Goal: Task Accomplishment & Management: Manage account settings

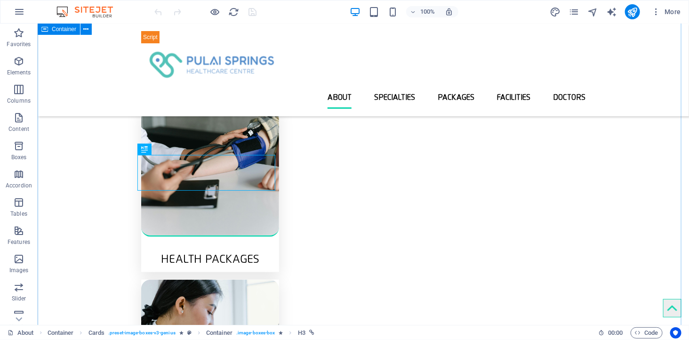
scroll to position [212, 0]
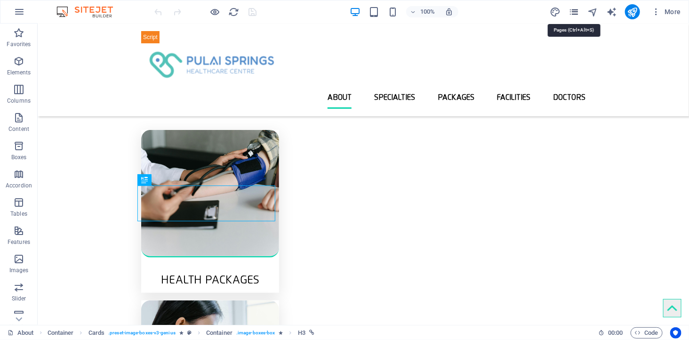
click at [570, 11] on icon "pages" at bounding box center [574, 12] width 11 height 11
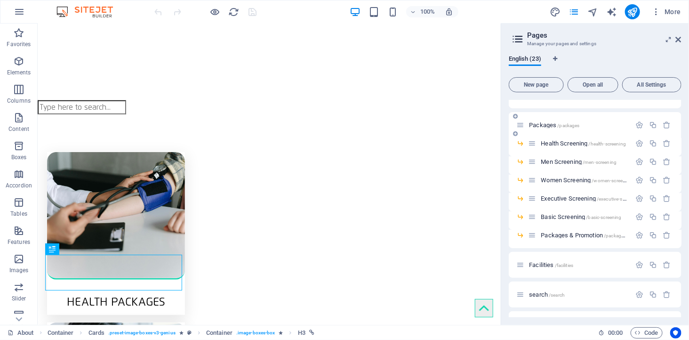
scroll to position [104, 0]
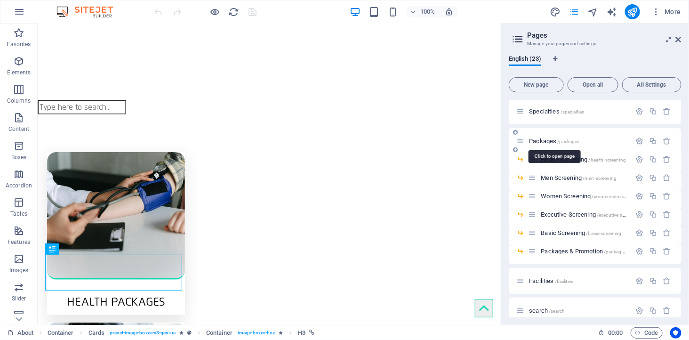
click at [538, 139] on span "Packages /packages" at bounding box center [554, 140] width 50 height 7
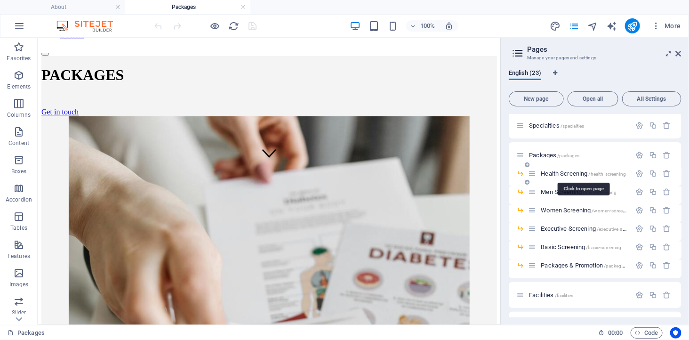
click at [563, 171] on span "Health Screening /health-screening" at bounding box center [583, 173] width 85 height 7
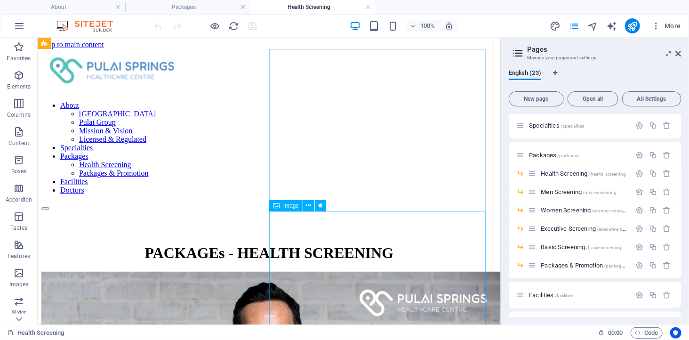
scroll to position [0, 0]
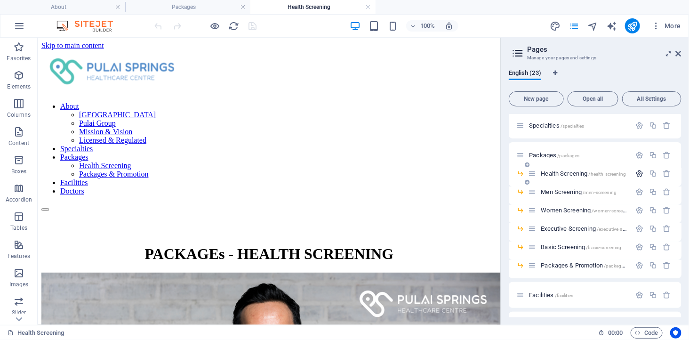
click at [638, 175] on icon "button" at bounding box center [639, 173] width 8 height 8
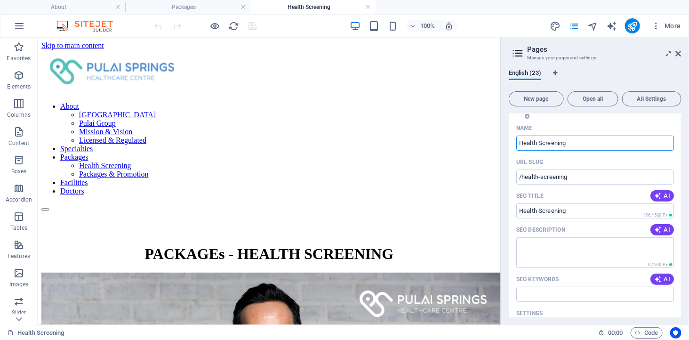
scroll to position [313, 0]
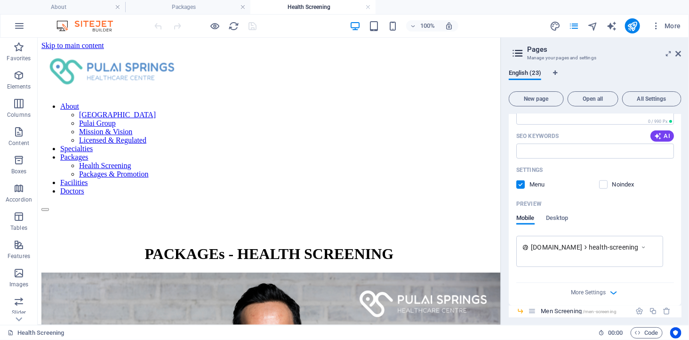
click at [520, 183] on label at bounding box center [520, 184] width 8 height 8
click at [0, 0] on input "checkbox" at bounding box center [0, 0] width 0 height 0
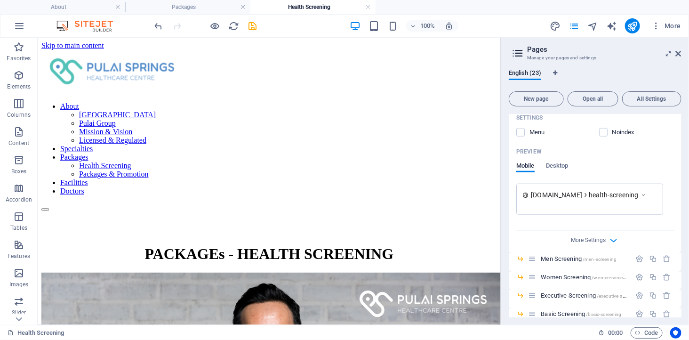
scroll to position [418, 0]
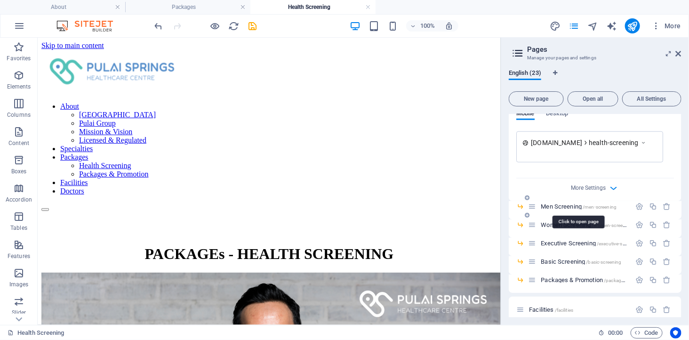
click at [603, 206] on span "/men-screening" at bounding box center [600, 206] width 34 height 5
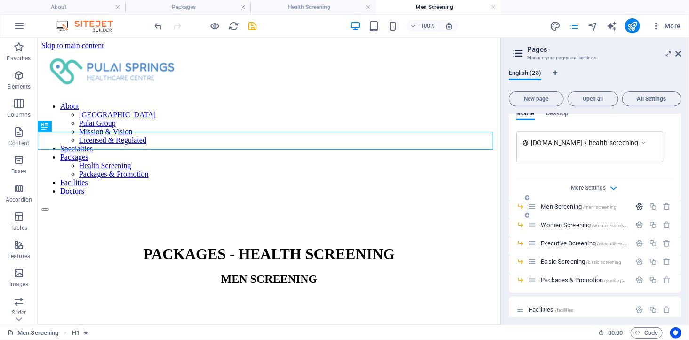
scroll to position [0, 0]
click at [635, 204] on icon "button" at bounding box center [639, 206] width 8 height 8
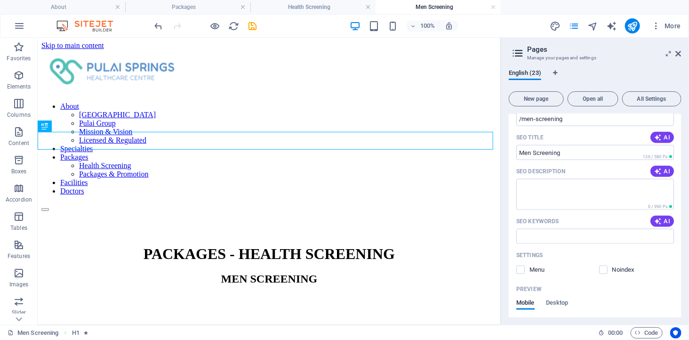
scroll to position [784, 0]
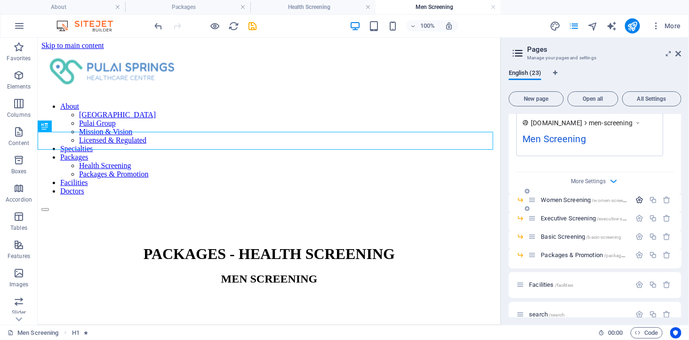
click at [635, 199] on icon "button" at bounding box center [639, 200] width 8 height 8
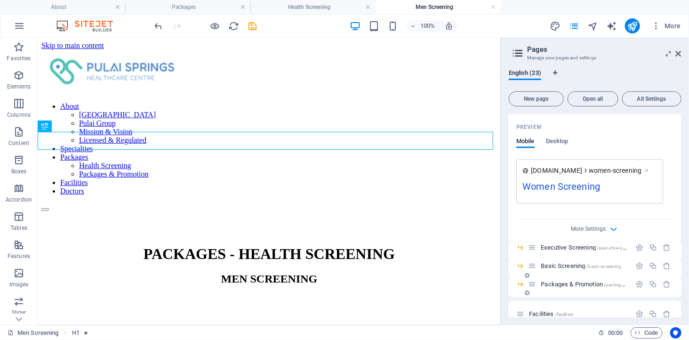
scroll to position [1150, 0]
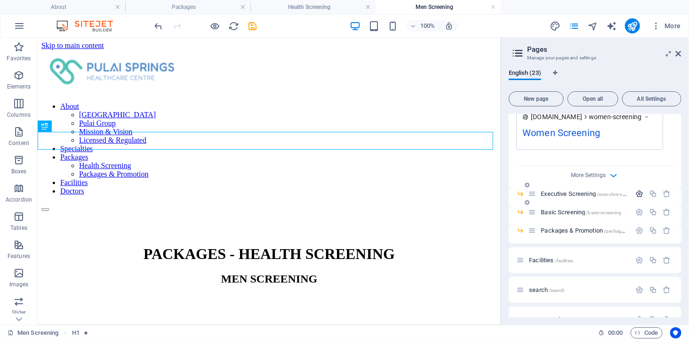
click at [639, 194] on icon "button" at bounding box center [639, 194] width 8 height 8
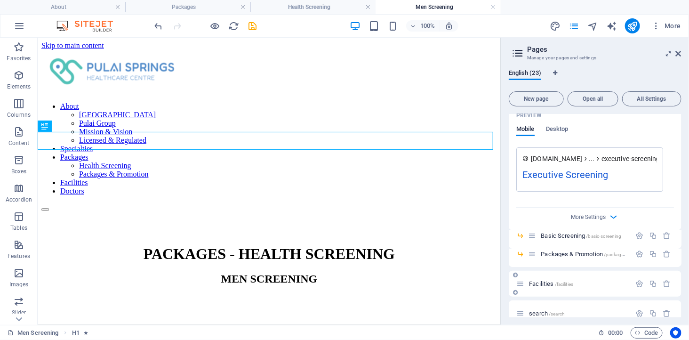
scroll to position [1517, 0]
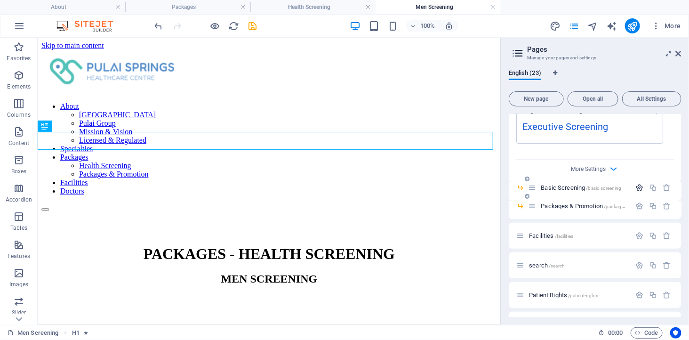
click at [639, 186] on icon "button" at bounding box center [639, 188] width 8 height 8
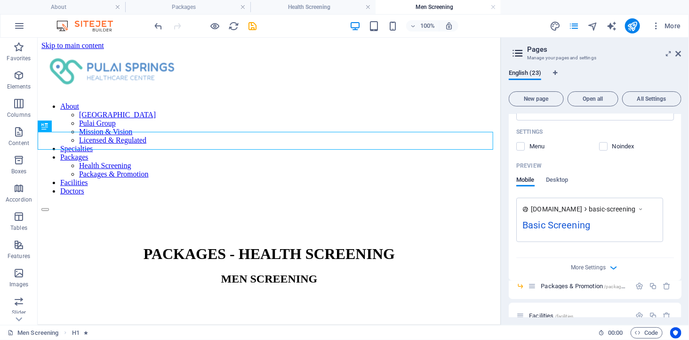
scroll to position [1830, 0]
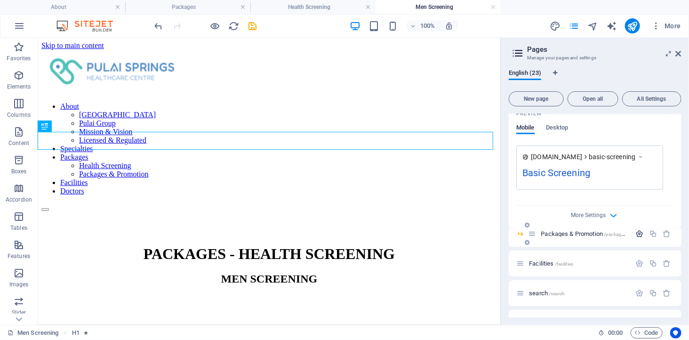
click at [637, 233] on icon "button" at bounding box center [639, 234] width 8 height 8
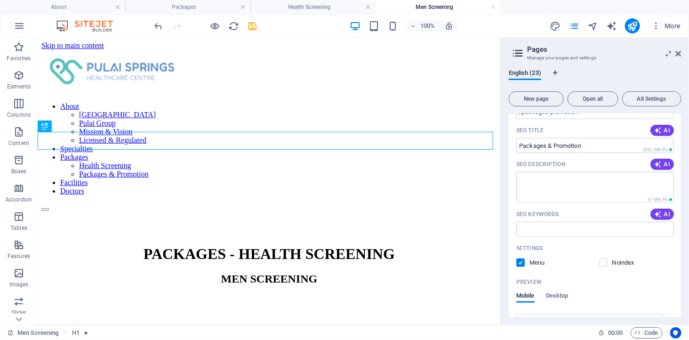
scroll to position [2040, 0]
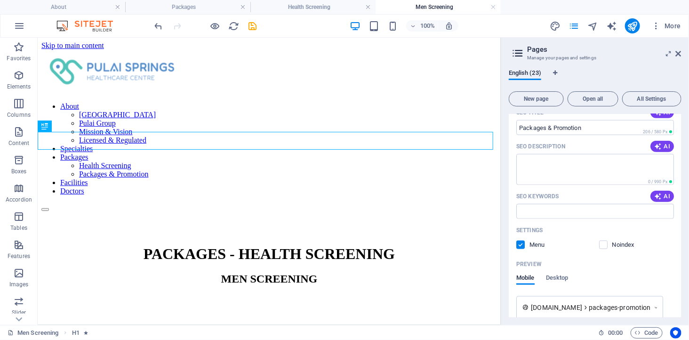
click at [519, 242] on label at bounding box center [520, 245] width 8 height 8
click at [0, 0] on input "checkbox" at bounding box center [0, 0] width 0 height 0
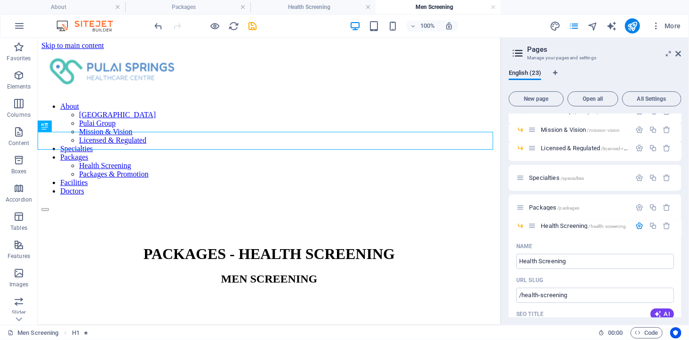
scroll to position [0, 0]
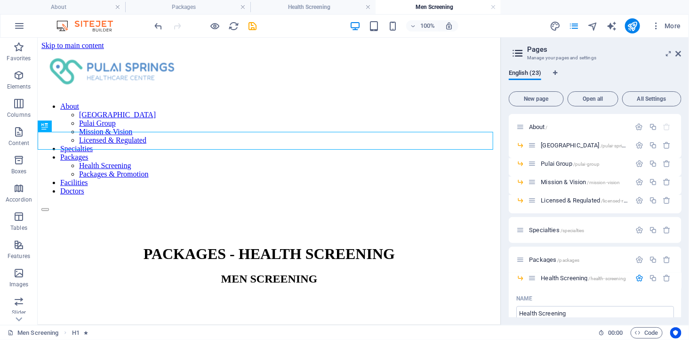
click at [603, 78] on div "English (23)" at bounding box center [595, 79] width 173 height 18
click at [678, 52] on icon at bounding box center [679, 54] width 6 height 8
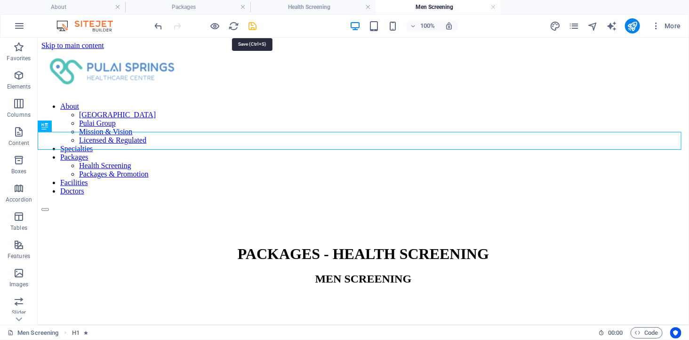
click at [253, 24] on icon "save" at bounding box center [253, 26] width 11 height 11
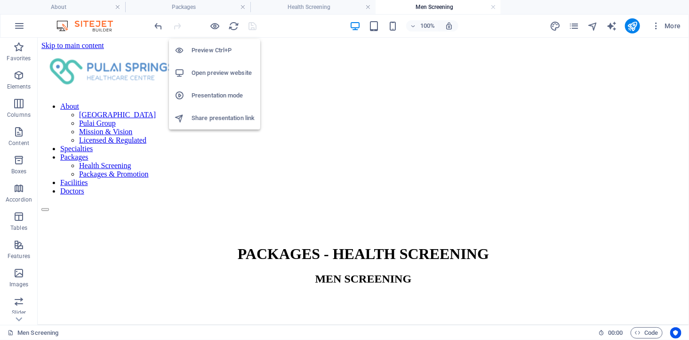
click at [217, 72] on h6 "Open preview website" at bounding box center [223, 72] width 63 height 11
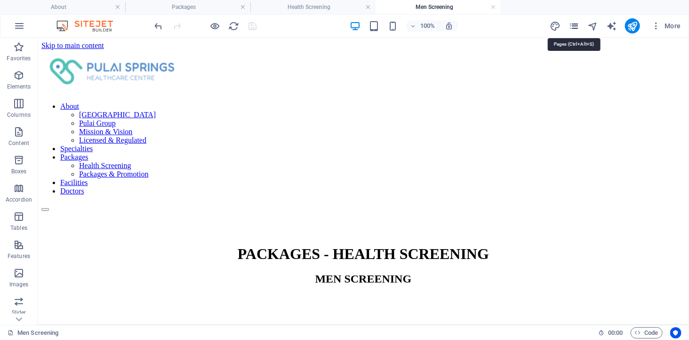
click at [573, 26] on icon "pages" at bounding box center [574, 26] width 11 height 11
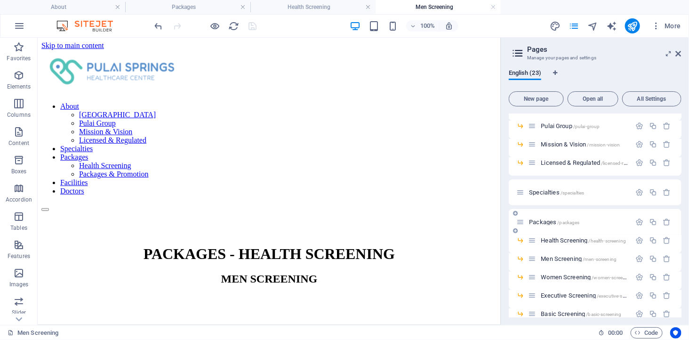
scroll to position [52, 0]
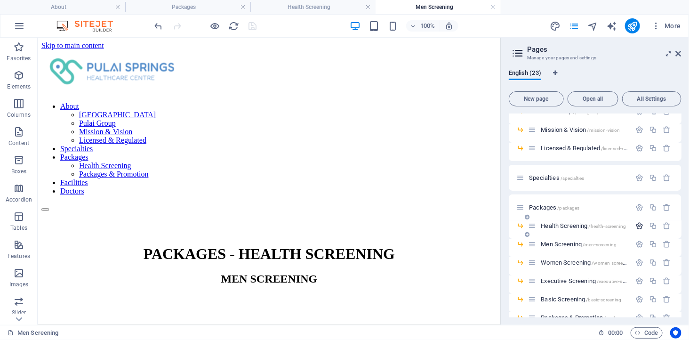
click at [639, 226] on icon "button" at bounding box center [639, 226] width 8 height 8
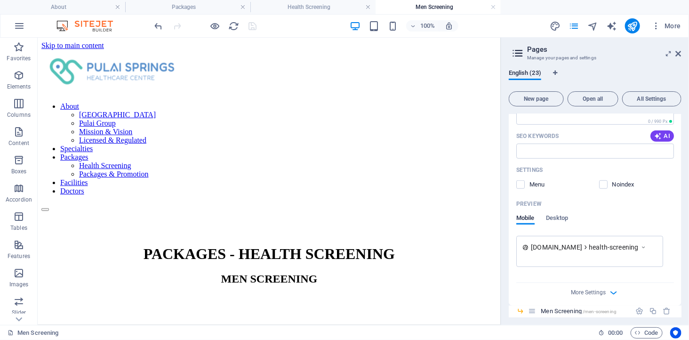
scroll to position [471, 0]
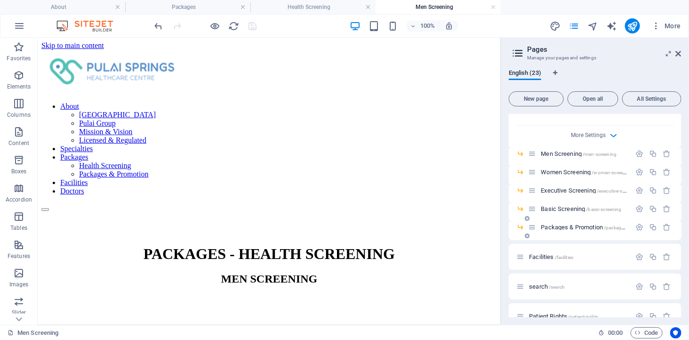
click at [572, 224] on span "Packages & Promotion /packages-promotion" at bounding box center [595, 227] width 109 height 7
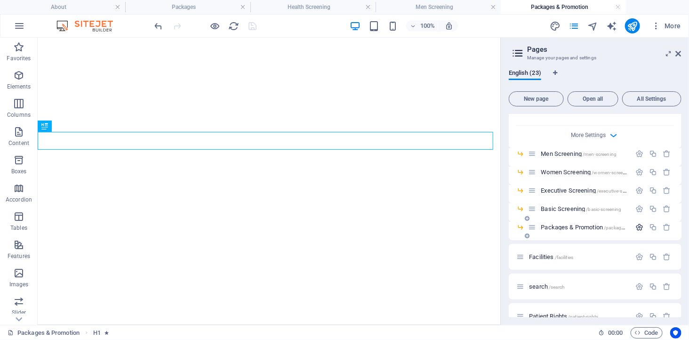
click at [641, 226] on icon "button" at bounding box center [639, 227] width 8 height 8
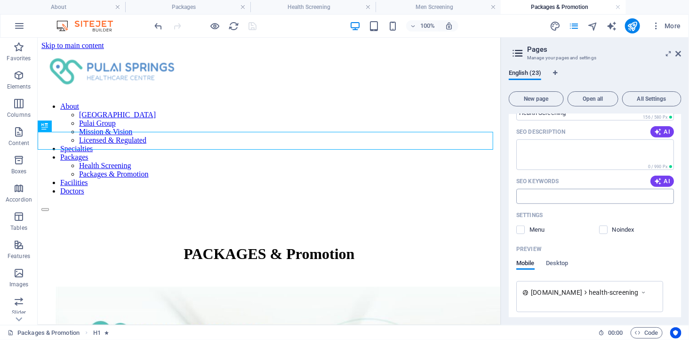
scroll to position [261, 0]
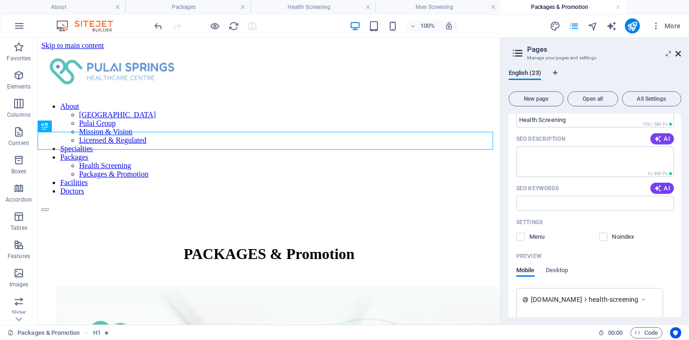
drag, startPoint x: 590, startPoint y: 43, endPoint x: 678, endPoint y: 51, distance: 88.8
click at [678, 51] on icon at bounding box center [679, 54] width 6 height 8
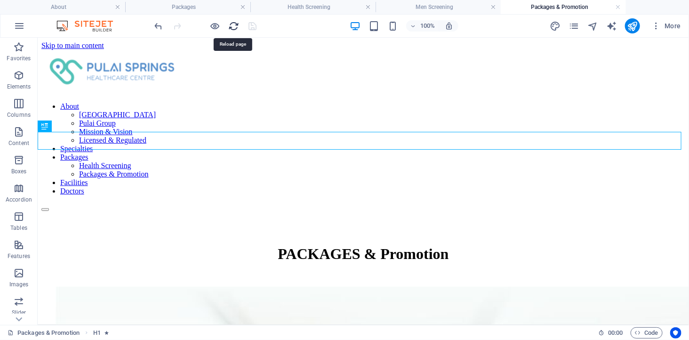
click at [232, 24] on icon "reload" at bounding box center [234, 26] width 11 height 11
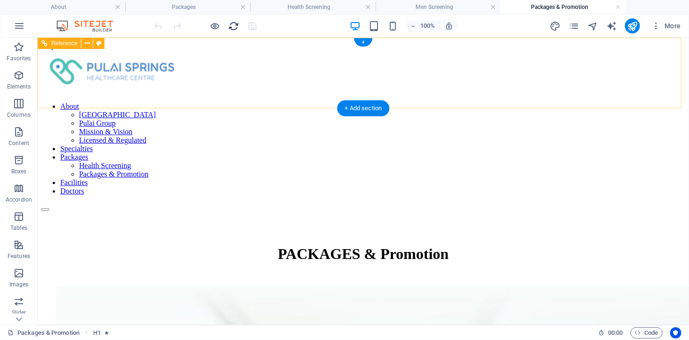
scroll to position [0, 0]
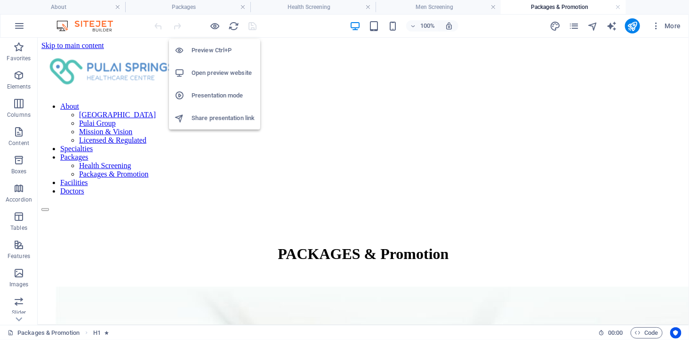
click at [219, 73] on h6 "Open preview website" at bounding box center [223, 72] width 63 height 11
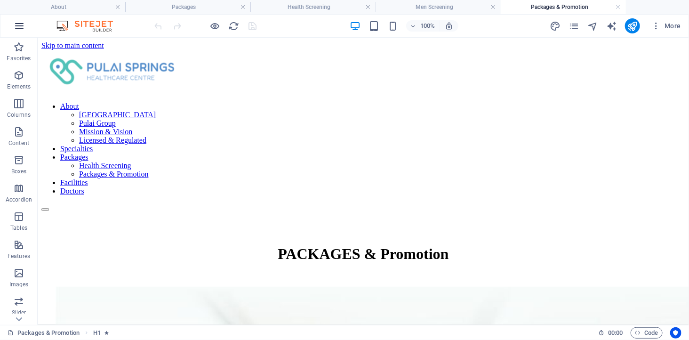
click at [20, 24] on icon "button" at bounding box center [19, 25] width 11 height 11
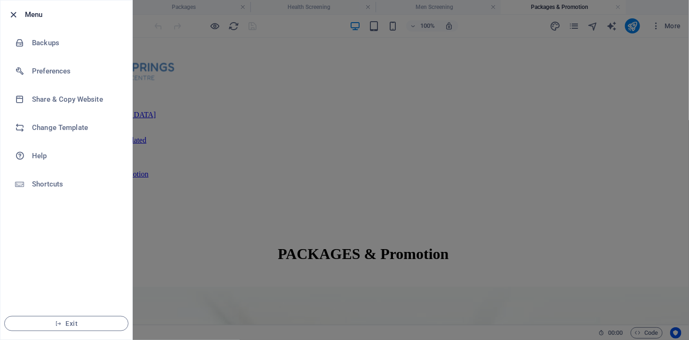
click at [10, 15] on icon "button" at bounding box center [13, 14] width 11 height 11
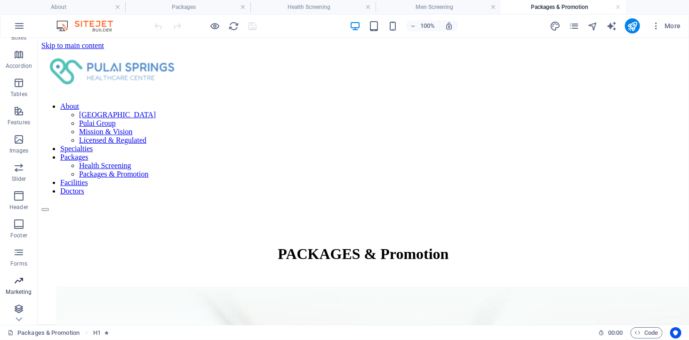
scroll to position [137, 0]
click at [575, 26] on icon "pages" at bounding box center [574, 26] width 11 height 11
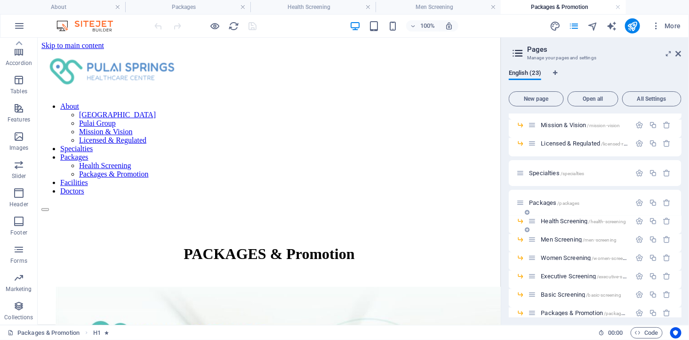
scroll to position [0, 0]
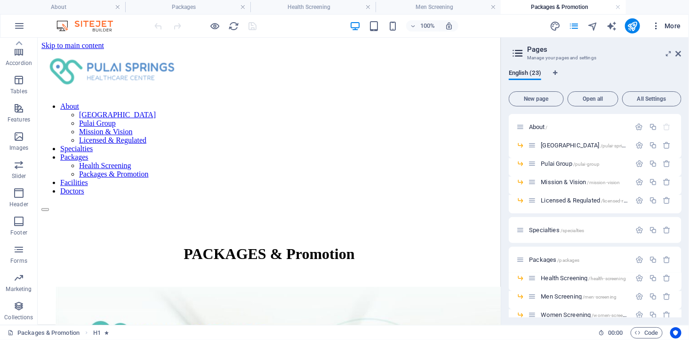
click at [669, 24] on span "More" at bounding box center [666, 25] width 30 height 9
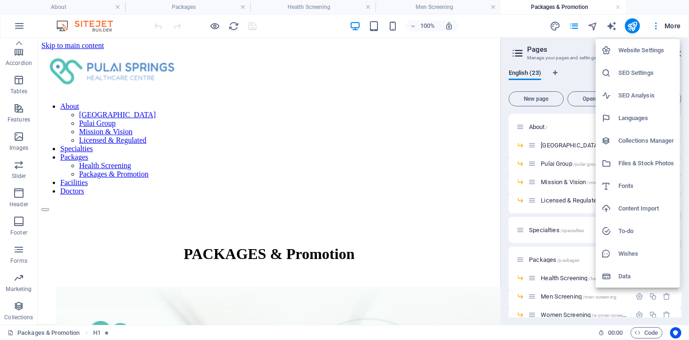
click at [643, 52] on h6 "Website Settings" at bounding box center [647, 50] width 56 height 11
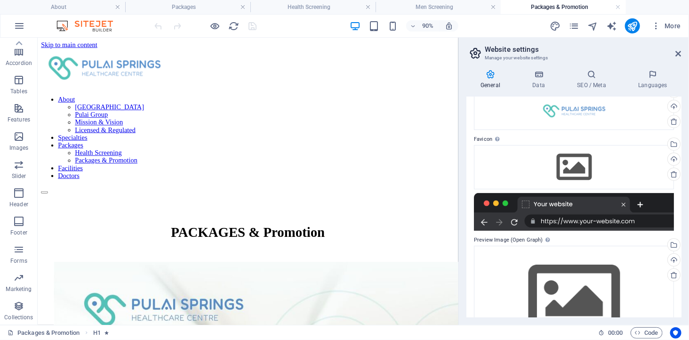
scroll to position [93, 0]
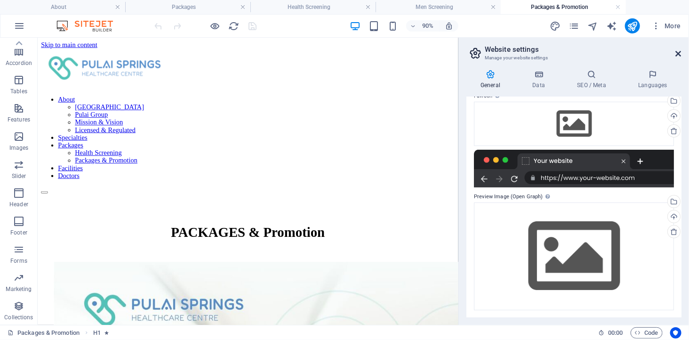
click at [676, 52] on icon at bounding box center [679, 54] width 6 height 8
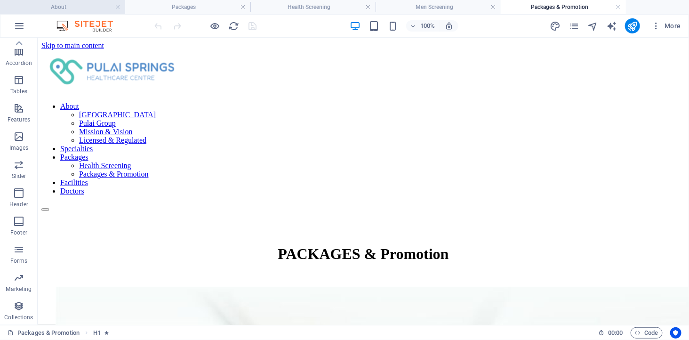
click at [77, 3] on h4 "About" at bounding box center [62, 7] width 125 height 10
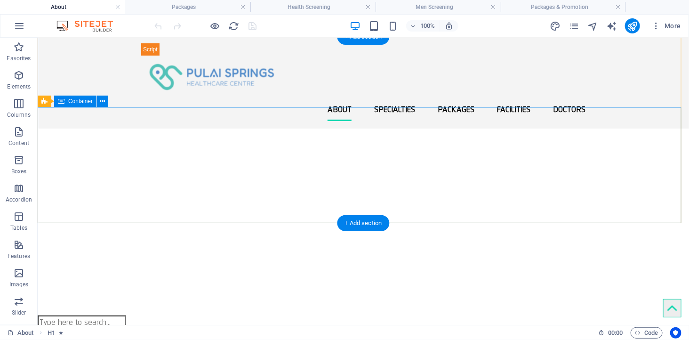
scroll to position [0, 0]
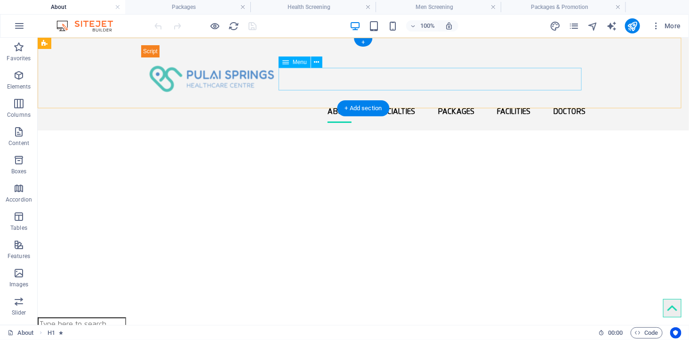
click at [364, 100] on nav "About [GEOGRAPHIC_DATA] Healthcare Centre Pulai Group Mission & Vision Licensed…" at bounding box center [363, 111] width 444 height 23
select select
select select "1"
select select
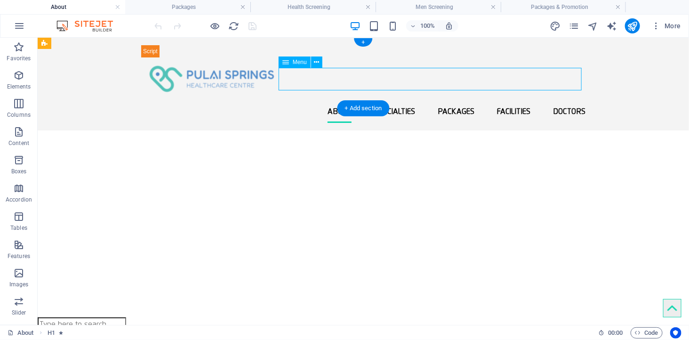
select select "2"
select select
select select "3"
select select
select select "4"
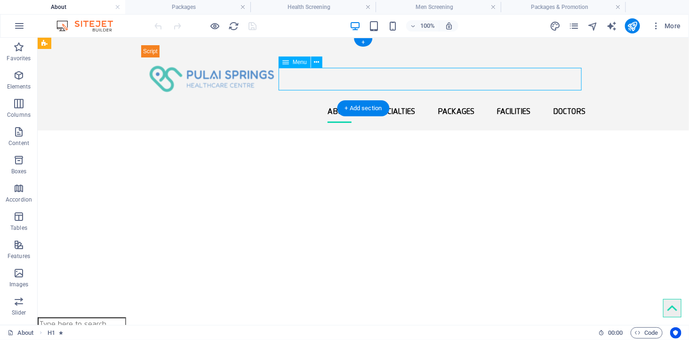
select select
select select "5"
select select
select select "7"
select select
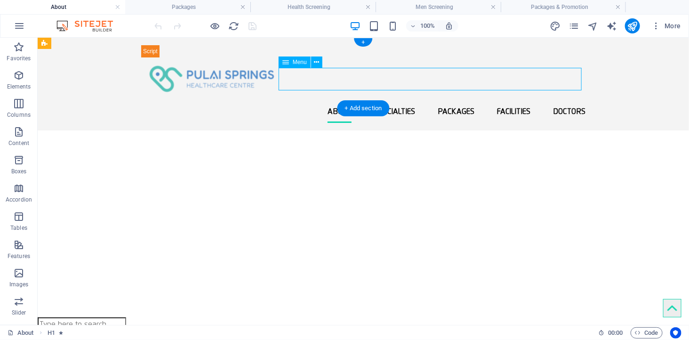
select select "7"
select select
select select "12"
select select
select select "13"
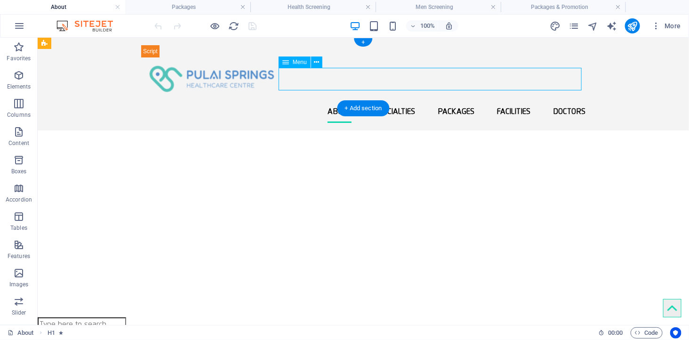
select select
select select "17"
select select
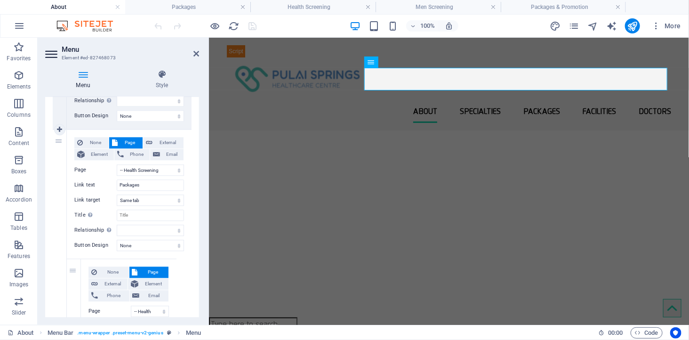
scroll to position [889, 0]
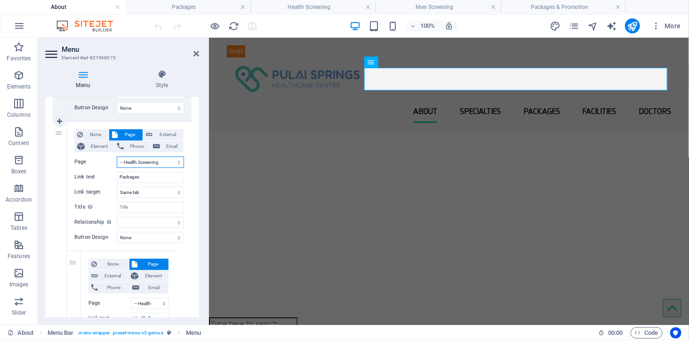
click at [152, 160] on select "About -- [GEOGRAPHIC_DATA] Healthcare Centre -- Pulai Group -- Mission &amp; Vi…" at bounding box center [150, 161] width 67 height 11
select select "6"
click at [117, 156] on select "About -- [GEOGRAPHIC_DATA] Healthcare Centre -- Pulai Group -- Mission &amp; Vi…" at bounding box center [150, 161] width 67 height 11
select select
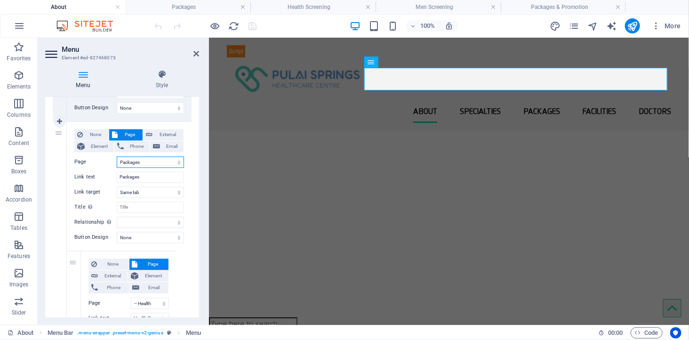
select select
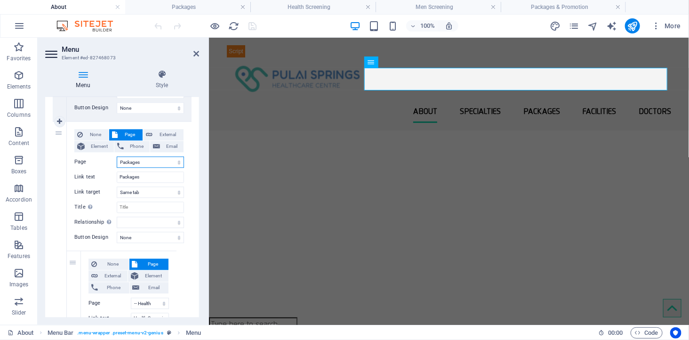
select select
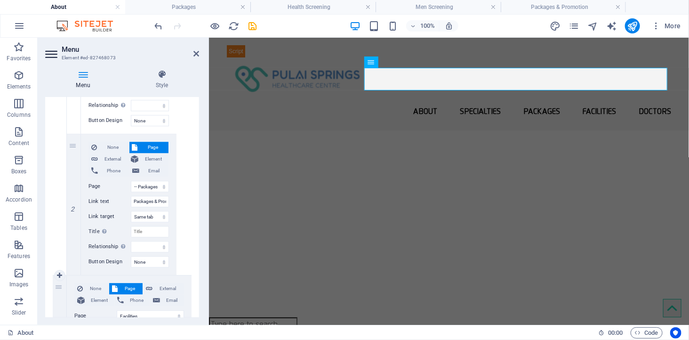
scroll to position [1150, 0]
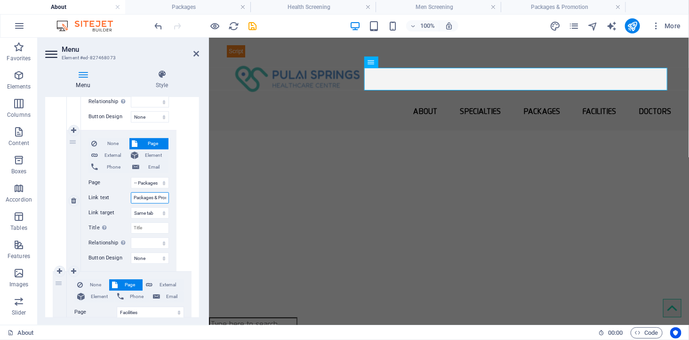
click at [147, 195] on input "Packages & Promotion" at bounding box center [150, 197] width 38 height 11
drag, startPoint x: 147, startPoint y: 195, endPoint x: 173, endPoint y: 195, distance: 25.4
click at [173, 195] on div "None Page External Element Phone Email Page About -- [GEOGRAPHIC_DATA] Healthca…" at bounding box center [129, 200] width 96 height 141
click at [73, 199] on icon at bounding box center [73, 200] width 5 height 7
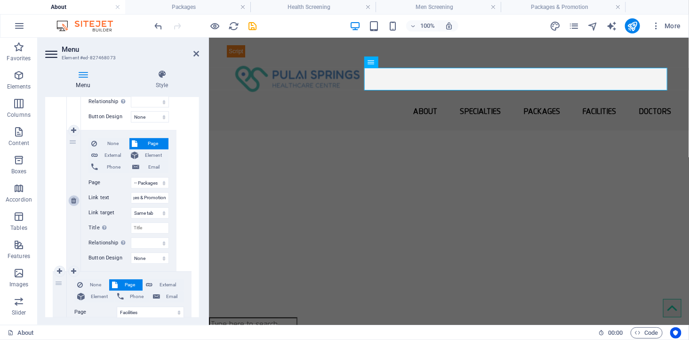
select select
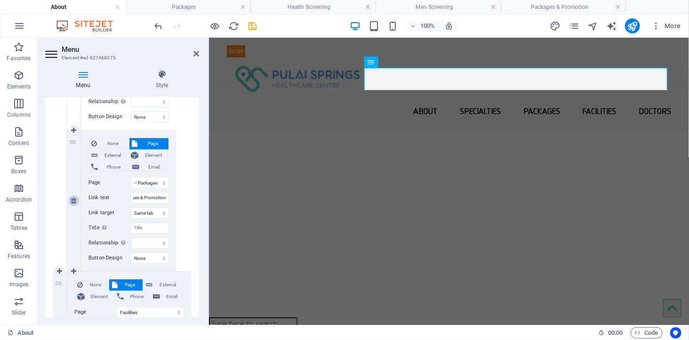
select select
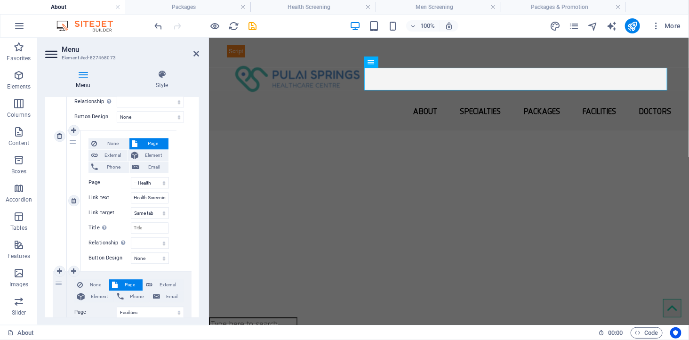
scroll to position [957, 0]
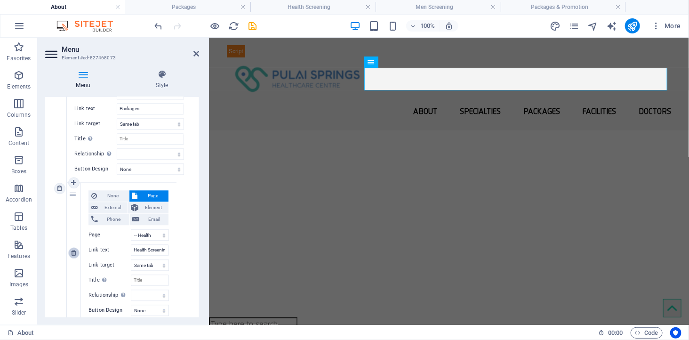
click at [72, 251] on icon at bounding box center [73, 252] width 5 height 7
select select
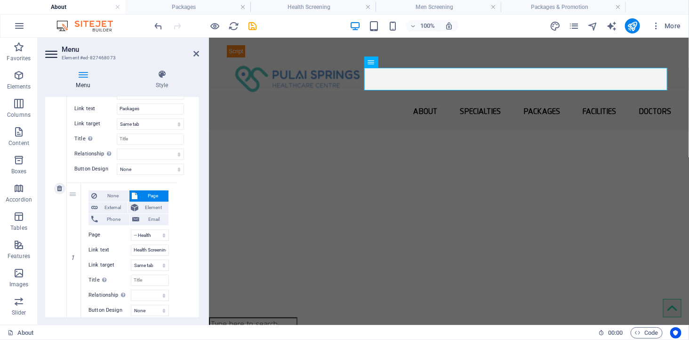
select select
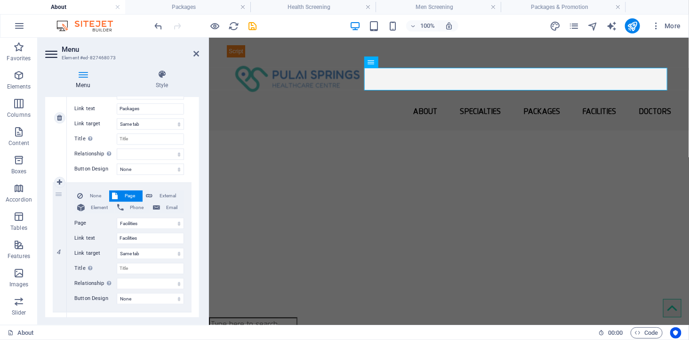
scroll to position [816, 0]
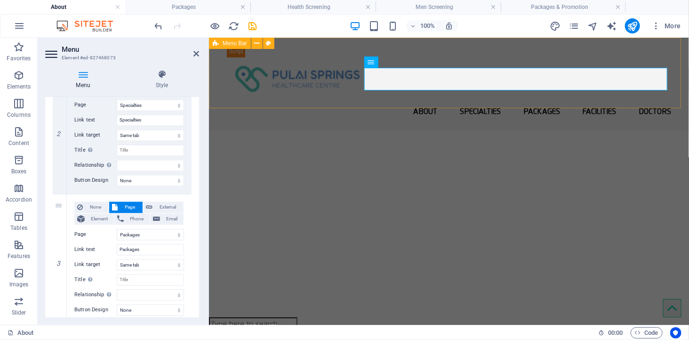
click at [379, 97] on div "About [GEOGRAPHIC_DATA] Healthcare Centre Pulai Group Mission & Vision Licensed…" at bounding box center [449, 83] width 480 height 93
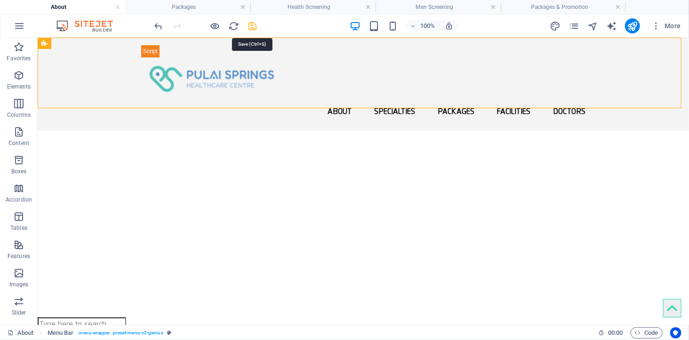
drag, startPoint x: 253, startPoint y: 24, endPoint x: 217, endPoint y: 20, distance: 37.0
click at [253, 24] on icon "save" at bounding box center [253, 26] width 11 height 11
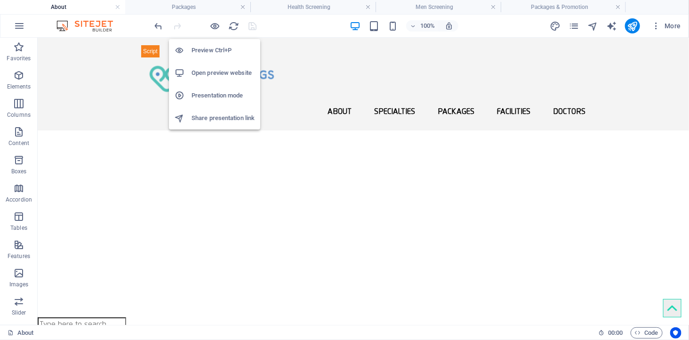
click at [219, 69] on h6 "Open preview website" at bounding box center [223, 72] width 63 height 11
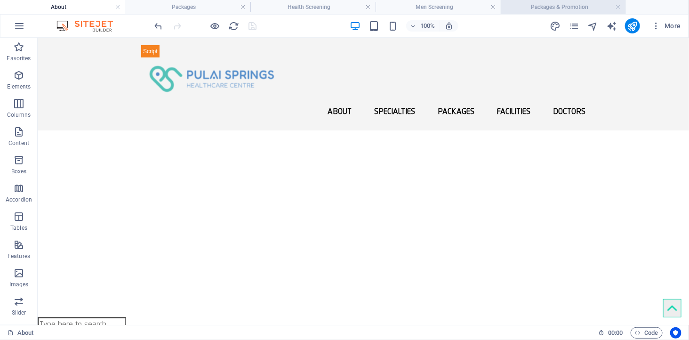
click at [544, 5] on h4 "Packages & Promotion" at bounding box center [563, 7] width 125 height 10
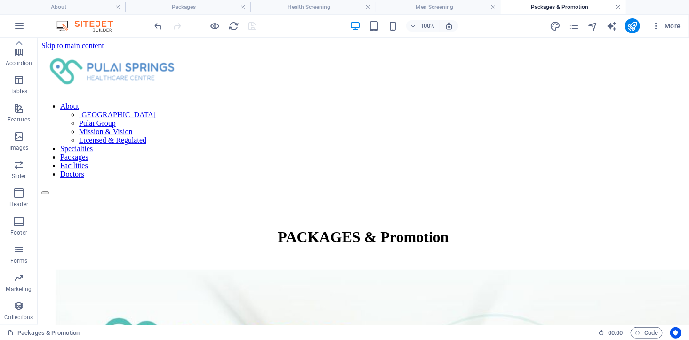
click at [619, 7] on link at bounding box center [619, 7] width 6 height 9
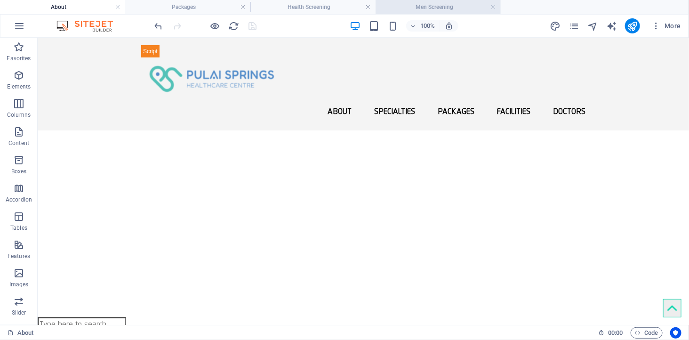
click at [450, 5] on h4 "Men Screening" at bounding box center [438, 7] width 125 height 10
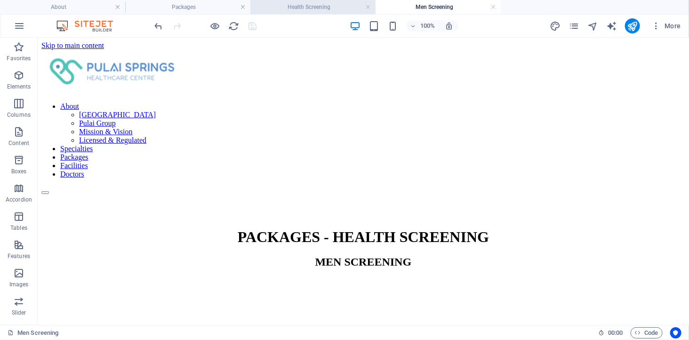
click at [330, 9] on h4 "Health Screening" at bounding box center [312, 7] width 125 height 10
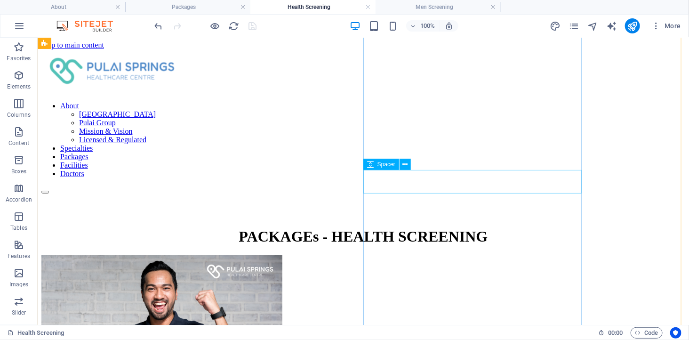
scroll to position [0, 0]
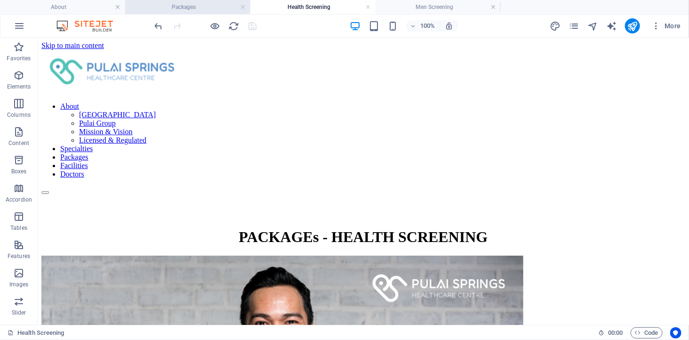
click at [203, 7] on h4 "Packages" at bounding box center [187, 7] width 125 height 10
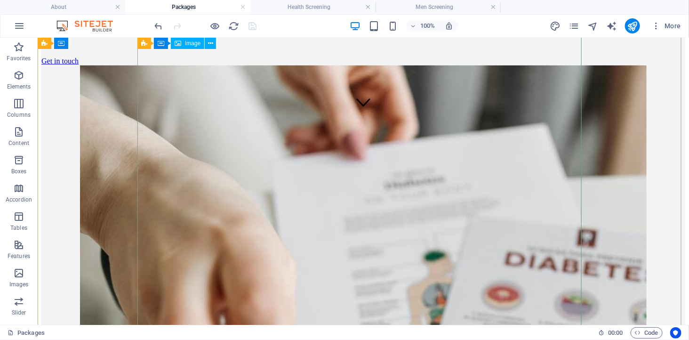
scroll to position [155, 0]
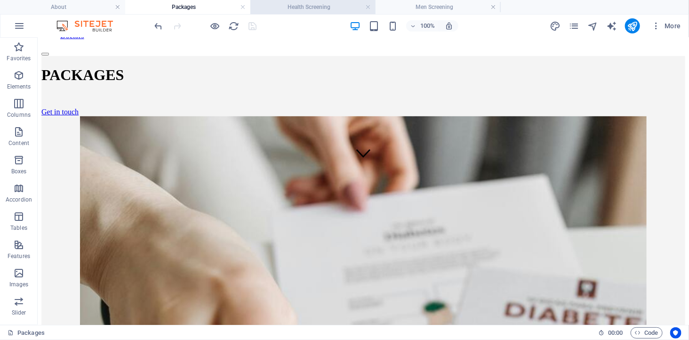
click at [305, 2] on h4 "Health Screening" at bounding box center [312, 7] width 125 height 10
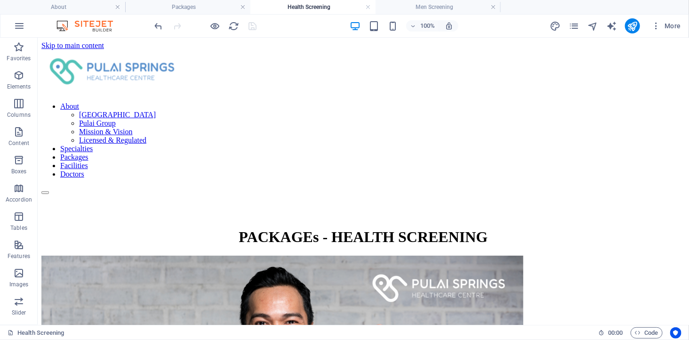
scroll to position [0, 0]
click at [195, 6] on h4 "Packages" at bounding box center [187, 7] width 125 height 10
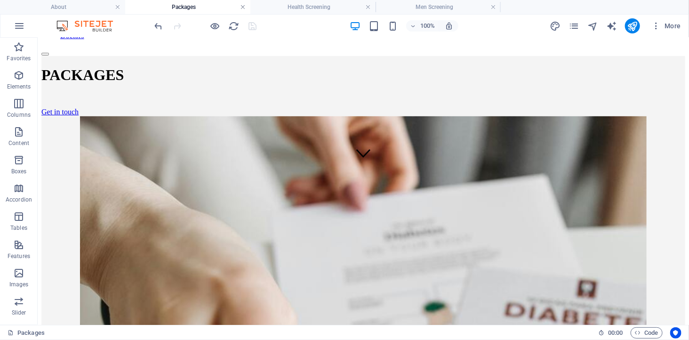
drag, startPoint x: 242, startPoint y: 7, endPoint x: 231, endPoint y: 5, distance: 11.4
click at [242, 7] on link at bounding box center [243, 7] width 6 height 9
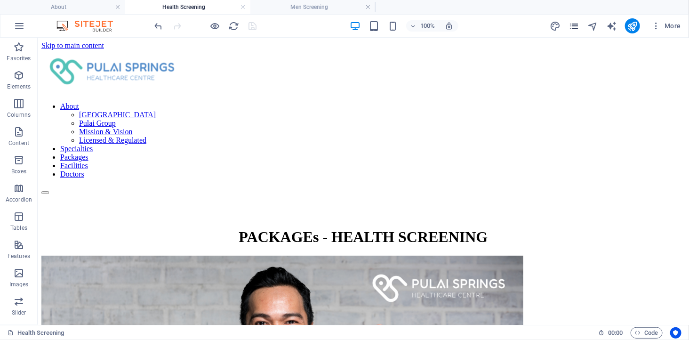
click at [570, 25] on icon "pages" at bounding box center [574, 26] width 11 height 11
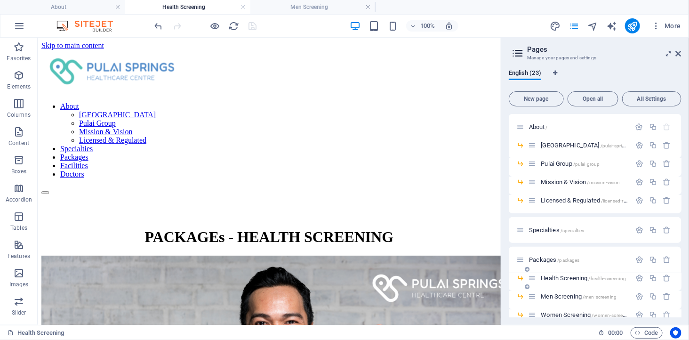
scroll to position [52, 0]
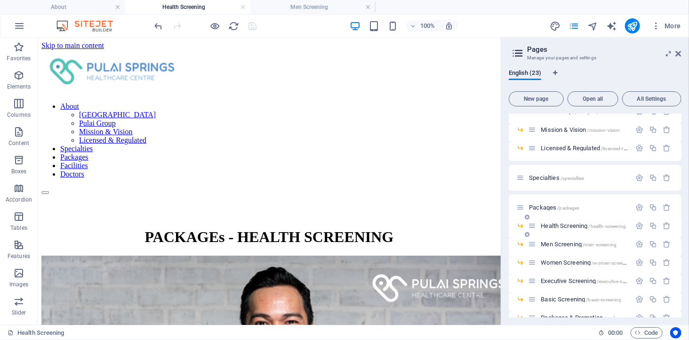
click at [540, 204] on span "Packages /packages" at bounding box center [554, 207] width 50 height 7
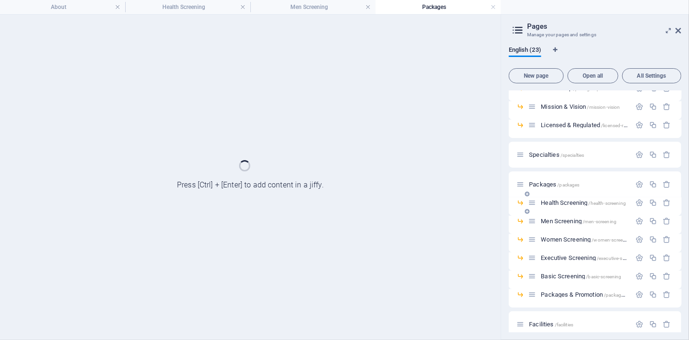
click at [540, 204] on div "Health Screening /health-screening" at bounding box center [584, 203] width 93 height 6
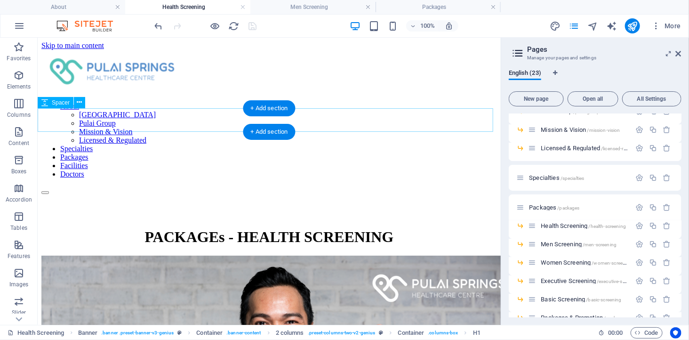
click at [91, 194] on div at bounding box center [269, 206] width 456 height 24
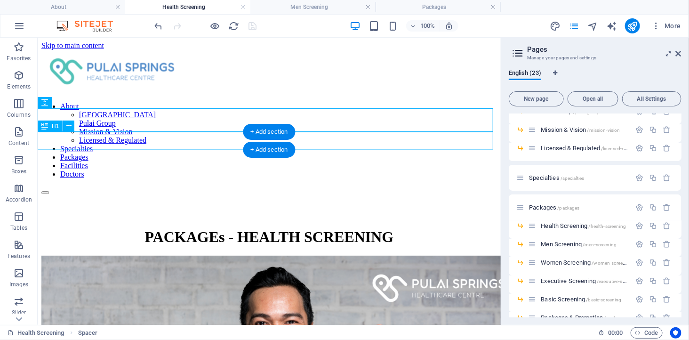
scroll to position [0, 0]
click at [93, 228] on div "PACKAGEs - HEALTH SCREENING" at bounding box center [269, 236] width 456 height 17
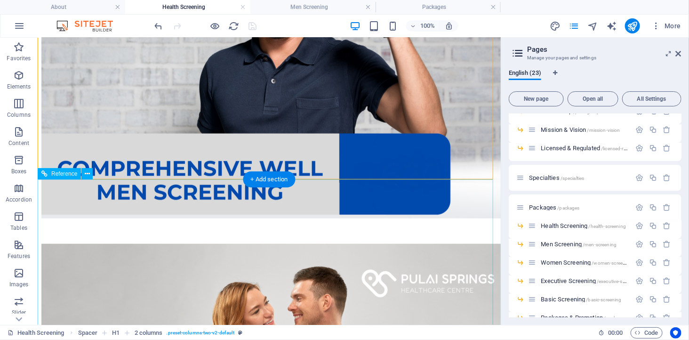
scroll to position [387, 0]
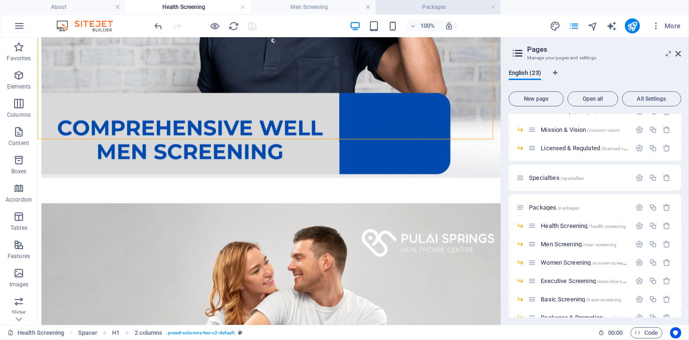
click at [432, 4] on h4 "Packages" at bounding box center [438, 7] width 125 height 10
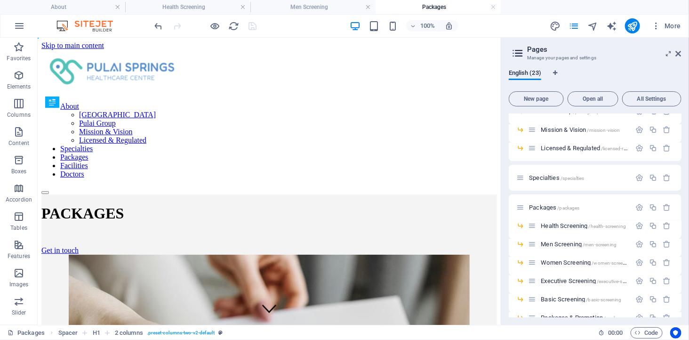
scroll to position [0, 0]
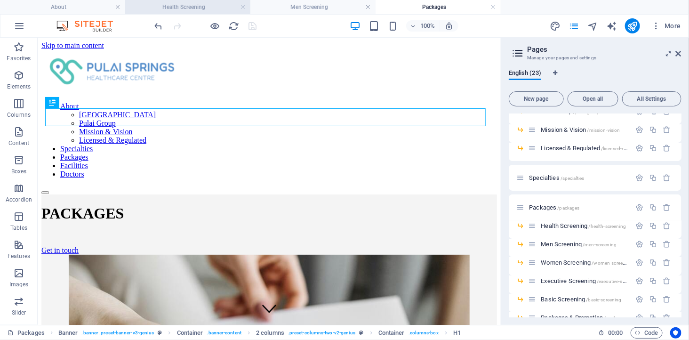
click at [189, 6] on h4 "Health Screening" at bounding box center [187, 7] width 125 height 10
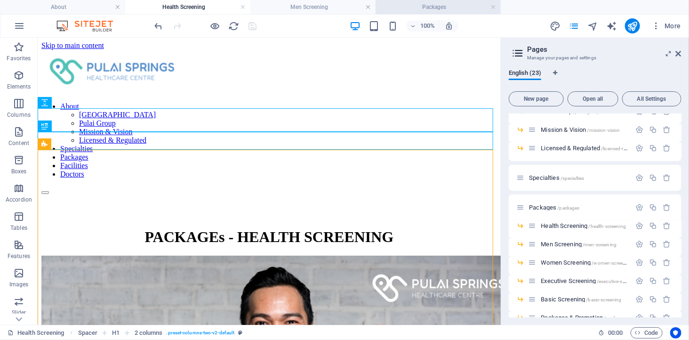
click at [419, 8] on h4 "Packages" at bounding box center [438, 7] width 125 height 10
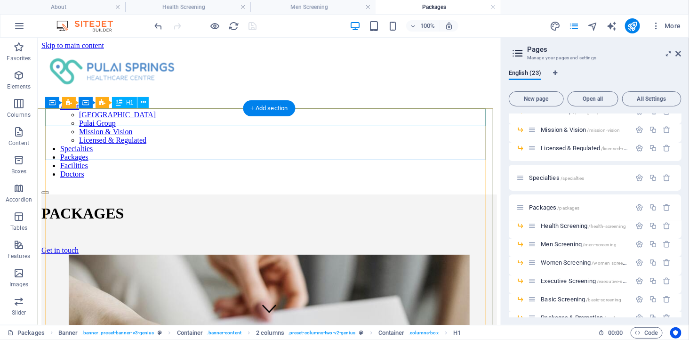
click at [194, 204] on div "PACKAGES" at bounding box center [269, 212] width 456 height 17
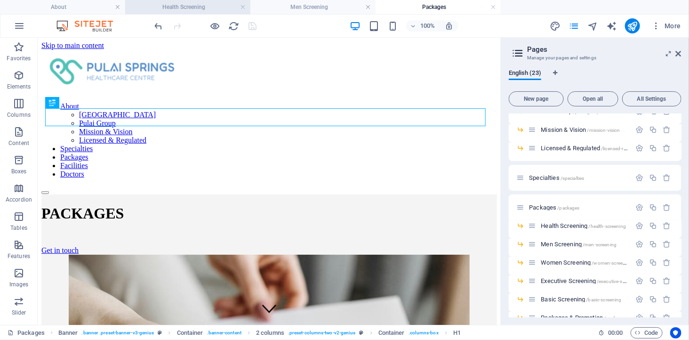
click at [199, 0] on li "Health Screening" at bounding box center [187, 7] width 125 height 14
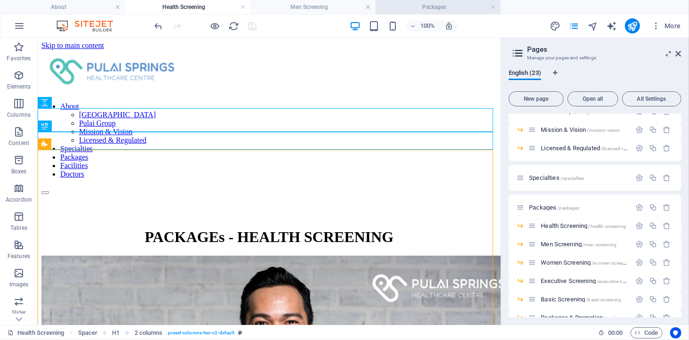
click at [448, 6] on h4 "Packages" at bounding box center [438, 7] width 125 height 10
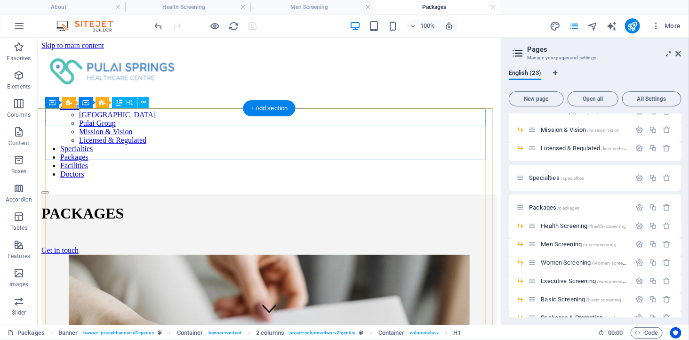
click at [171, 204] on div "PACKAGES" at bounding box center [269, 212] width 456 height 17
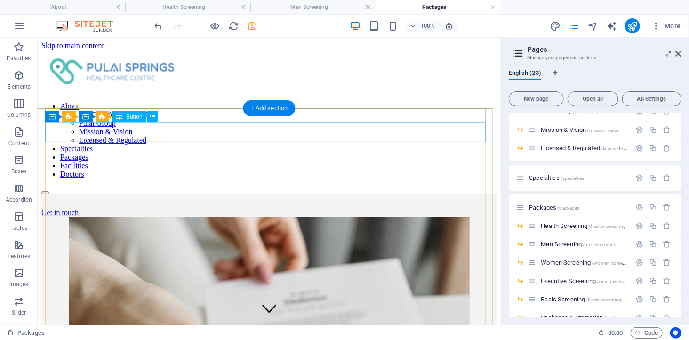
click at [106, 208] on div "Get in touch" at bounding box center [269, 212] width 456 height 8
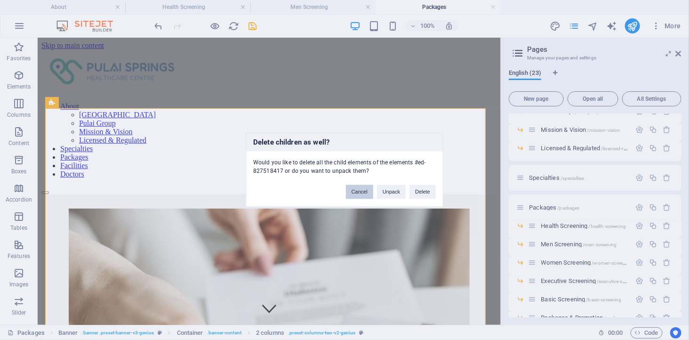
click at [366, 194] on button "Cancel" at bounding box center [359, 192] width 27 height 14
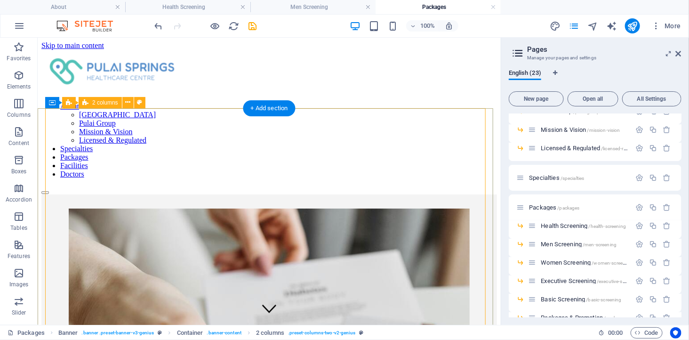
click at [126, 102] on icon at bounding box center [127, 102] width 5 height 10
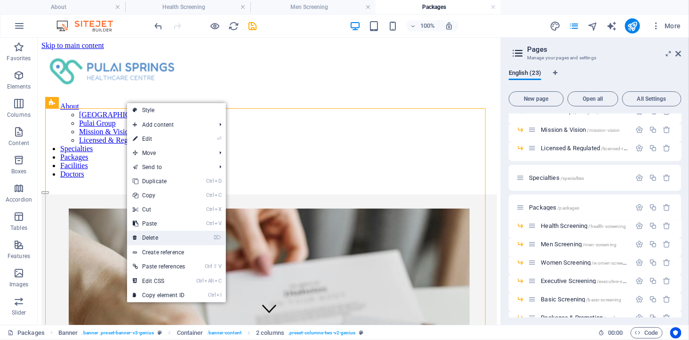
click at [159, 236] on link "⌦ Delete" at bounding box center [159, 238] width 64 height 14
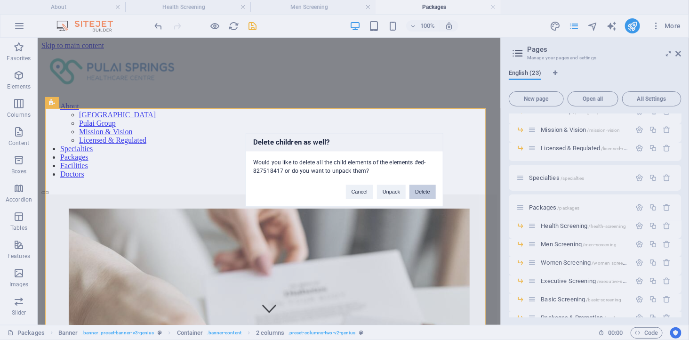
click at [419, 191] on button "Delete" at bounding box center [423, 192] width 26 height 14
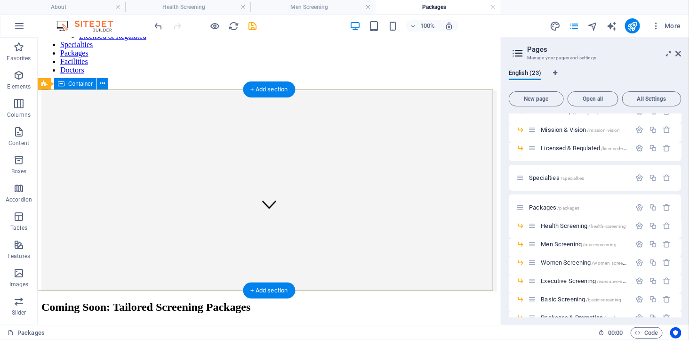
scroll to position [157, 0]
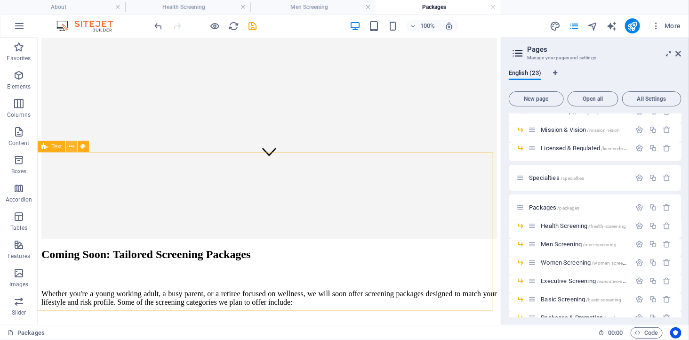
click at [71, 143] on icon at bounding box center [71, 147] width 5 height 10
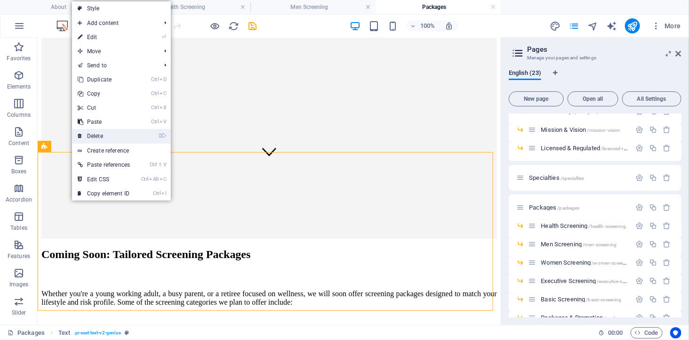
click at [93, 134] on link "⌦ Delete" at bounding box center [104, 136] width 64 height 14
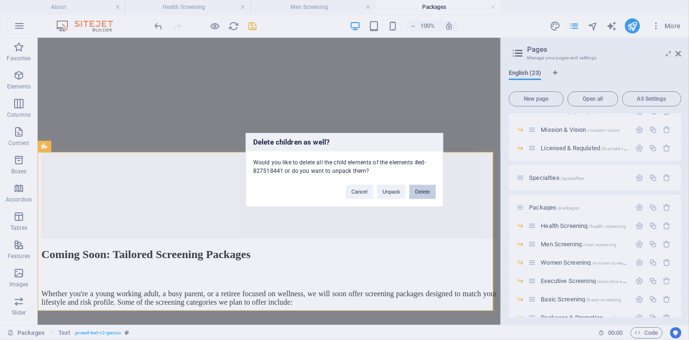
click at [420, 191] on button "Delete" at bounding box center [423, 192] width 26 height 14
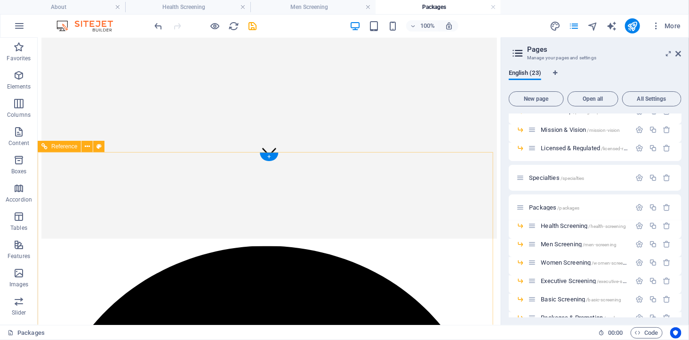
scroll to position [0, 0]
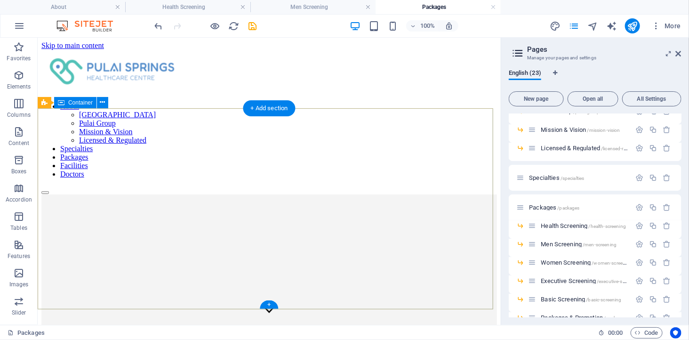
click at [137, 194] on div at bounding box center [269, 194] width 456 height 0
click at [110, 194] on div at bounding box center [269, 194] width 456 height 0
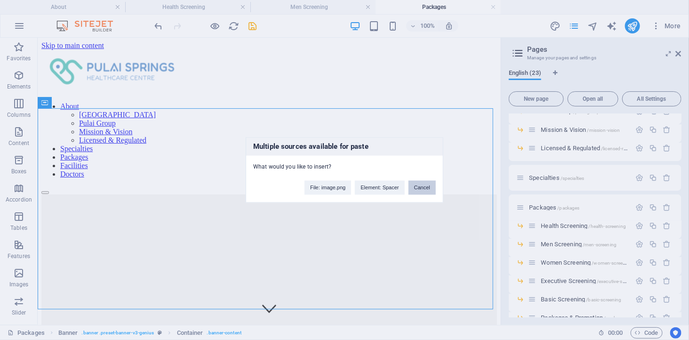
click at [423, 187] on button "Cancel" at bounding box center [422, 188] width 27 height 14
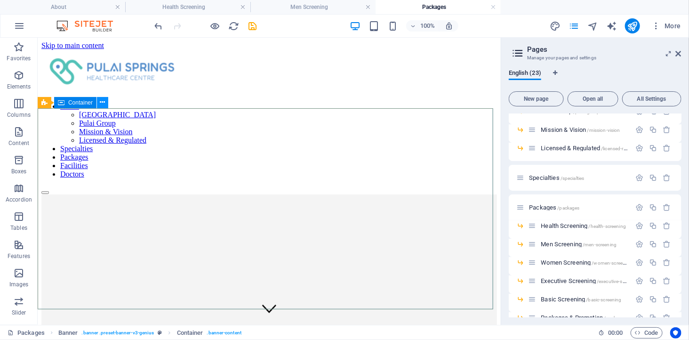
click at [101, 102] on icon at bounding box center [102, 102] width 5 height 10
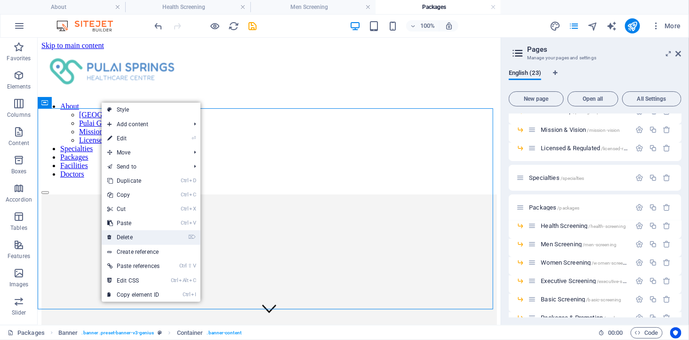
click at [143, 235] on link "⌦ Delete" at bounding box center [134, 237] width 64 height 14
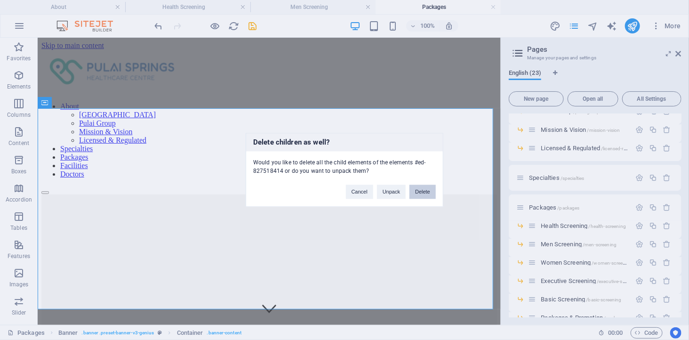
click at [426, 191] on button "Delete" at bounding box center [423, 192] width 26 height 14
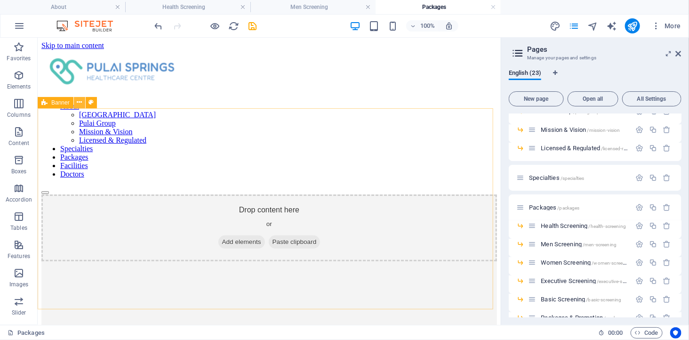
click at [74, 102] on button at bounding box center [79, 102] width 11 height 11
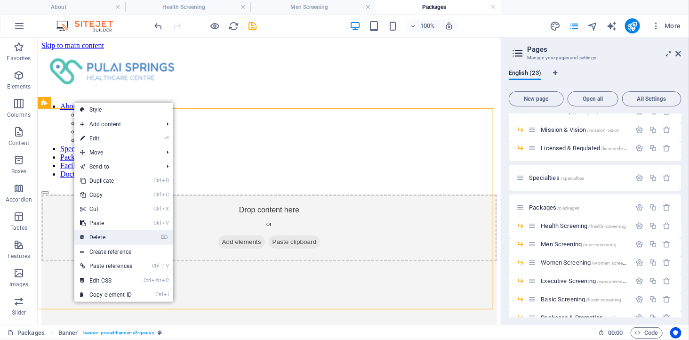
drag, startPoint x: 107, startPoint y: 235, endPoint x: 83, endPoint y: 198, distance: 44.7
click at [107, 235] on link "⌦ Delete" at bounding box center [106, 237] width 64 height 14
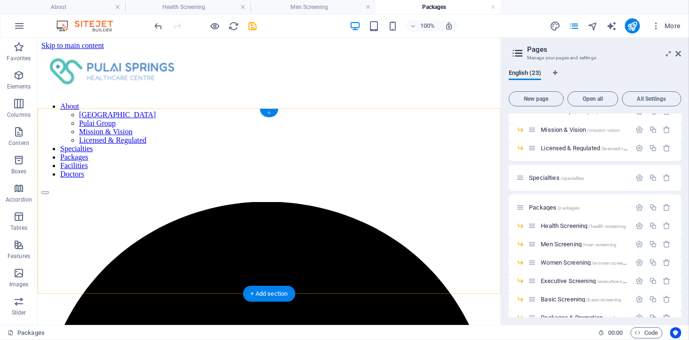
click at [266, 114] on div "+" at bounding box center [269, 113] width 18 height 8
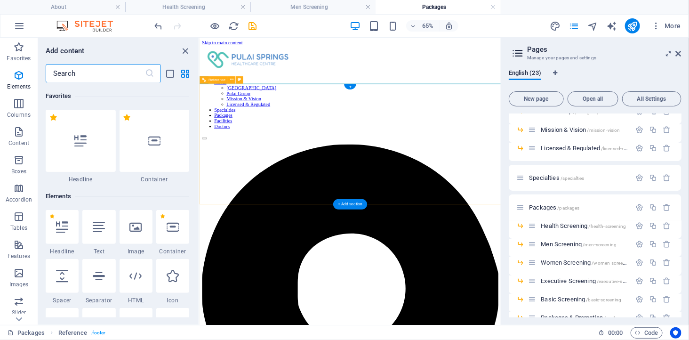
scroll to position [1646, 0]
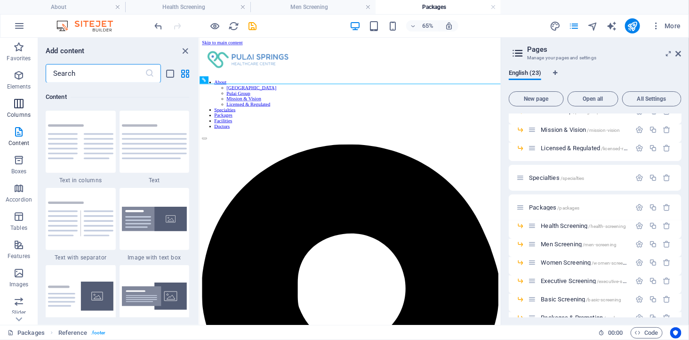
click at [20, 104] on icon "button" at bounding box center [18, 103] width 11 height 11
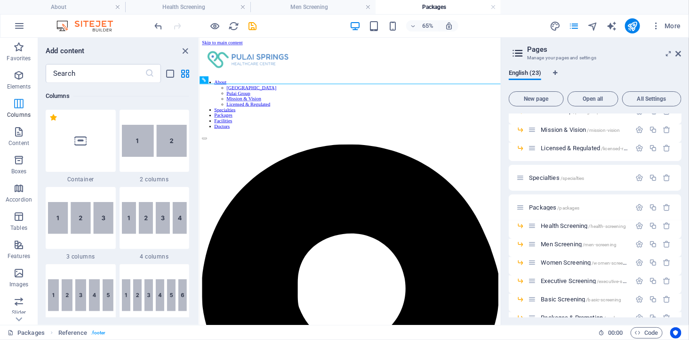
scroll to position [466, 0]
click at [85, 139] on icon at bounding box center [80, 141] width 12 height 12
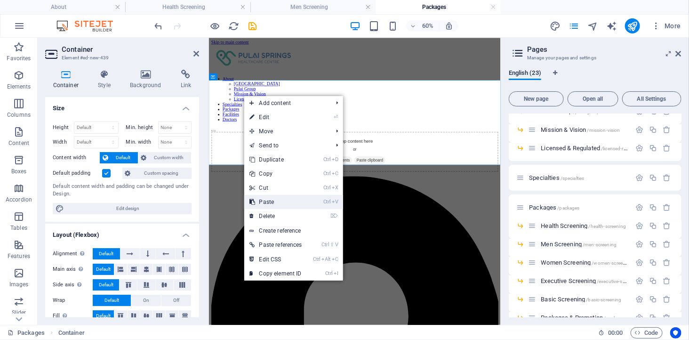
click at [278, 201] on link "Ctrl V Paste" at bounding box center [276, 202] width 64 height 14
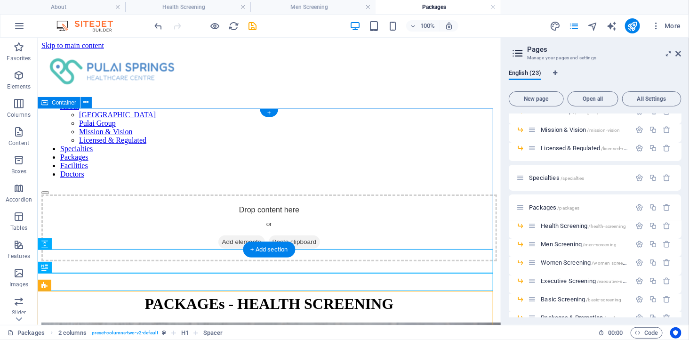
click at [86, 226] on div "Drop content here or Add elements Paste clipboard" at bounding box center [269, 227] width 456 height 67
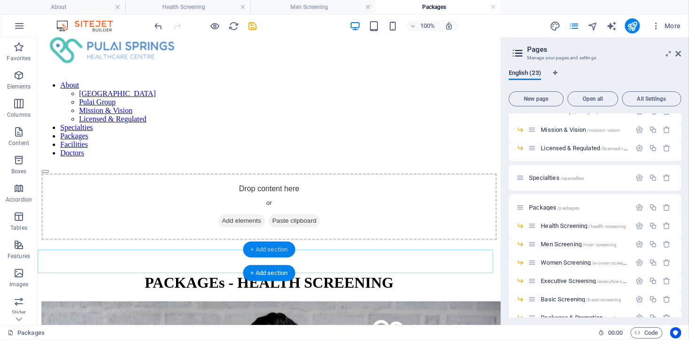
scroll to position [0, 0]
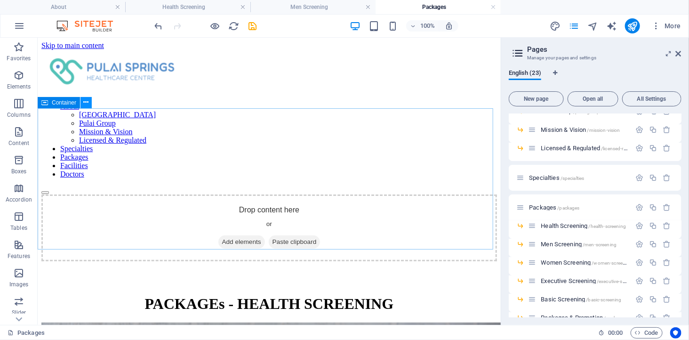
click at [88, 102] on icon at bounding box center [86, 102] width 5 height 10
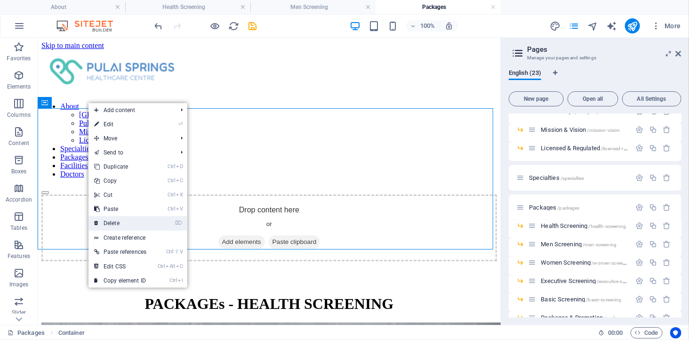
click at [118, 219] on link "⌦ Delete" at bounding box center [120, 223] width 64 height 14
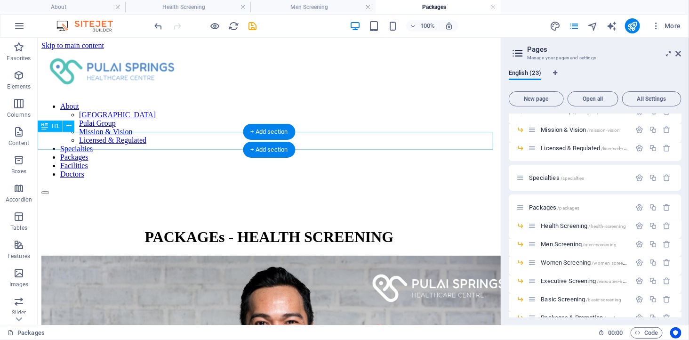
click at [217, 228] on div "PACKAGEs - HEALTH SCREENING" at bounding box center [269, 236] width 456 height 17
click at [232, 228] on div "PACKAGEs - HEALTH SCREENING" at bounding box center [269, 236] width 456 height 17
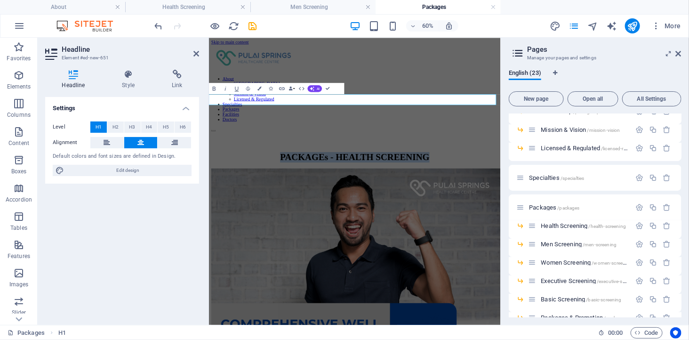
click at [416, 228] on h1 "PACKAGEs - HEALTH SCREENING" at bounding box center [451, 236] width 479 height 17
drag, startPoint x: 413, startPoint y: 142, endPoint x: 575, endPoint y: 135, distance: 161.6
click at [575, 228] on h1 "PACKAGEs - HEALTH SCREENING" at bounding box center [451, 236] width 479 height 17
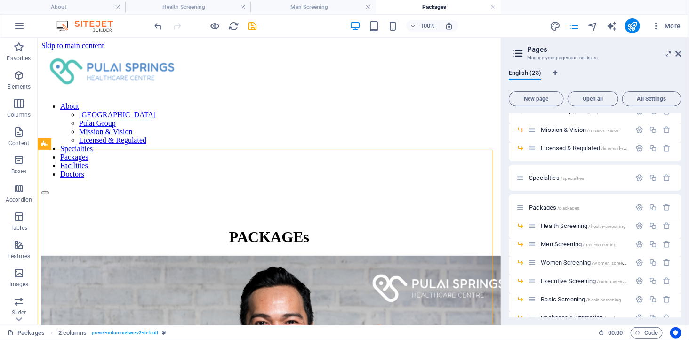
drag, startPoint x: 538, startPoint y: 163, endPoint x: 560, endPoint y: 163, distance: 22.1
drag, startPoint x: 501, startPoint y: 126, endPoint x: 544, endPoint y: 127, distance: 42.9
click at [544, 127] on aside "Pages Manage your pages and settings English (23) New page Open all All Setting…" at bounding box center [595, 181] width 188 height 287
drag, startPoint x: 252, startPoint y: 24, endPoint x: 281, endPoint y: 68, distance: 53.3
click at [252, 24] on icon "save" at bounding box center [253, 26] width 11 height 11
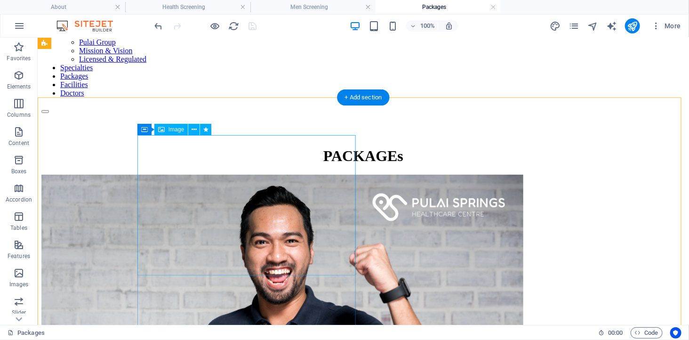
scroll to position [52, 0]
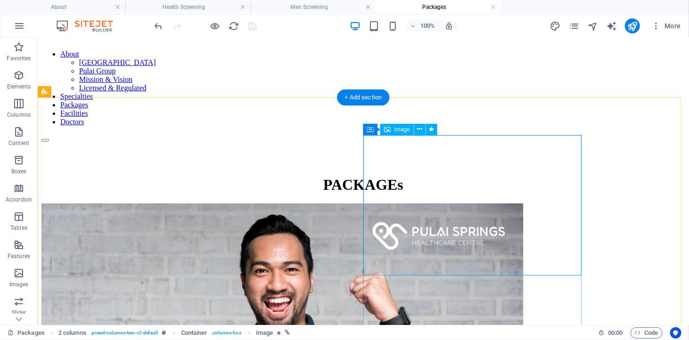
scroll to position [209, 0]
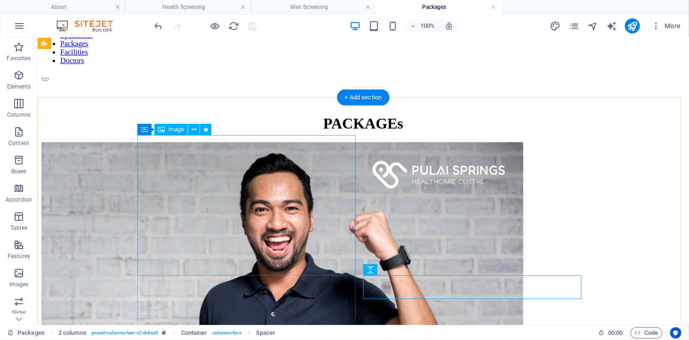
scroll to position [52, 0]
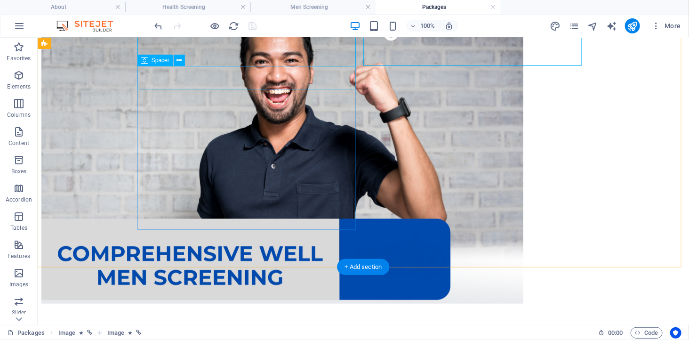
click at [304, 305] on div at bounding box center [363, 317] width 644 height 24
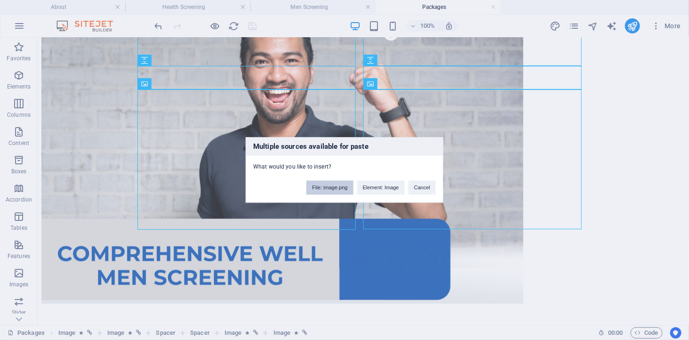
click at [334, 189] on button "File: image.png" at bounding box center [329, 188] width 47 height 14
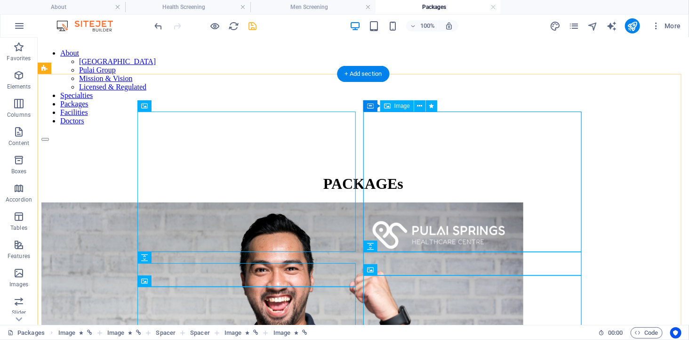
scroll to position [52, 0]
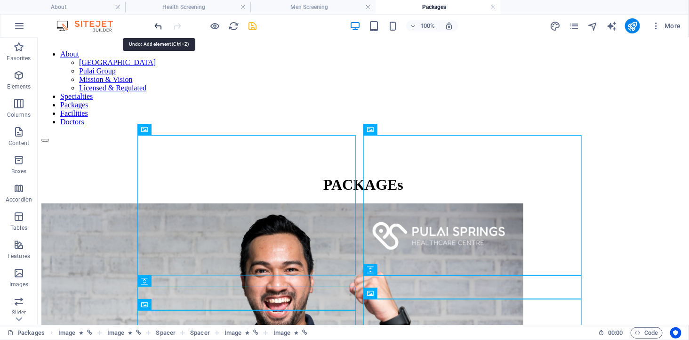
click at [159, 24] on icon "undo" at bounding box center [158, 26] width 11 height 11
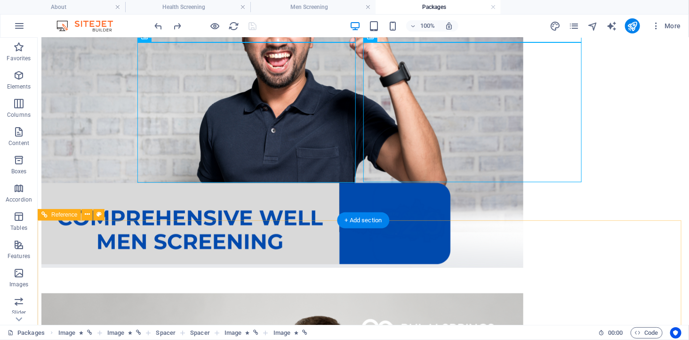
scroll to position [313, 0]
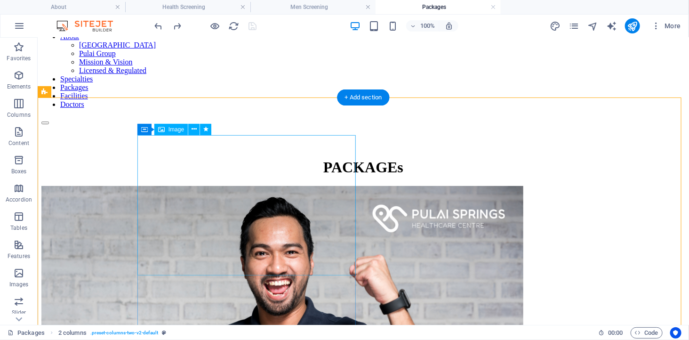
scroll to position [52, 0]
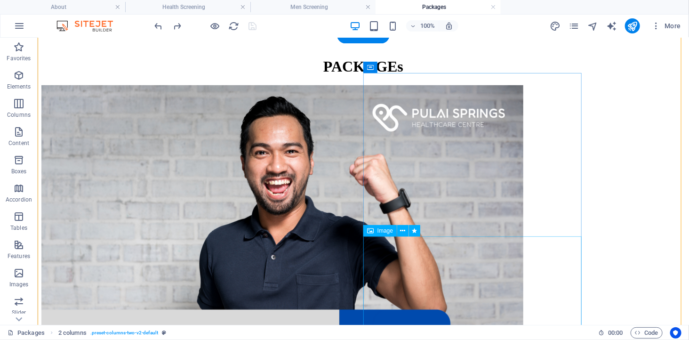
scroll to position [209, 0]
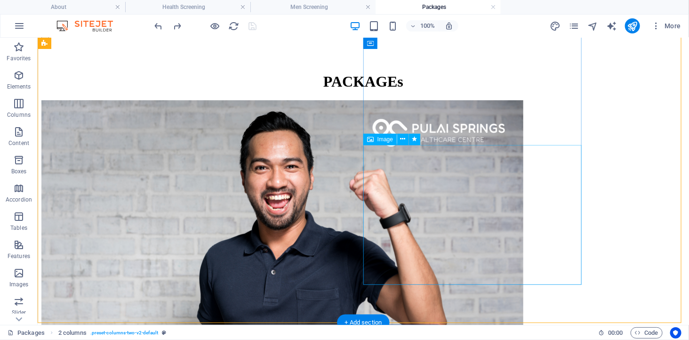
scroll to position [104, 0]
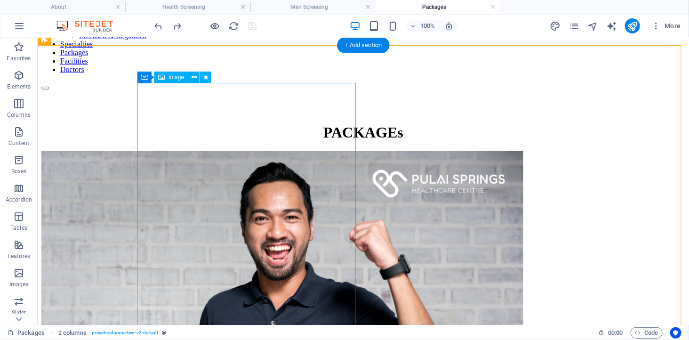
click at [275, 151] on figure at bounding box center [363, 306] width 644 height 311
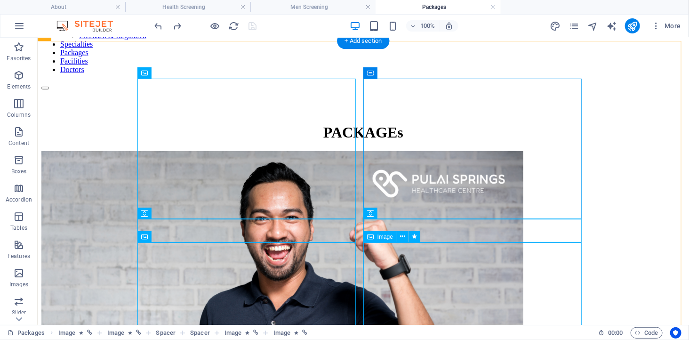
scroll to position [313, 0]
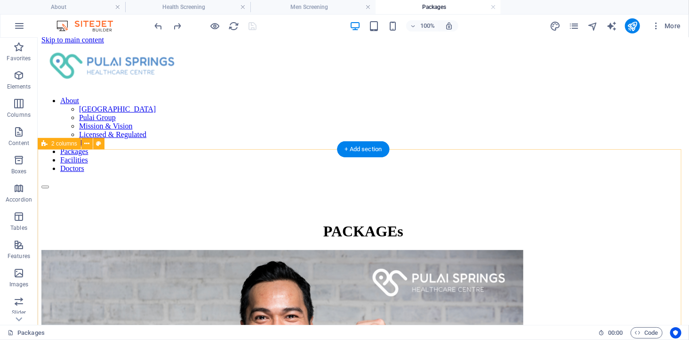
scroll to position [0, 0]
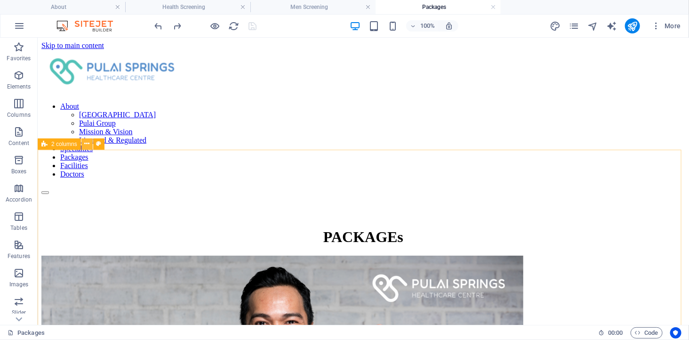
click at [88, 142] on icon at bounding box center [86, 144] width 5 height 10
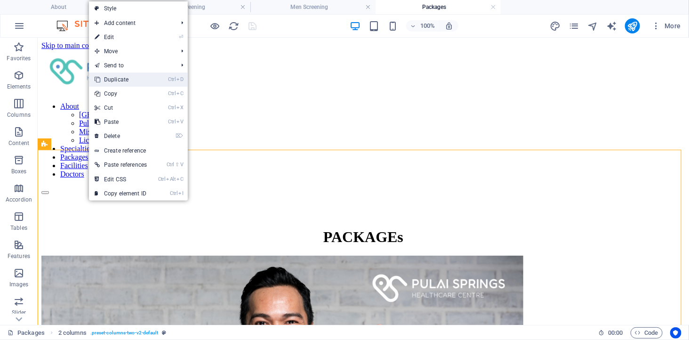
click at [119, 77] on link "Ctrl D Duplicate" at bounding box center [121, 79] width 64 height 14
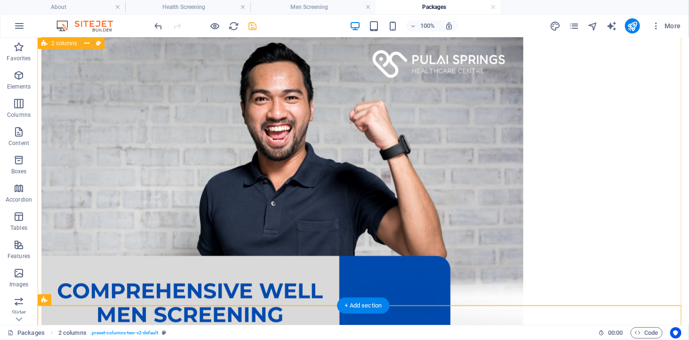
scroll to position [223, 0]
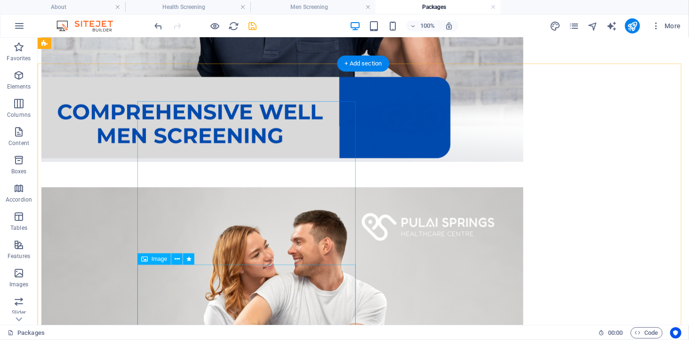
scroll to position [402, 0]
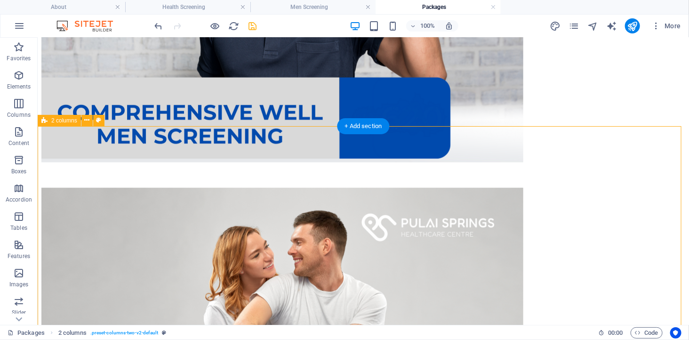
select select "rem"
select select "preset-columns-two-v2-default"
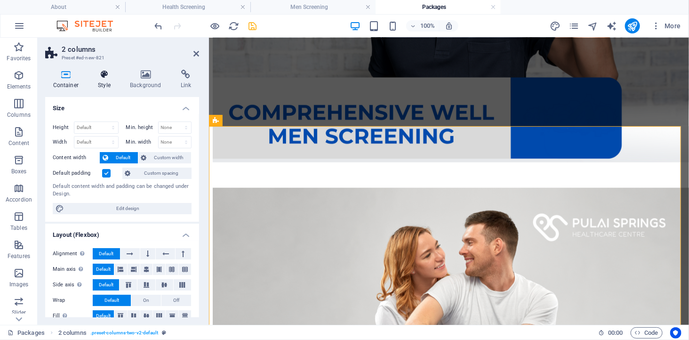
click at [103, 79] on h4 "Style" at bounding box center [106, 80] width 32 height 20
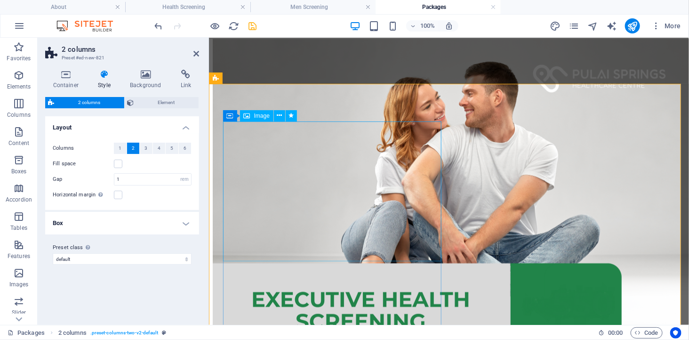
scroll to position [559, 0]
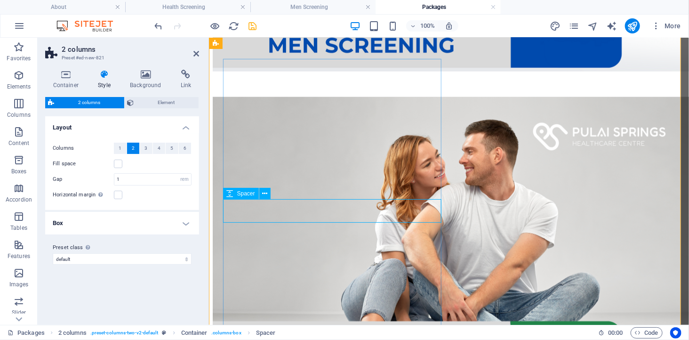
scroll to position [507, 0]
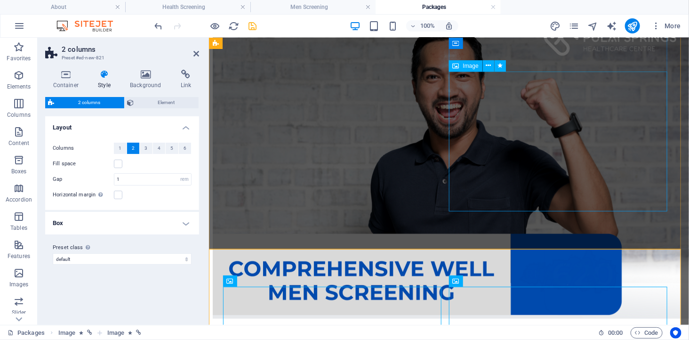
scroll to position [246, 0]
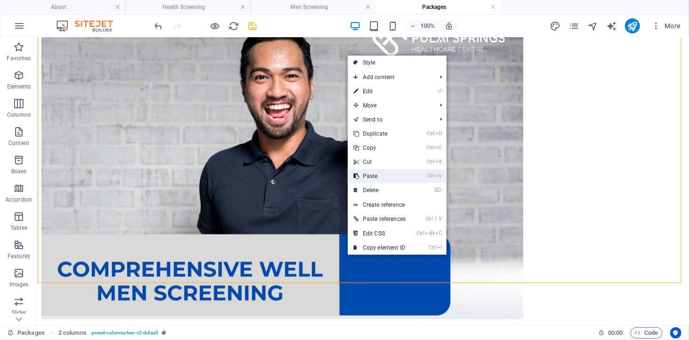
click at [384, 173] on link "Ctrl V Paste" at bounding box center [380, 176] width 64 height 14
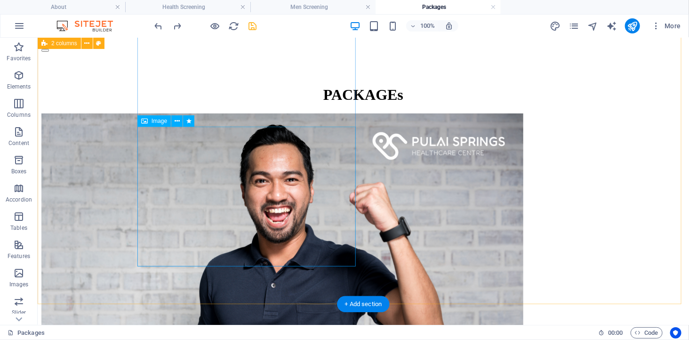
scroll to position [141, 0]
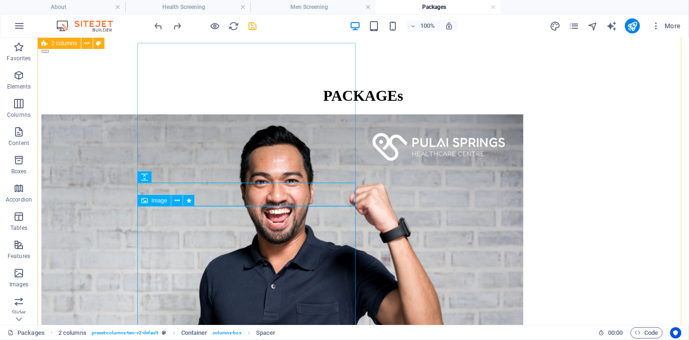
scroll to position [246, 0]
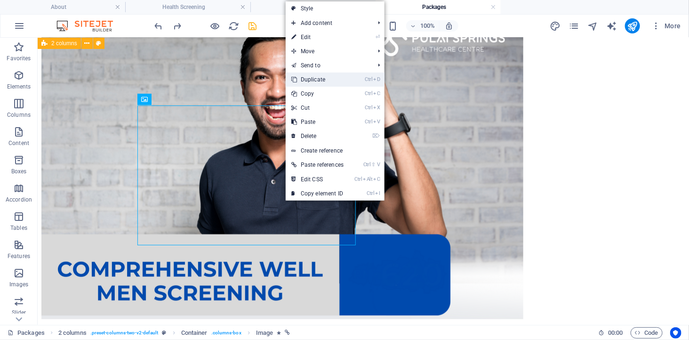
click at [306, 84] on link "Ctrl D Duplicate" at bounding box center [318, 79] width 64 height 14
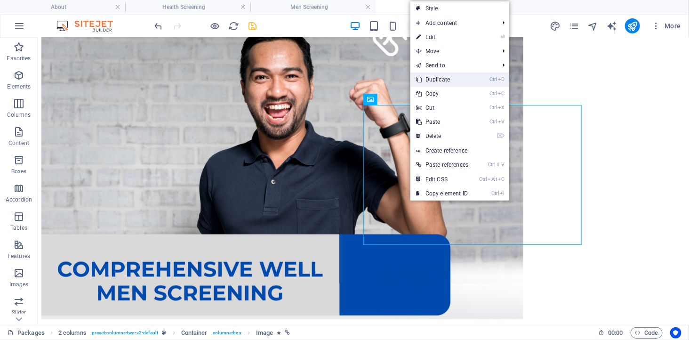
drag, startPoint x: 453, startPoint y: 81, endPoint x: 408, endPoint y: 79, distance: 45.3
click at [453, 81] on link "Ctrl D Duplicate" at bounding box center [442, 79] width 64 height 14
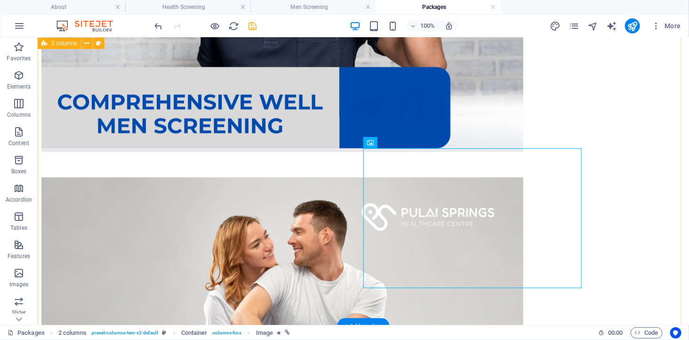
scroll to position [455, 0]
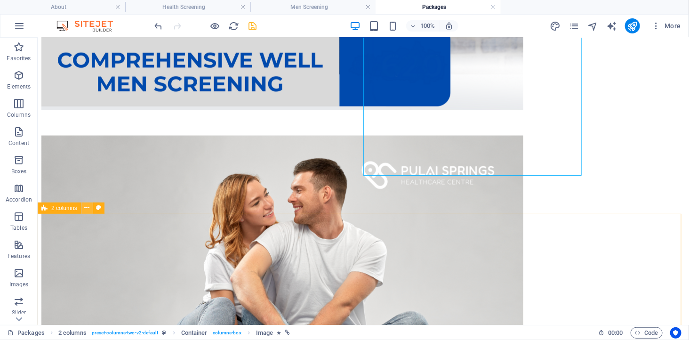
click at [87, 209] on icon at bounding box center [86, 208] width 5 height 10
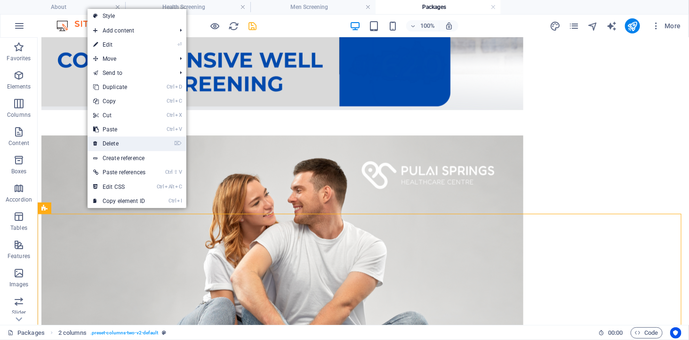
click at [117, 140] on link "⌦ Delete" at bounding box center [120, 144] width 64 height 14
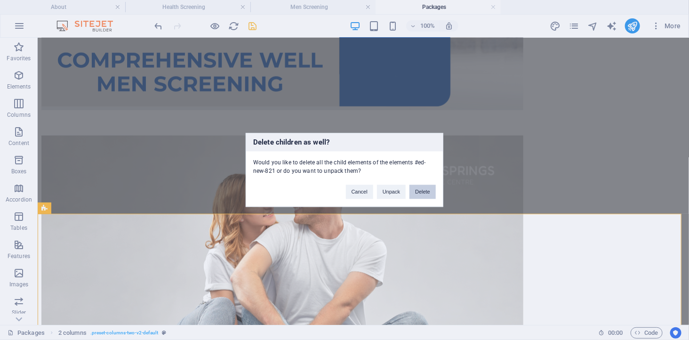
click at [425, 191] on button "Delete" at bounding box center [423, 192] width 26 height 14
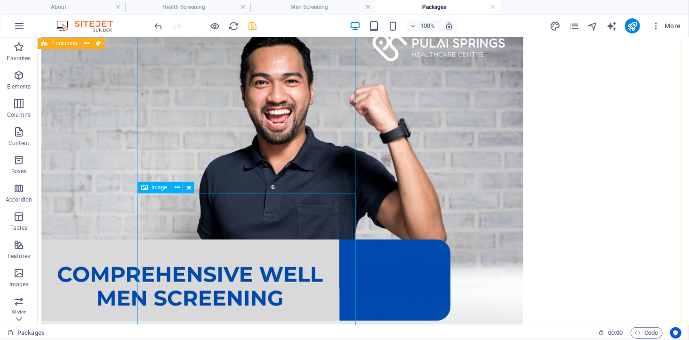
scroll to position [193, 0]
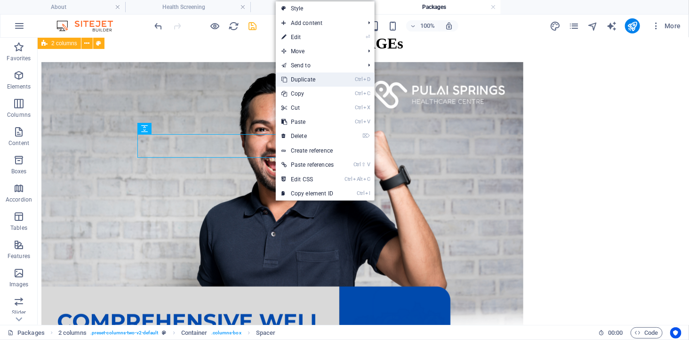
drag, startPoint x: 308, startPoint y: 80, endPoint x: 270, endPoint y: 44, distance: 51.9
click at [308, 80] on link "Ctrl D Duplicate" at bounding box center [308, 79] width 64 height 14
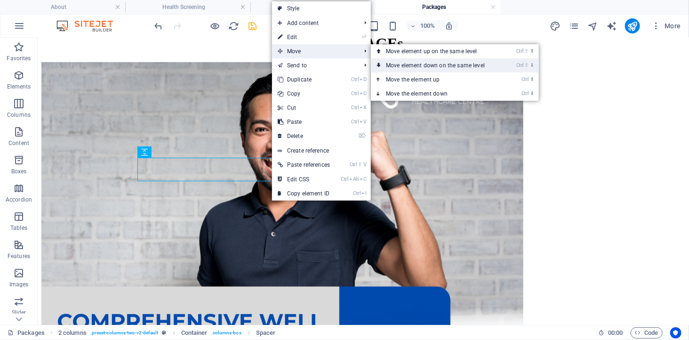
click at [448, 64] on link "Ctrl ⇧ ⬇ Move element down on the same level" at bounding box center [437, 65] width 133 height 14
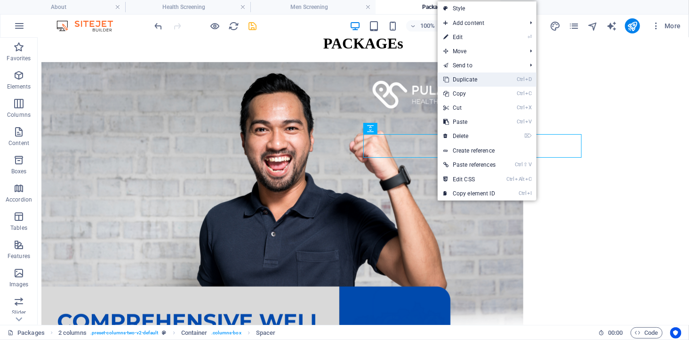
click at [470, 79] on link "Ctrl D Duplicate" at bounding box center [470, 79] width 64 height 14
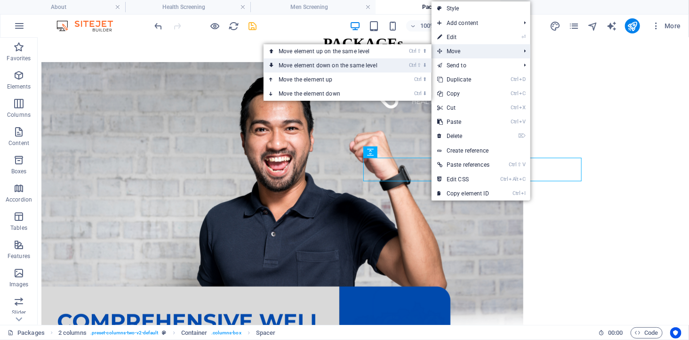
click at [390, 69] on link "Ctrl ⇧ ⬇ Move element down on the same level" at bounding box center [330, 65] width 133 height 14
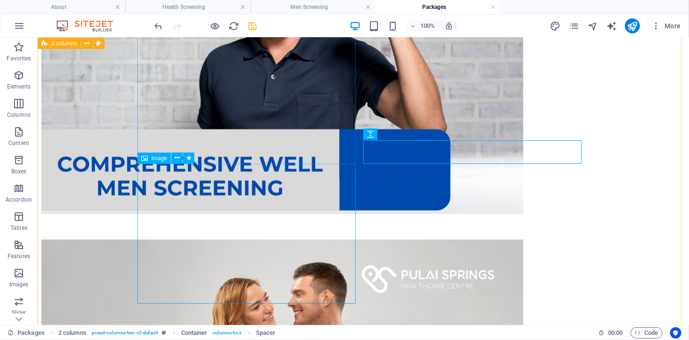
scroll to position [350, 0]
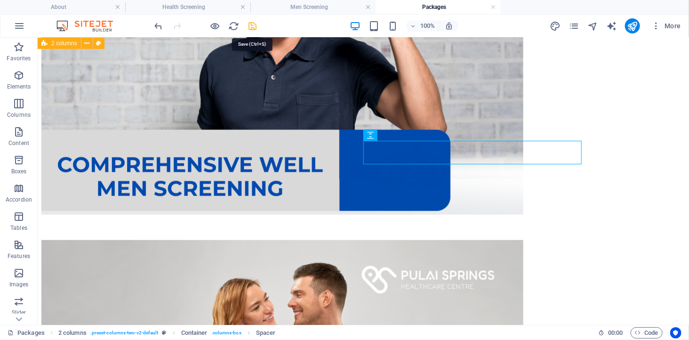
click at [257, 24] on icon "save" at bounding box center [253, 26] width 11 height 11
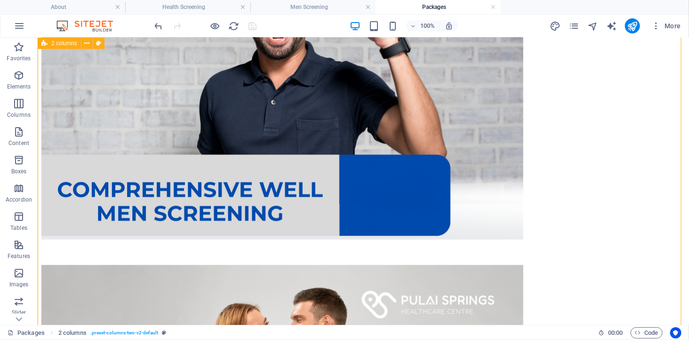
scroll to position [418, 0]
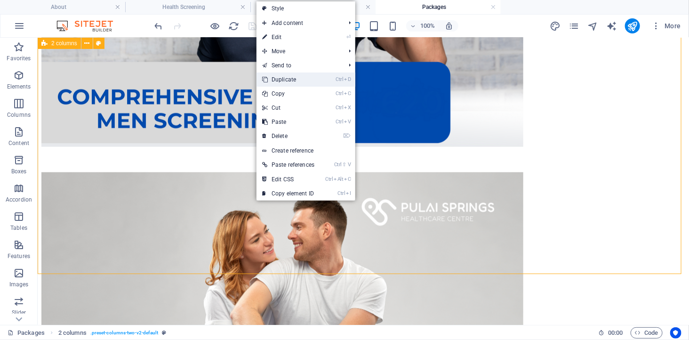
click at [289, 80] on link "Ctrl D Duplicate" at bounding box center [289, 79] width 64 height 14
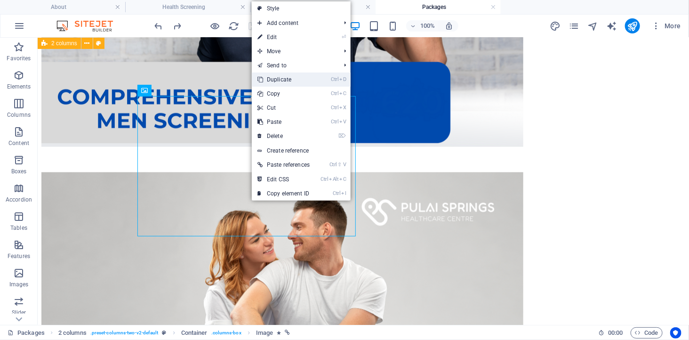
click at [277, 79] on link "Ctrl D Duplicate" at bounding box center [284, 79] width 64 height 14
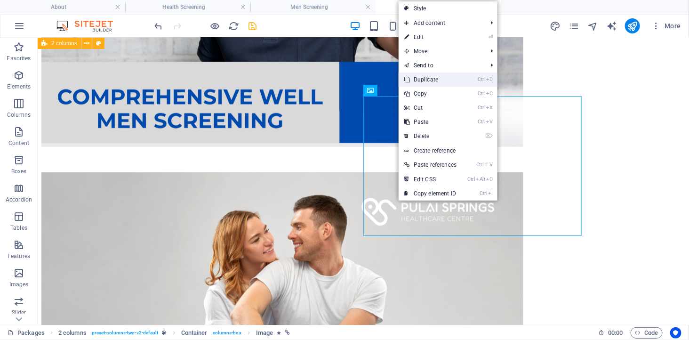
click at [425, 76] on link "Ctrl D Duplicate" at bounding box center [431, 79] width 64 height 14
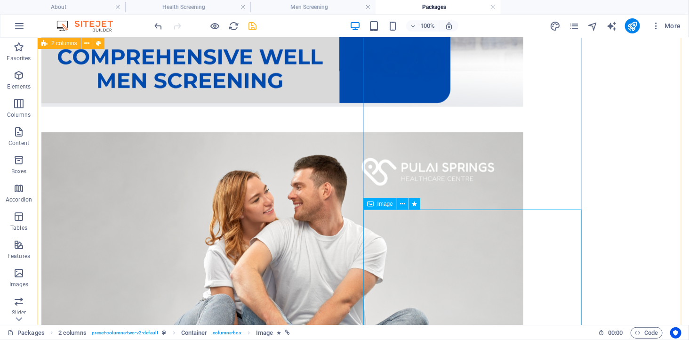
scroll to position [575, 0]
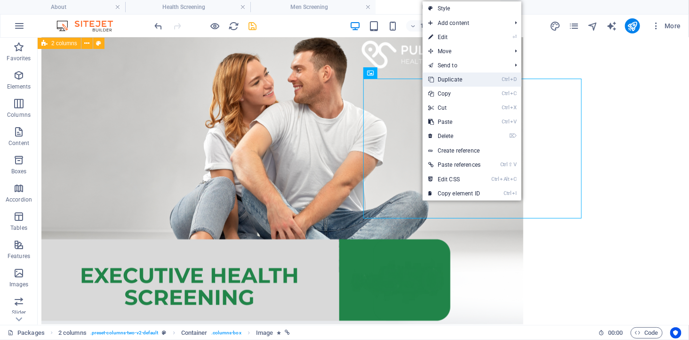
click at [453, 81] on link "Ctrl D Duplicate" at bounding box center [455, 79] width 64 height 14
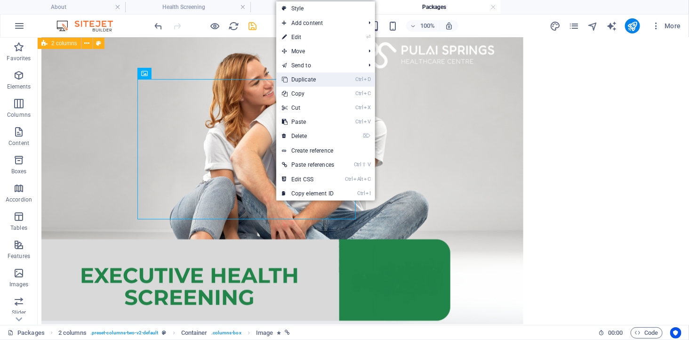
click at [303, 80] on link "Ctrl D Duplicate" at bounding box center [308, 79] width 64 height 14
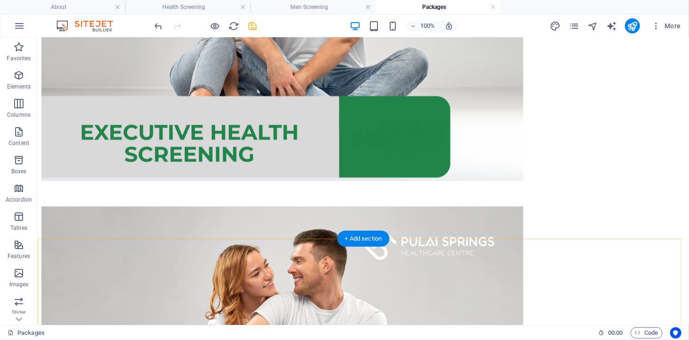
scroll to position [784, 0]
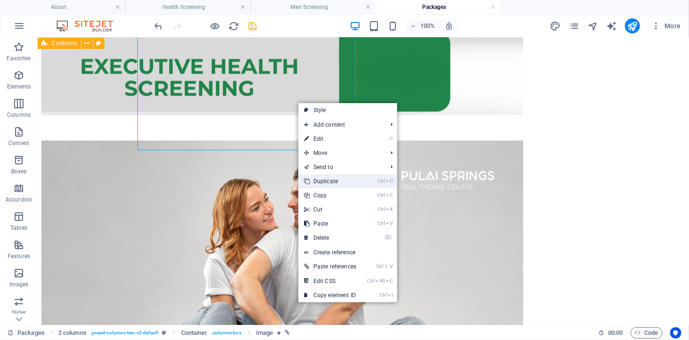
click at [335, 181] on link "Ctrl D Duplicate" at bounding box center [330, 181] width 64 height 14
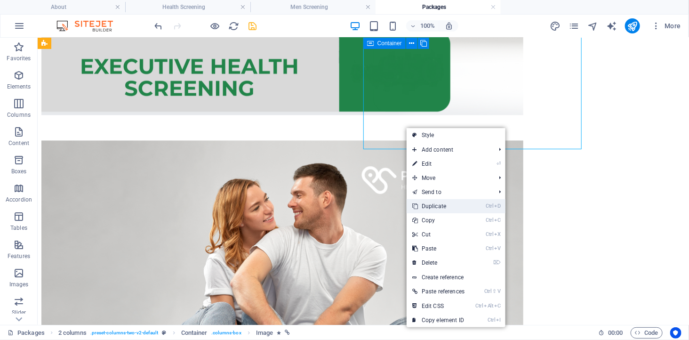
click at [427, 206] on link "Ctrl D Duplicate" at bounding box center [439, 206] width 64 height 14
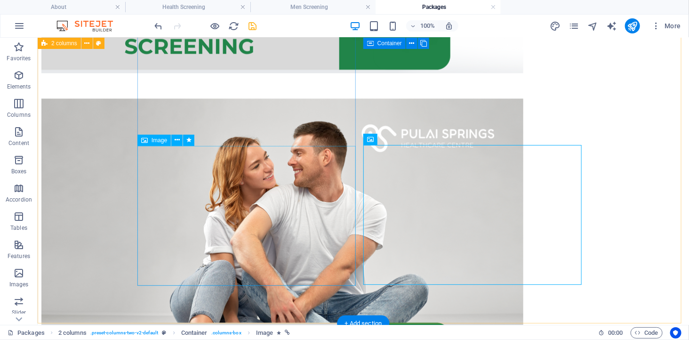
scroll to position [889, 0]
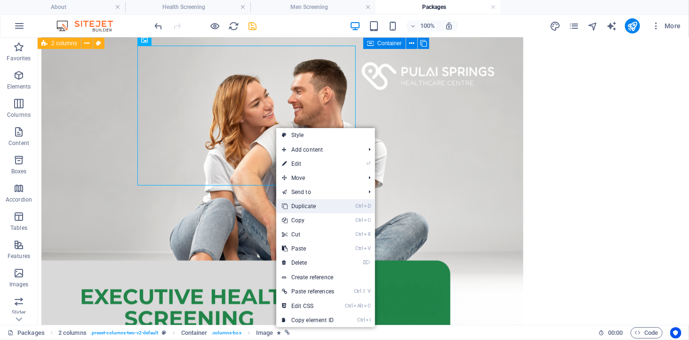
click at [305, 203] on link "Ctrl D Duplicate" at bounding box center [308, 206] width 64 height 14
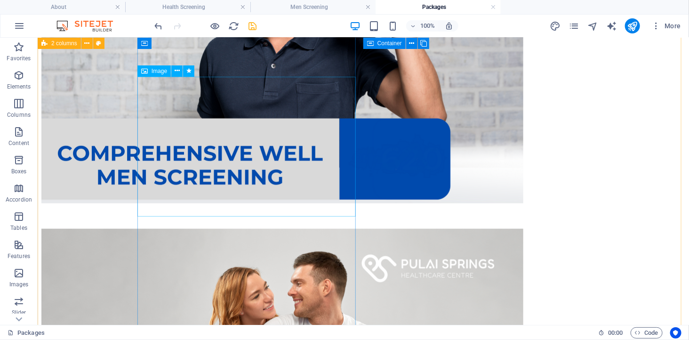
scroll to position [261, 0]
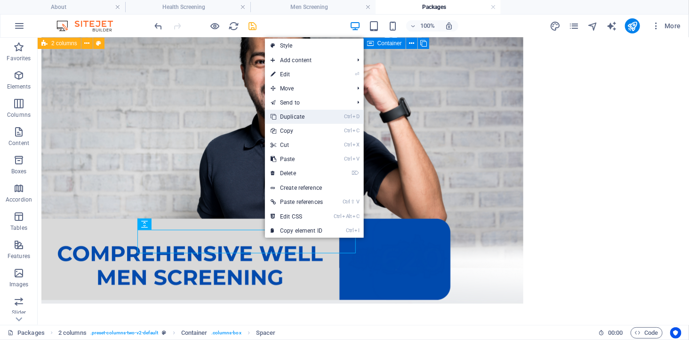
click at [288, 118] on link "Ctrl D Duplicate" at bounding box center [297, 117] width 64 height 14
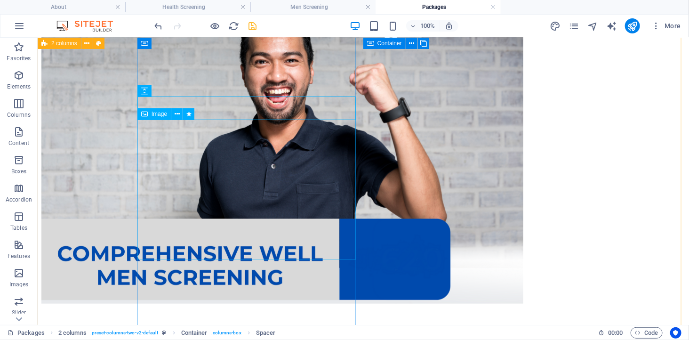
scroll to position [418, 0]
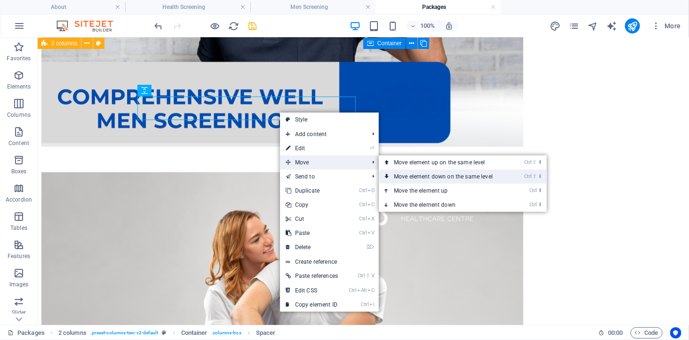
click at [412, 175] on link "Ctrl ⇧ ⬇ Move element down on the same level" at bounding box center [445, 176] width 133 height 14
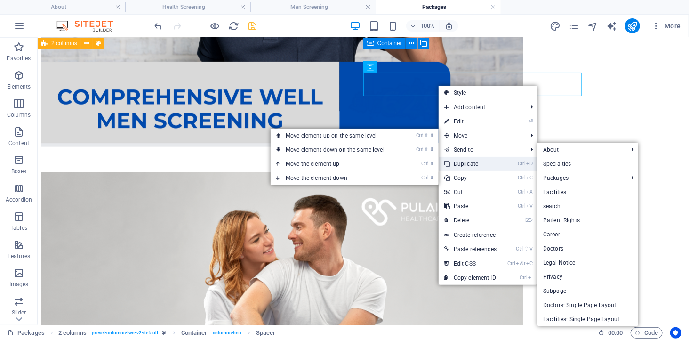
click at [460, 162] on link "Ctrl D Duplicate" at bounding box center [471, 164] width 64 height 14
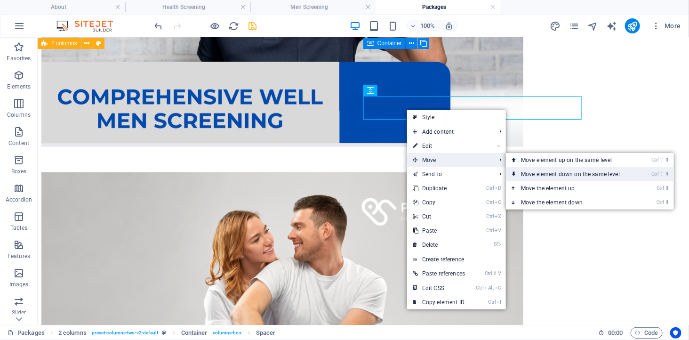
click at [542, 171] on link "Ctrl ⇧ ⬇ Move element down on the same level" at bounding box center [572, 174] width 133 height 14
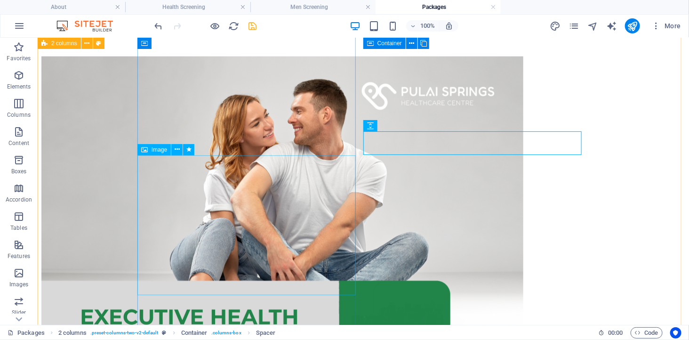
scroll to position [523, 0]
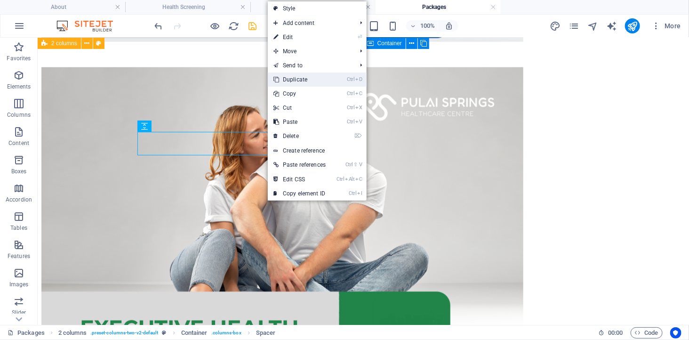
click at [306, 83] on link "Ctrl D Duplicate" at bounding box center [300, 79] width 64 height 14
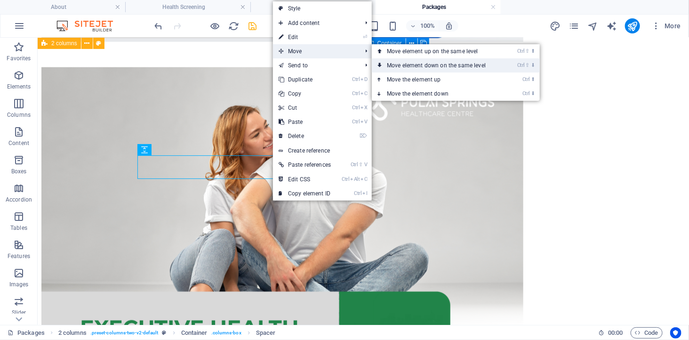
click at [415, 65] on link "Ctrl ⇧ ⬇ Move element down on the same level" at bounding box center [438, 65] width 133 height 14
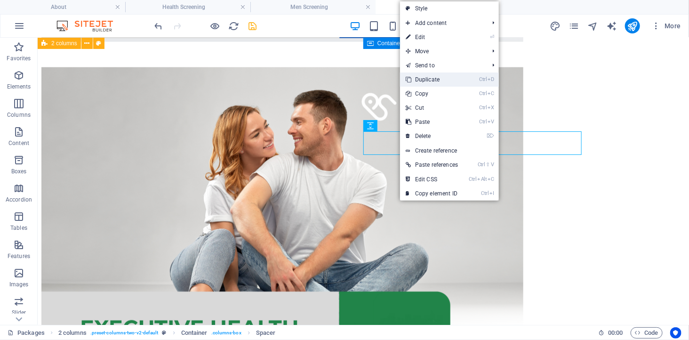
click at [430, 77] on link "Ctrl D Duplicate" at bounding box center [432, 79] width 64 height 14
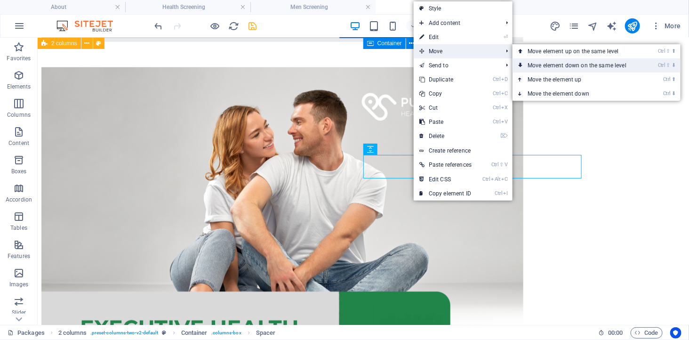
click at [549, 62] on link "Ctrl ⇧ ⬇ Move element down on the same level" at bounding box center [579, 65] width 133 height 14
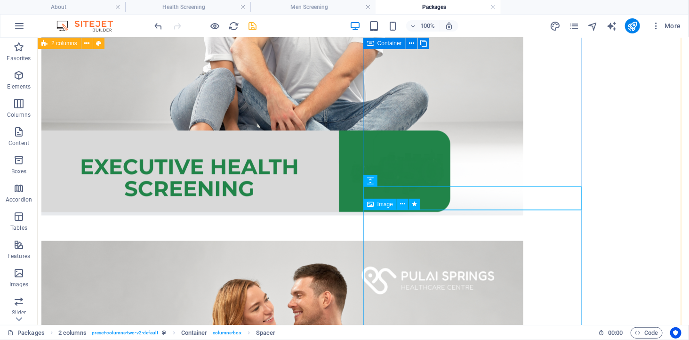
scroll to position [732, 0]
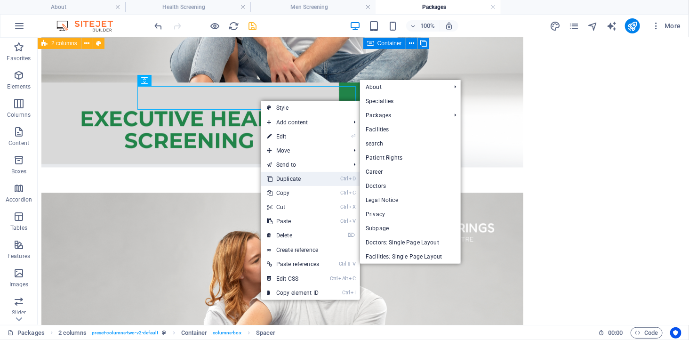
click at [297, 175] on link "Ctrl D Duplicate" at bounding box center [293, 179] width 64 height 14
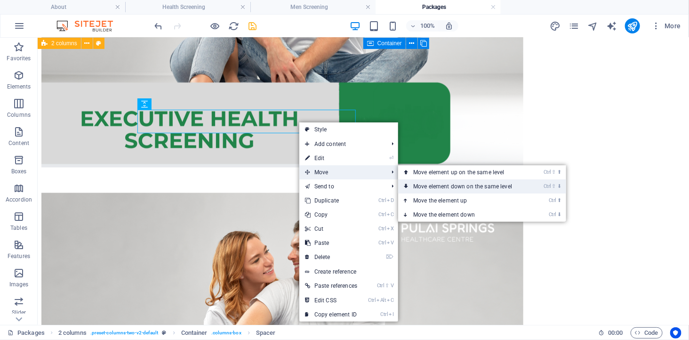
click at [441, 184] on link "Ctrl ⇧ ⬇ Move element down on the same level" at bounding box center [464, 186] width 133 height 14
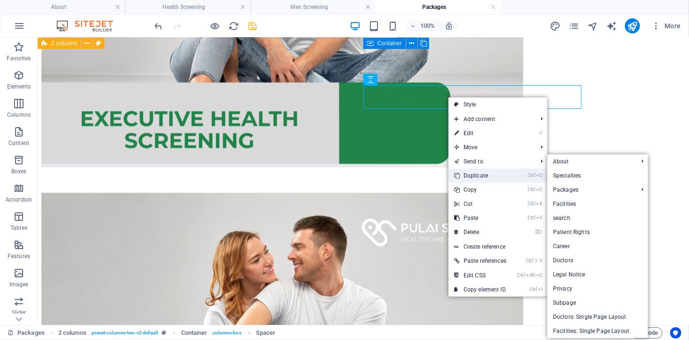
click at [479, 172] on link "Ctrl D Duplicate" at bounding box center [481, 176] width 64 height 14
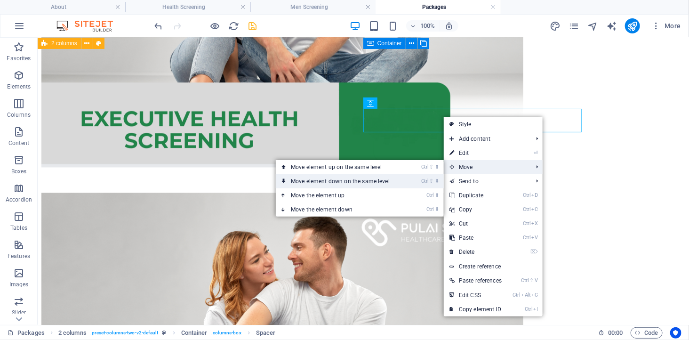
click at [402, 181] on link "Ctrl ⇧ ⬇ Move element down on the same level" at bounding box center [342, 181] width 133 height 14
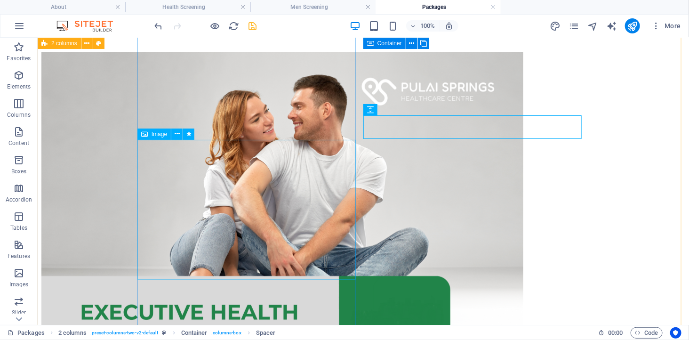
scroll to position [889, 0]
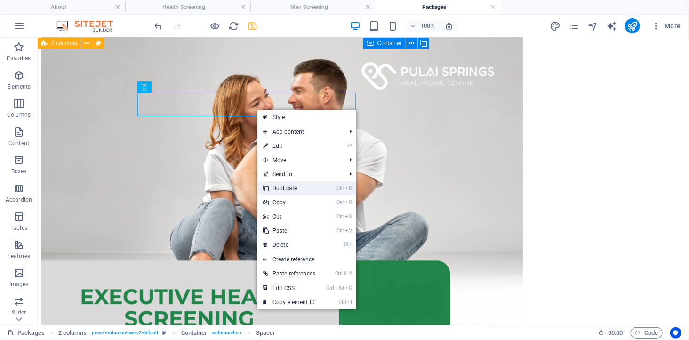
click at [290, 189] on link "Ctrl D Duplicate" at bounding box center [289, 188] width 64 height 14
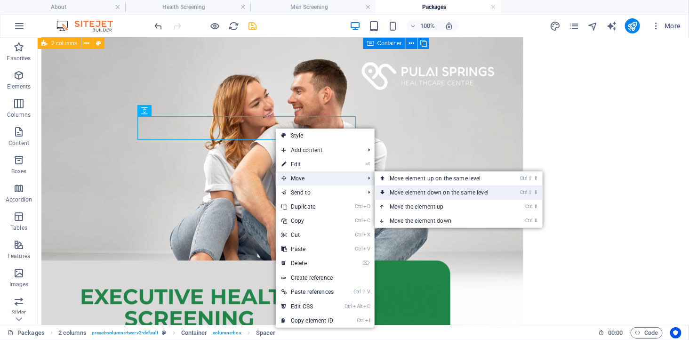
click at [401, 189] on link "Ctrl ⇧ ⬇ Move element down on the same level" at bounding box center [441, 192] width 133 height 14
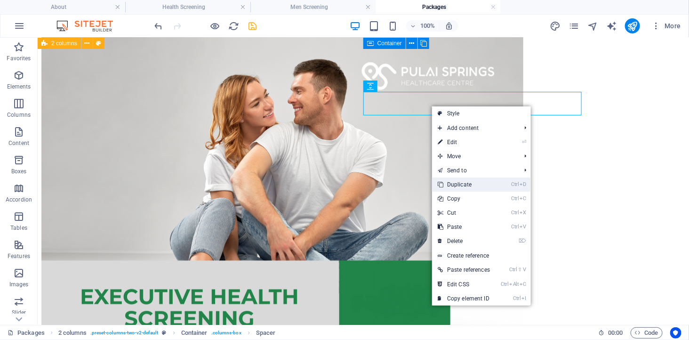
drag, startPoint x: 464, startPoint y: 184, endPoint x: 426, endPoint y: 146, distance: 53.6
click at [464, 184] on link "Ctrl D Duplicate" at bounding box center [464, 184] width 64 height 14
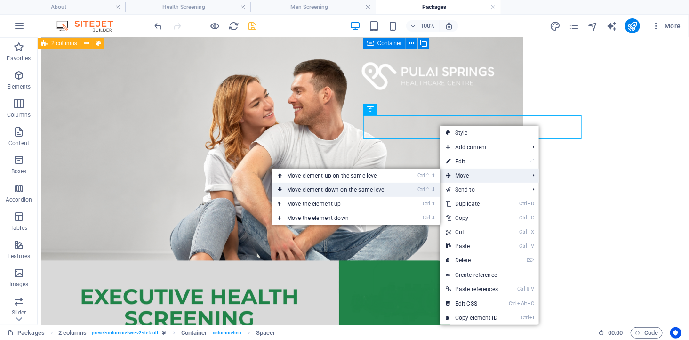
click at [403, 190] on link "Ctrl ⇧ ⬇ Move element down on the same level" at bounding box center [338, 190] width 133 height 14
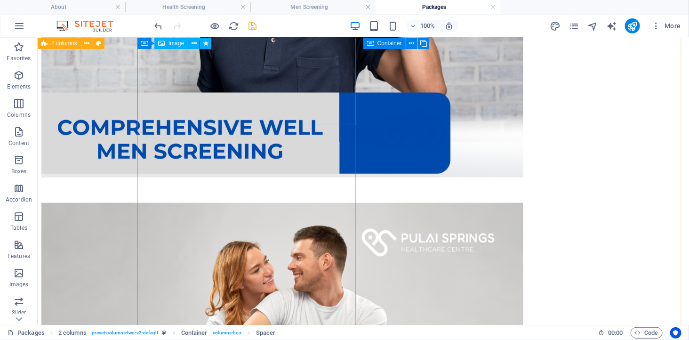
scroll to position [366, 0]
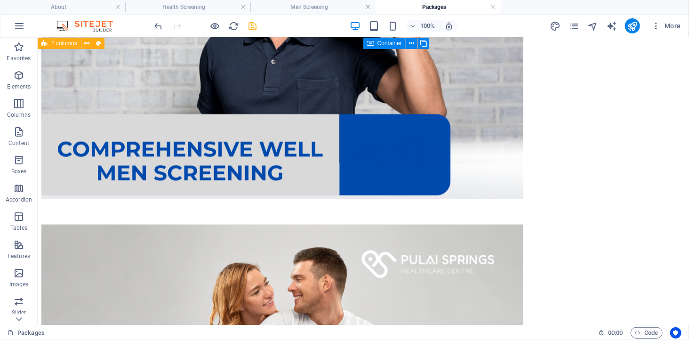
click at [254, 26] on icon "save" at bounding box center [253, 26] width 11 height 11
click at [319, 7] on h4 "Men Screening" at bounding box center [312, 7] width 125 height 10
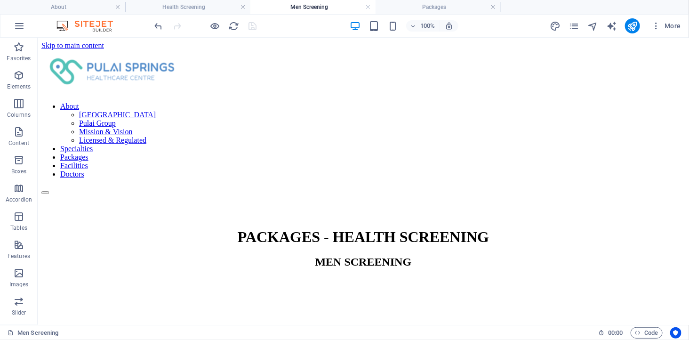
scroll to position [0, 0]
click at [413, 8] on h4 "Packages" at bounding box center [438, 7] width 125 height 10
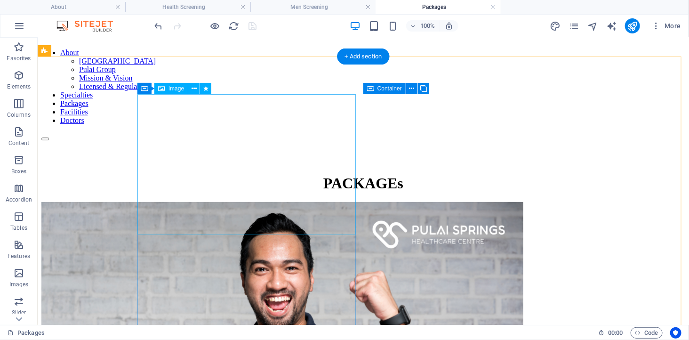
scroll to position [104, 0]
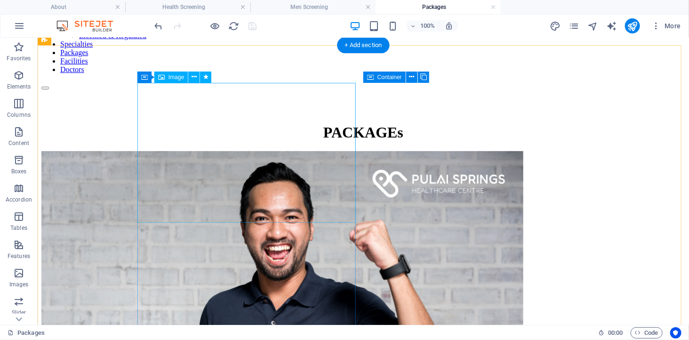
click at [226, 151] on figure at bounding box center [363, 306] width 644 height 311
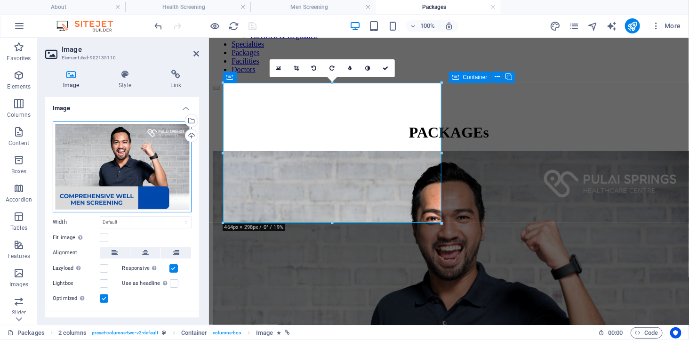
click at [109, 155] on div "Drag files here, click to choose files or select files from Files or our free s…" at bounding box center [122, 166] width 139 height 91
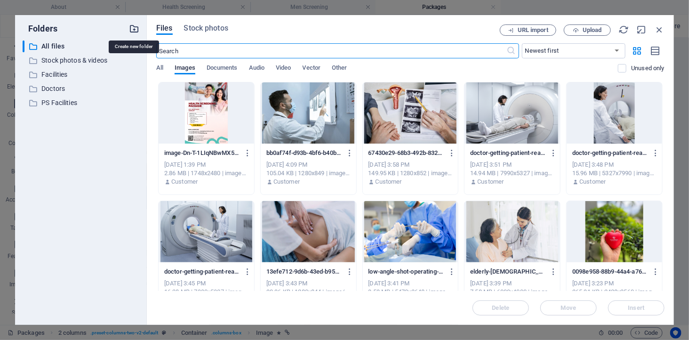
click at [136, 29] on icon "button" at bounding box center [134, 29] width 10 height 10
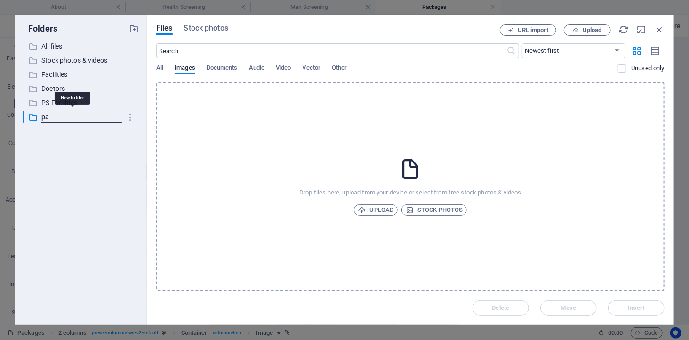
type input "p"
type input "PACKAGES"
click at [60, 118] on p "PACKAGES" at bounding box center [81, 117] width 80 height 11
click at [578, 27] on icon "button" at bounding box center [576, 30] width 6 height 6
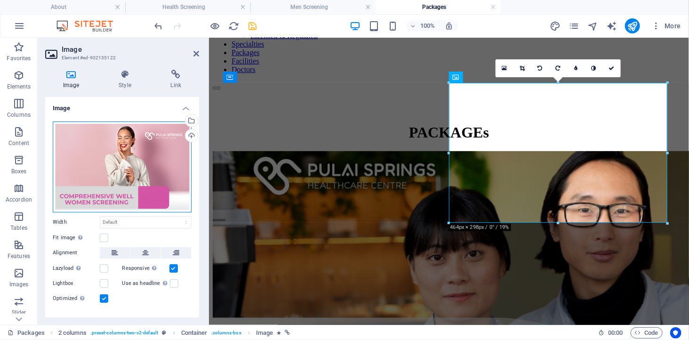
click at [133, 154] on div "Drag files here, click to choose files or select files from Files or our free s…" at bounding box center [122, 166] width 139 height 91
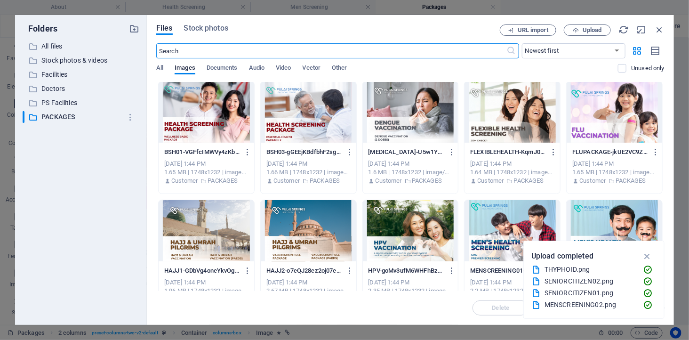
scroll to position [0, 0]
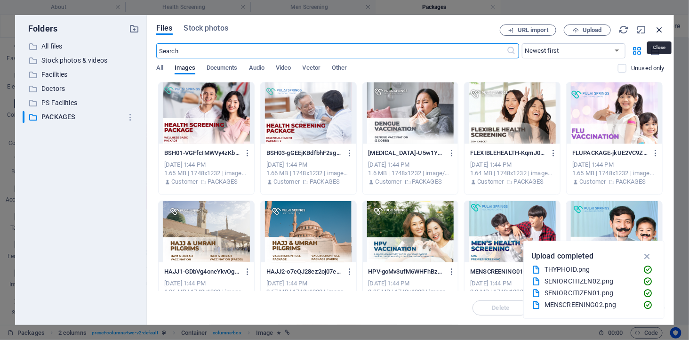
click at [658, 25] on icon "button" at bounding box center [659, 29] width 10 height 10
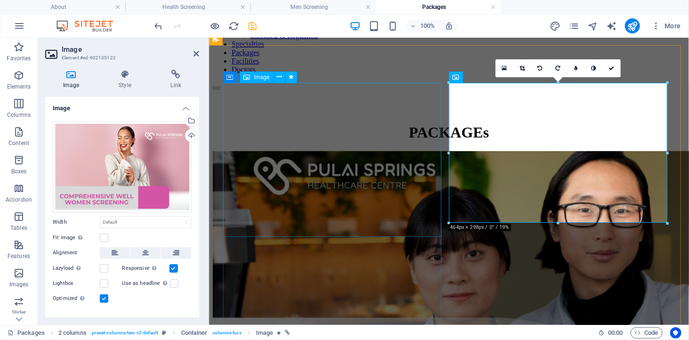
click at [313, 151] on figure at bounding box center [448, 321] width 473 height 340
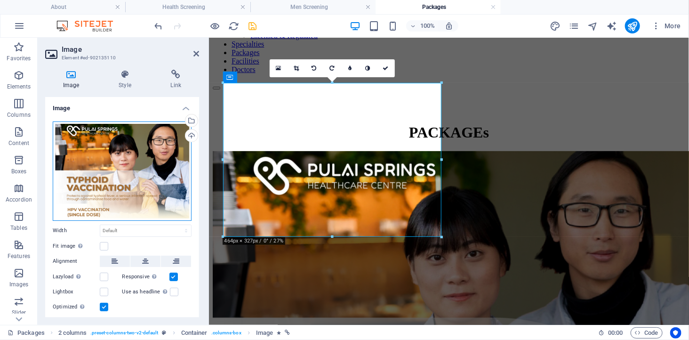
click at [124, 163] on div "Drag files here, click to choose files or select files from Files or our free s…" at bounding box center [122, 170] width 139 height 99
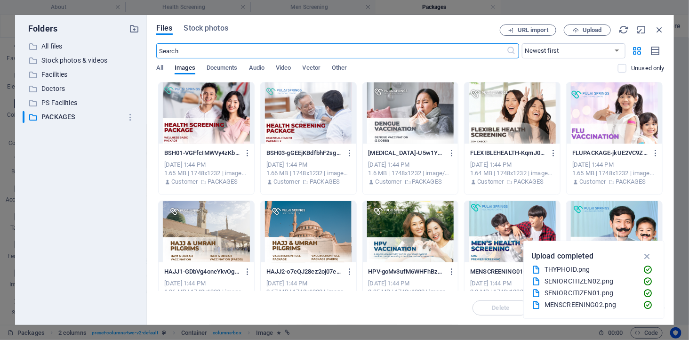
click at [208, 112] on div at bounding box center [207, 112] width 96 height 61
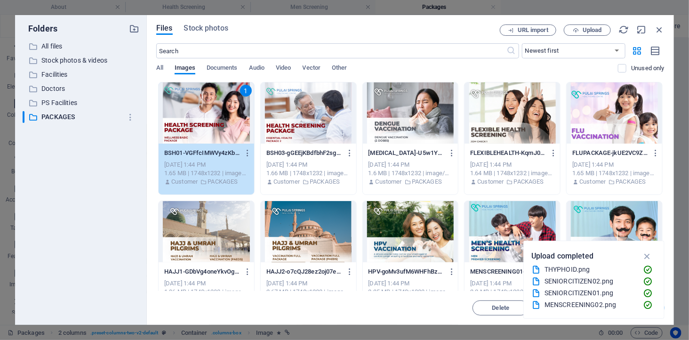
drag, startPoint x: 208, startPoint y: 112, endPoint x: 3, endPoint y: 80, distance: 207.6
click at [208, 112] on div "1" at bounding box center [207, 112] width 96 height 61
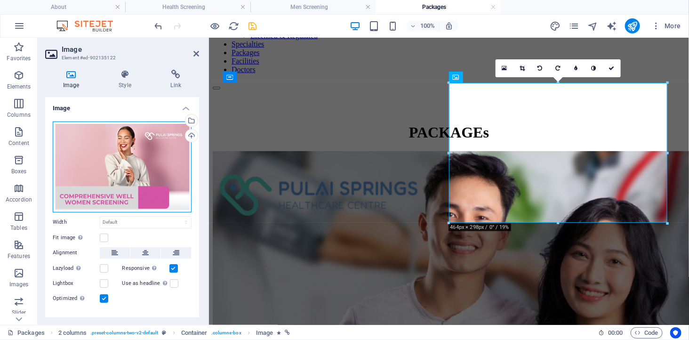
click at [151, 169] on div "Drag files here, click to choose files or select files from Files or our free s…" at bounding box center [122, 166] width 139 height 91
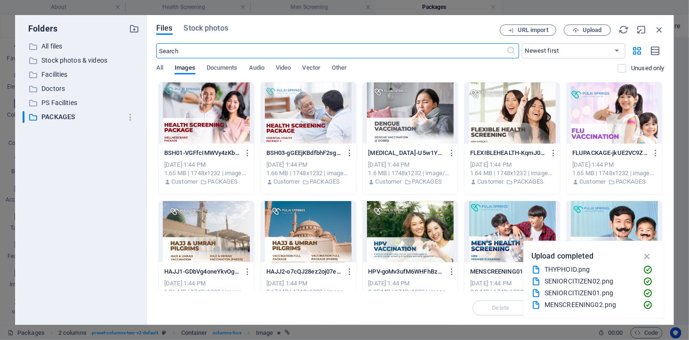
click at [307, 121] on div at bounding box center [309, 112] width 96 height 61
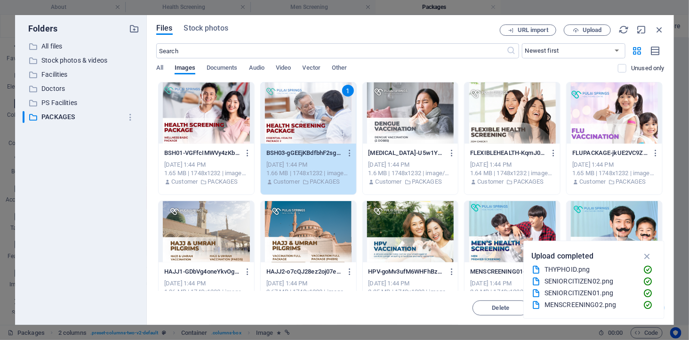
click at [307, 121] on div "1" at bounding box center [309, 112] width 96 height 61
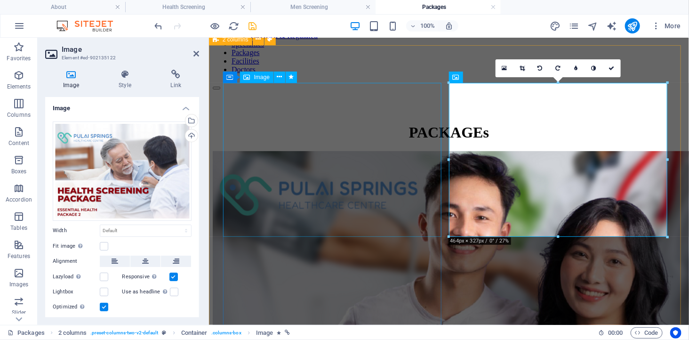
click at [365, 213] on figure at bounding box center [448, 321] width 473 height 340
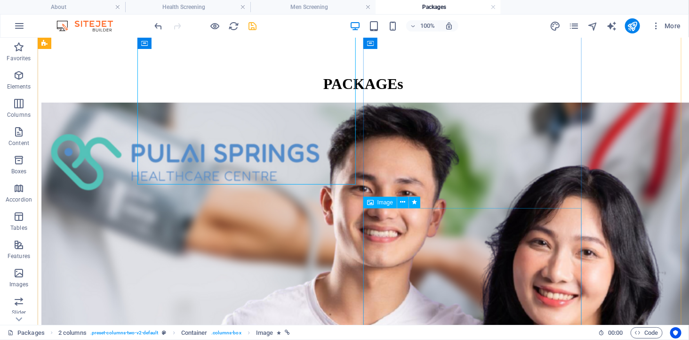
scroll to position [157, 0]
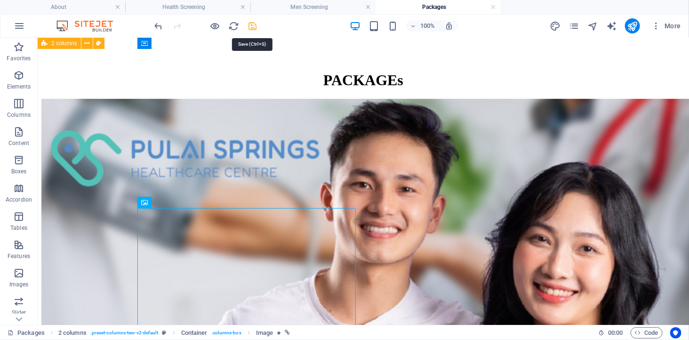
drag, startPoint x: 251, startPoint y: 25, endPoint x: 224, endPoint y: 31, distance: 27.8
click at [251, 25] on icon "save" at bounding box center [253, 26] width 11 height 11
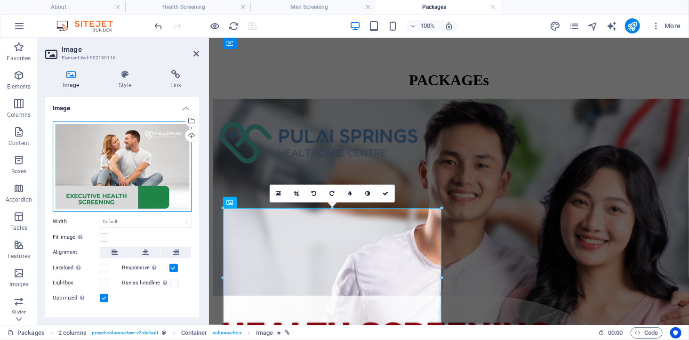
click at [116, 149] on div "Drag files here, click to choose files or select files from Files or our free s…" at bounding box center [122, 166] width 139 height 90
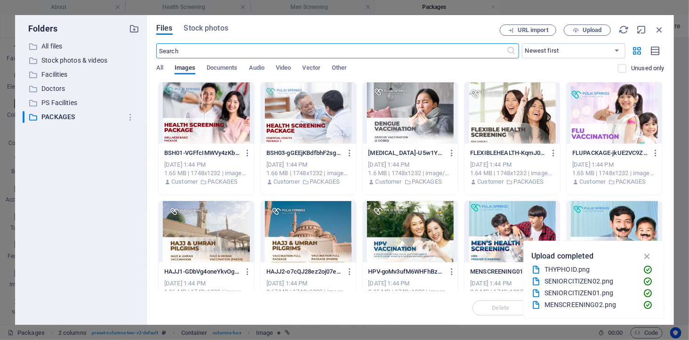
click at [405, 113] on div at bounding box center [411, 112] width 96 height 61
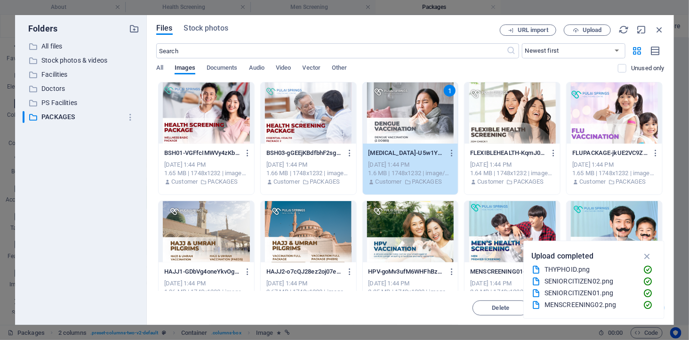
click at [405, 113] on div "1" at bounding box center [411, 112] width 96 height 61
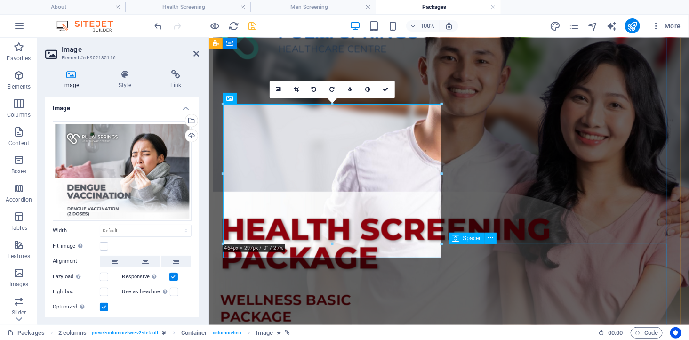
scroll to position [261, 0]
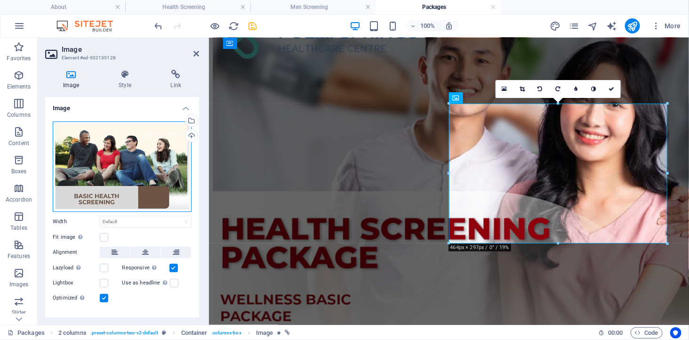
click at [100, 142] on div "Drag files here, click to choose files or select files from Files or our free s…" at bounding box center [122, 166] width 139 height 90
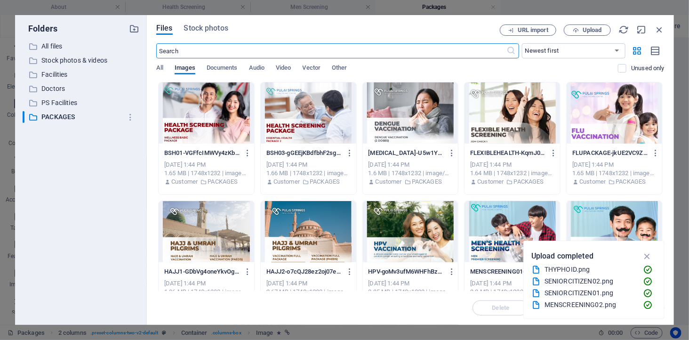
click at [507, 121] on div at bounding box center [513, 112] width 96 height 61
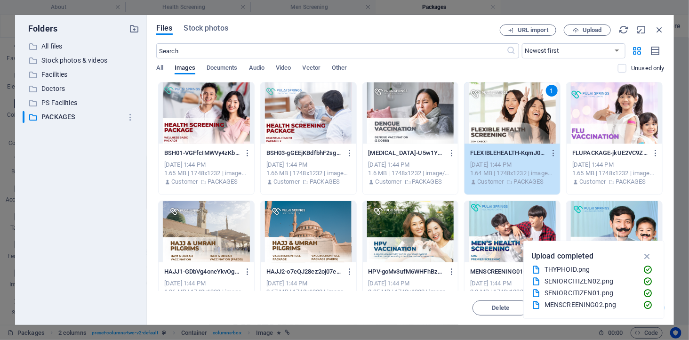
click at [507, 121] on div "1" at bounding box center [513, 112] width 96 height 61
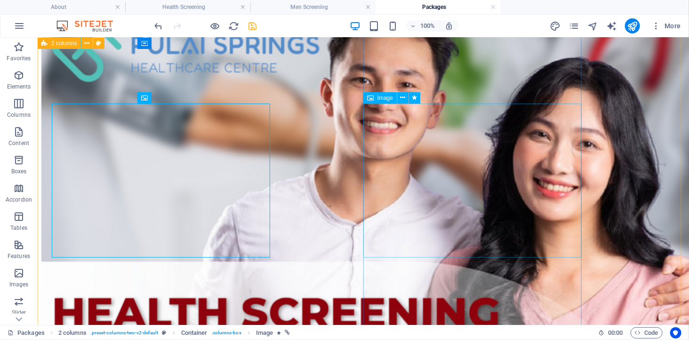
scroll to position [366, 0]
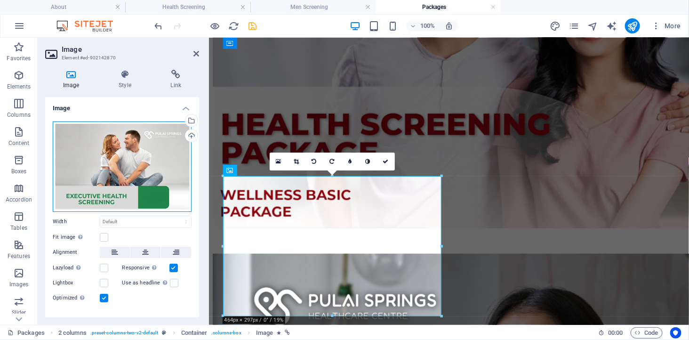
click at [131, 157] on div "Drag files here, click to choose files or select files from Files or our free s…" at bounding box center [122, 166] width 139 height 90
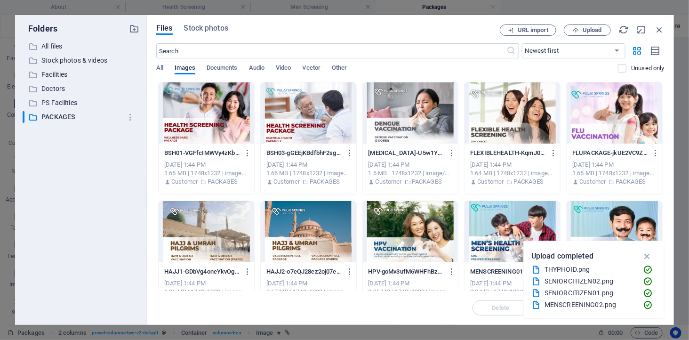
click at [587, 116] on div at bounding box center [615, 112] width 96 height 61
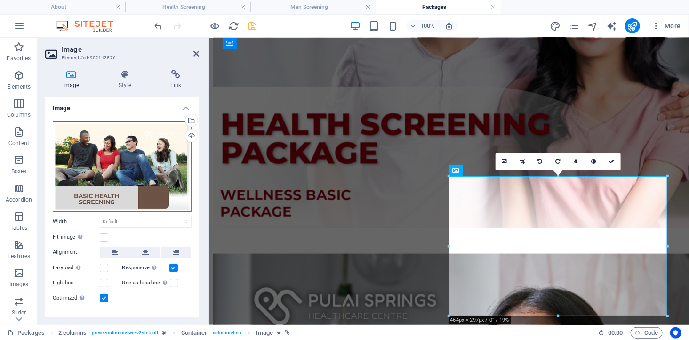
click at [149, 146] on div "Drag files here, click to choose files or select files from Files or our free s…" at bounding box center [122, 166] width 139 height 90
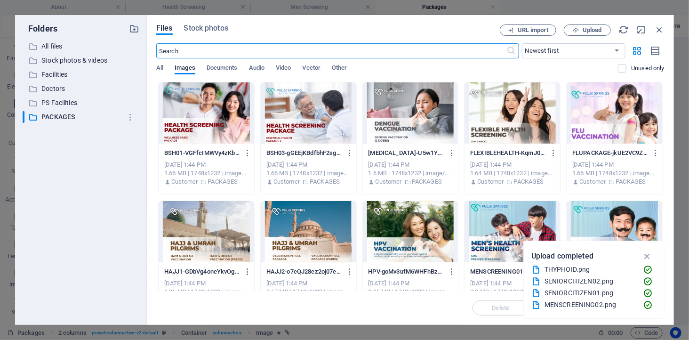
click at [223, 233] on div at bounding box center [207, 231] width 96 height 61
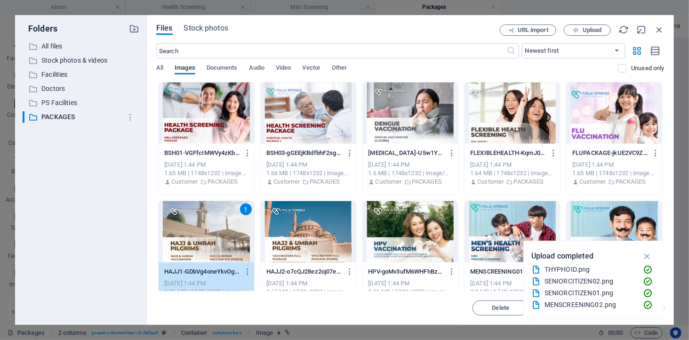
click at [223, 233] on div "1" at bounding box center [207, 231] width 96 height 61
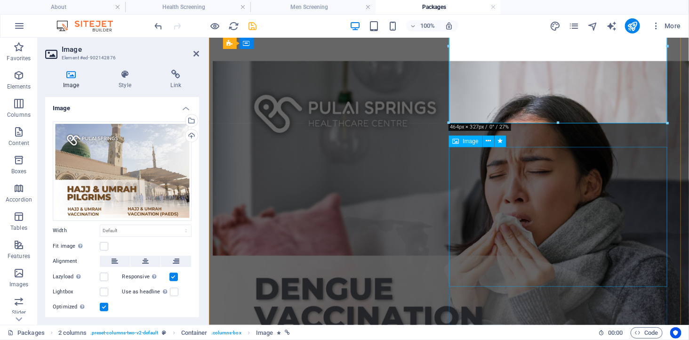
scroll to position [575, 0]
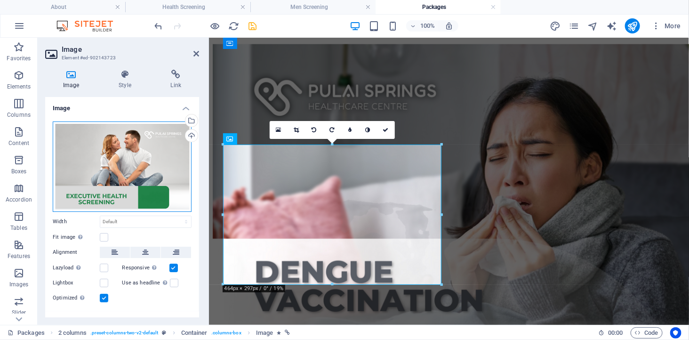
click at [121, 169] on div "Drag files here, click to choose files or select files from Files or our free s…" at bounding box center [122, 166] width 139 height 90
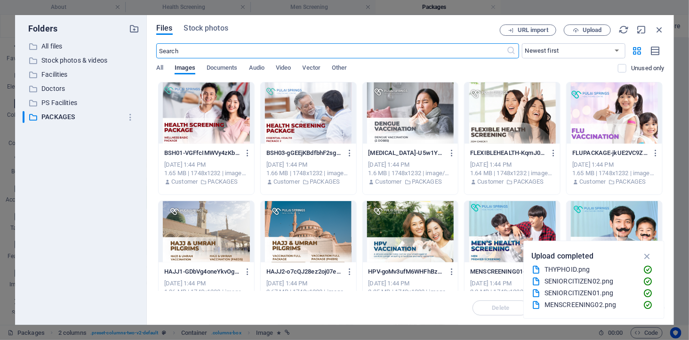
click at [298, 239] on div at bounding box center [309, 231] width 96 height 61
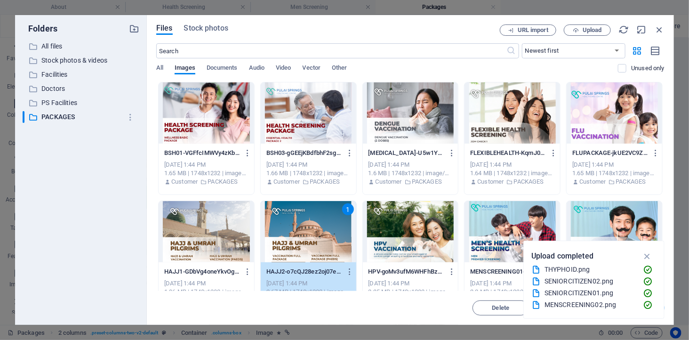
click at [298, 239] on div "1" at bounding box center [309, 231] width 96 height 61
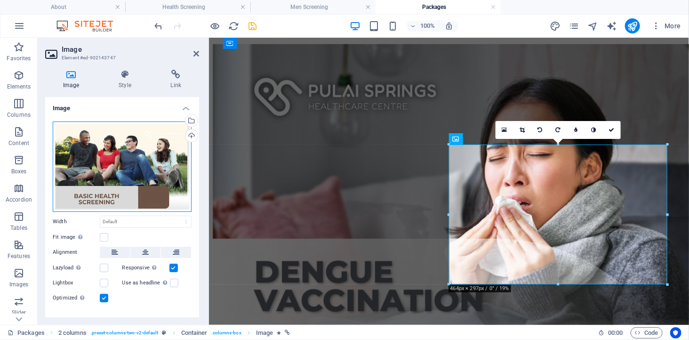
click at [123, 149] on div "Drag files here, click to choose files or select files from Files or our free s…" at bounding box center [122, 166] width 139 height 90
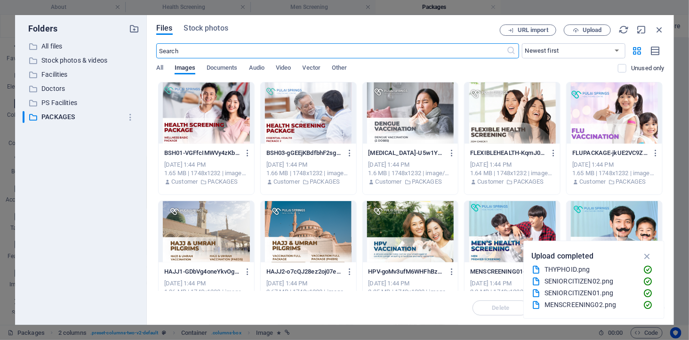
click at [415, 232] on div at bounding box center [411, 231] width 96 height 61
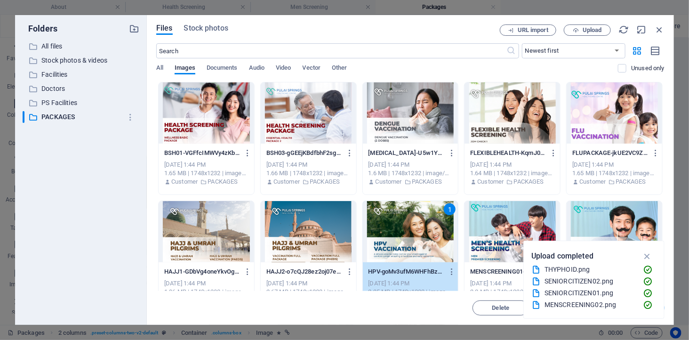
click at [415, 232] on div "1" at bounding box center [411, 231] width 96 height 61
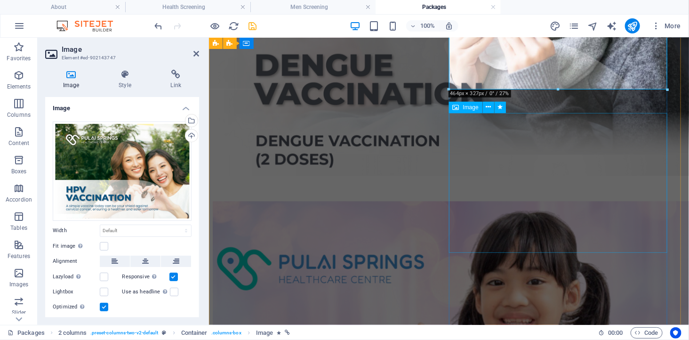
scroll to position [784, 0]
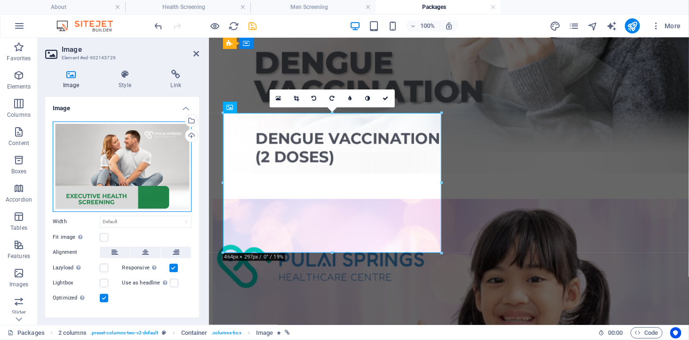
click at [128, 156] on div "Drag files here, click to choose files or select files from Files or our free s…" at bounding box center [122, 166] width 139 height 90
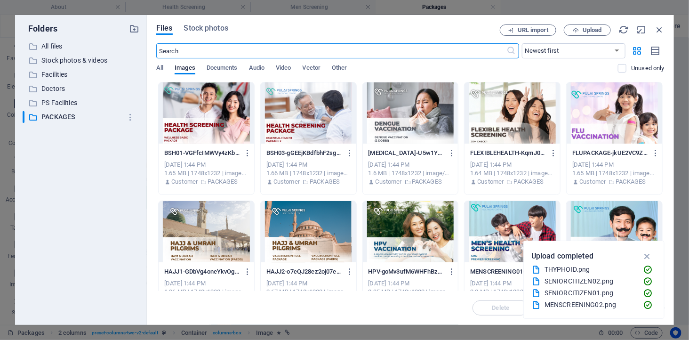
scroll to position [104, 0]
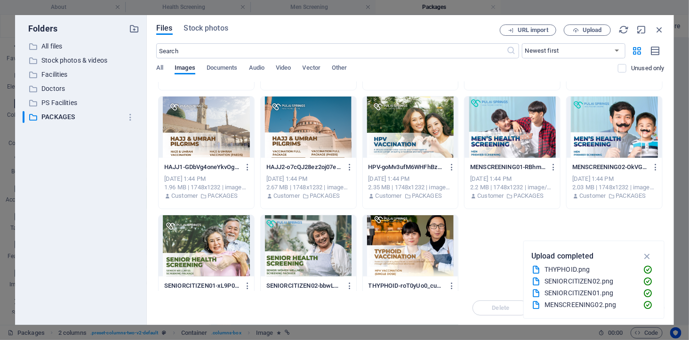
click at [493, 141] on div at bounding box center [513, 126] width 96 height 61
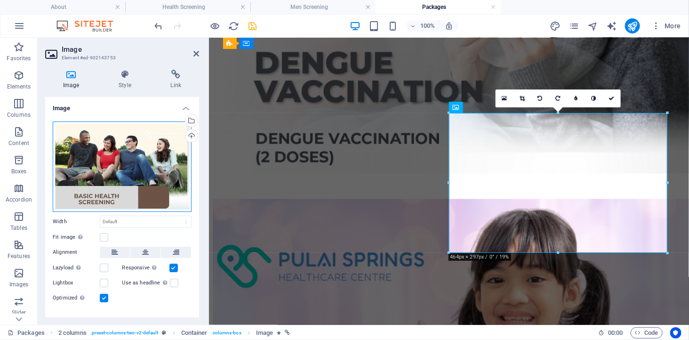
click at [157, 155] on div "Drag files here, click to choose files or select files from Files or our free s…" at bounding box center [122, 166] width 139 height 90
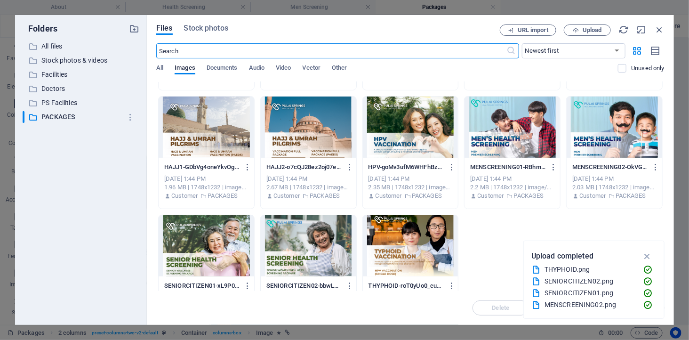
click at [601, 139] on div at bounding box center [615, 126] width 96 height 61
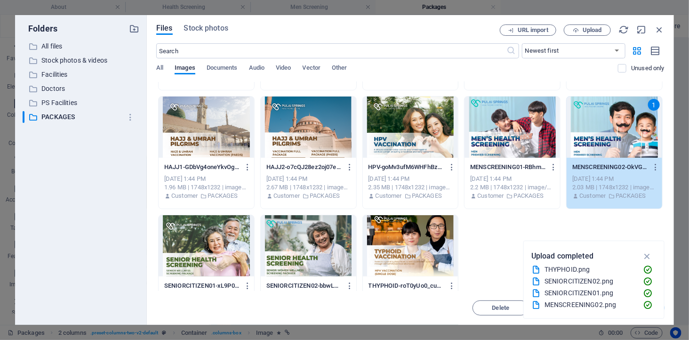
drag, startPoint x: 601, startPoint y: 139, endPoint x: 307, endPoint y: 146, distance: 294.3
click at [601, 139] on div "1" at bounding box center [615, 126] width 96 height 61
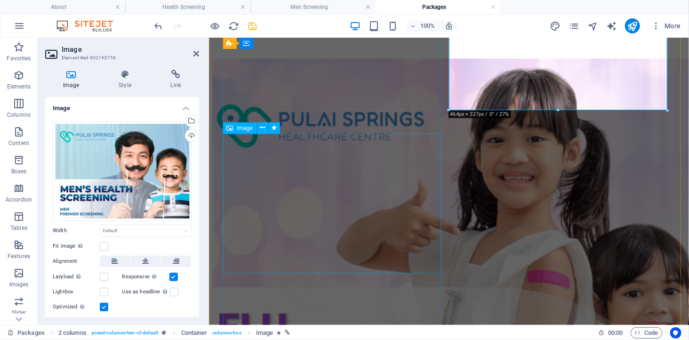
scroll to position [941, 0]
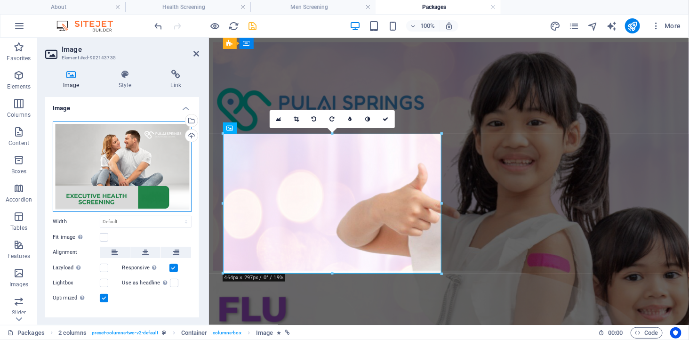
click at [121, 147] on div "Drag files here, click to choose files or select files from Files or our free s…" at bounding box center [122, 166] width 139 height 90
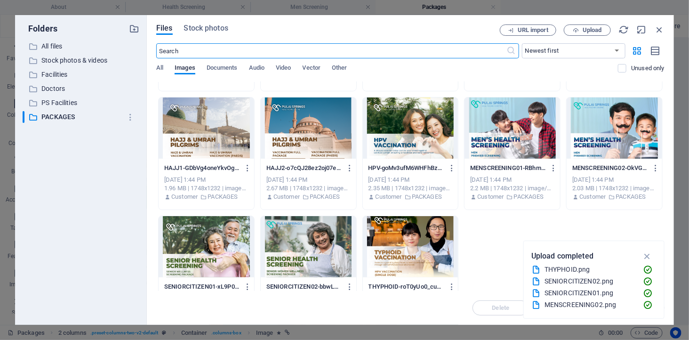
scroll to position [104, 0]
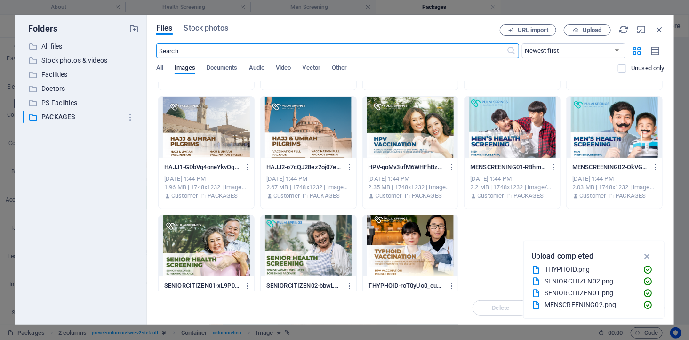
click at [201, 242] on div at bounding box center [207, 245] width 96 height 61
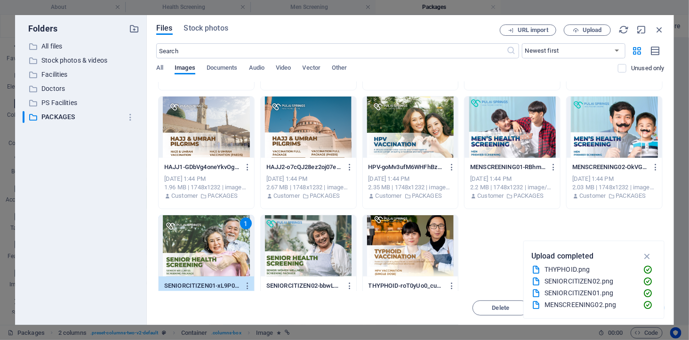
click at [201, 242] on div "1" at bounding box center [207, 245] width 96 height 61
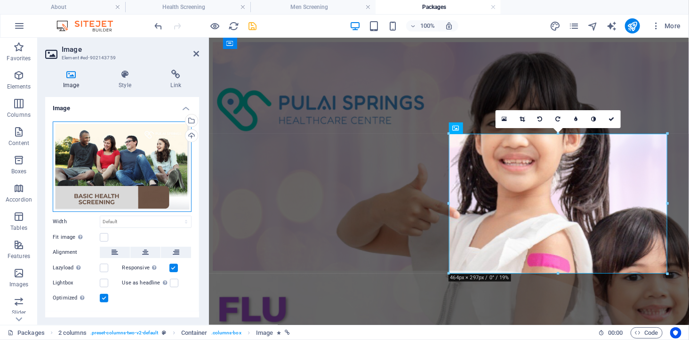
click at [85, 157] on div "Drag files here, click to choose files or select files from Files or our free s…" at bounding box center [122, 166] width 139 height 90
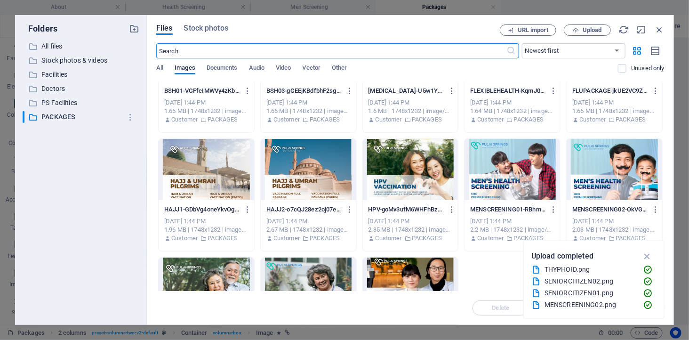
scroll to position [141, 0]
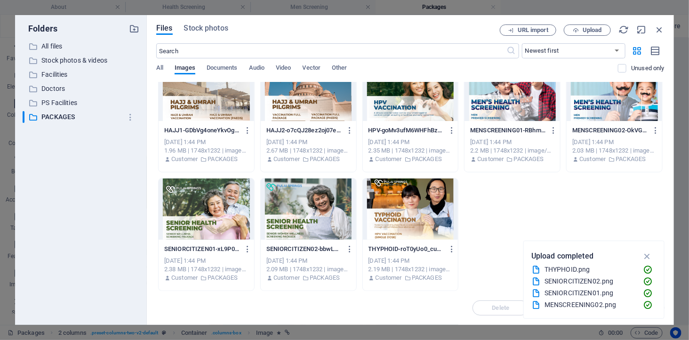
click at [290, 210] on div at bounding box center [309, 208] width 96 height 61
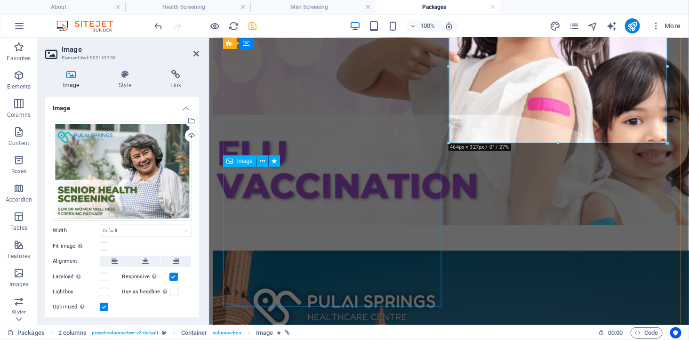
scroll to position [1098, 0]
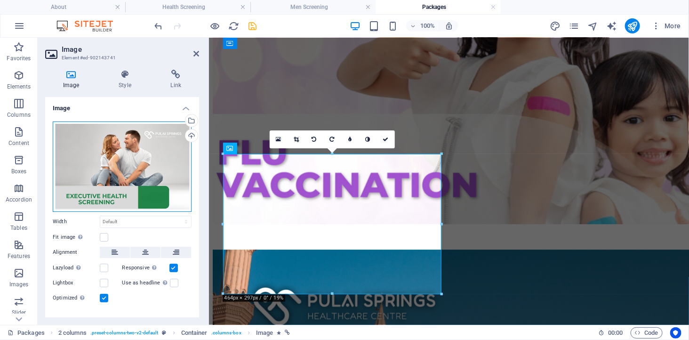
click at [134, 173] on div "Drag files here, click to choose files or select files from Files or our free s…" at bounding box center [122, 166] width 139 height 90
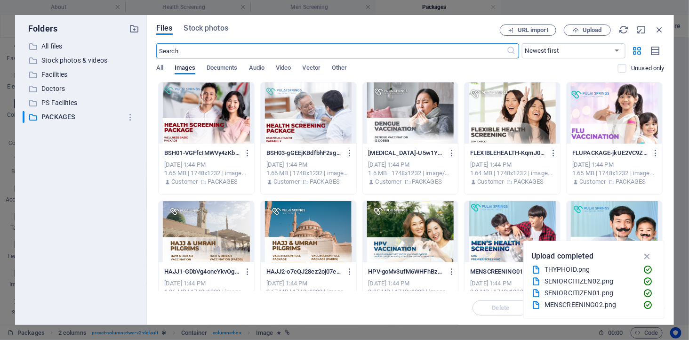
scroll to position [141, 0]
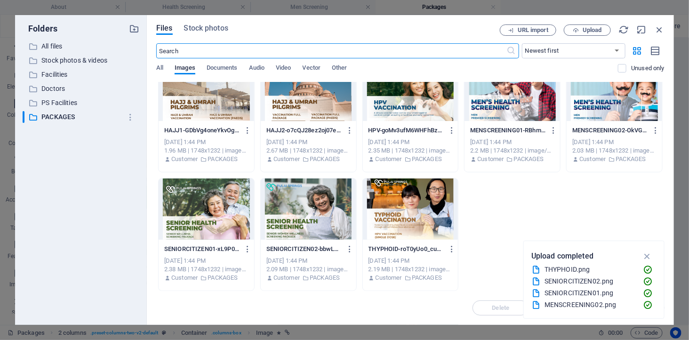
click at [403, 209] on div at bounding box center [411, 208] width 96 height 61
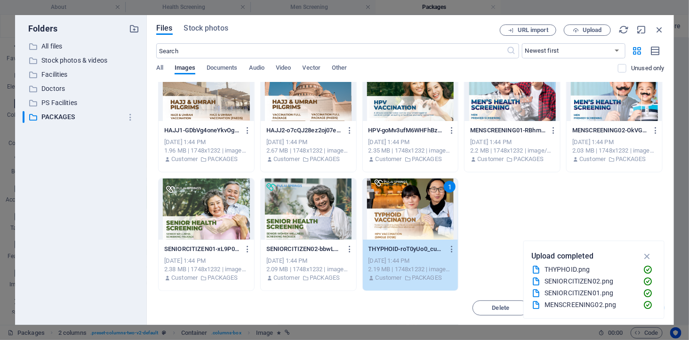
drag, startPoint x: 403, startPoint y: 209, endPoint x: 215, endPoint y: 179, distance: 190.8
click at [403, 209] on div "1" at bounding box center [411, 208] width 96 height 61
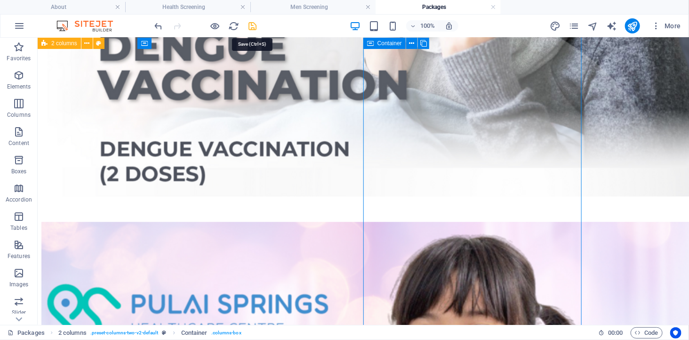
click at [251, 25] on icon "save" at bounding box center [253, 26] width 11 height 11
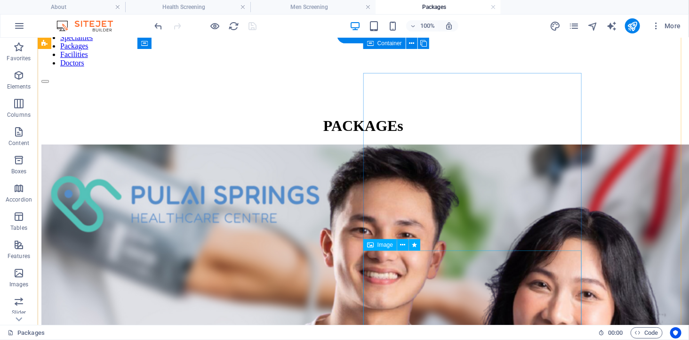
scroll to position [0, 0]
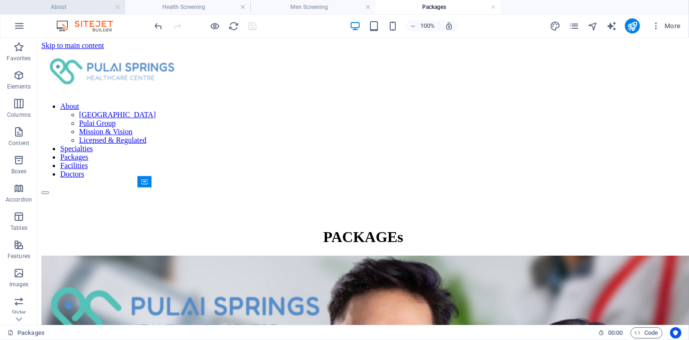
click at [77, 7] on h4 "About" at bounding box center [62, 7] width 125 height 10
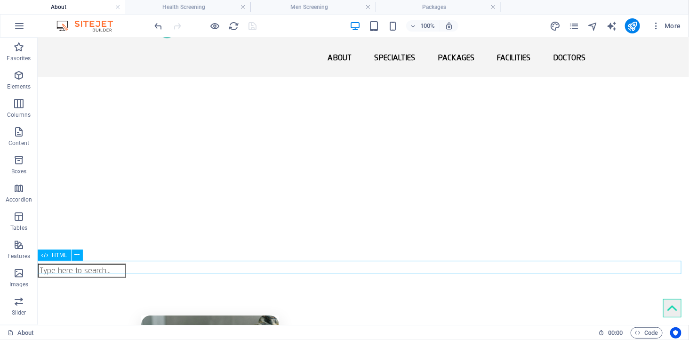
scroll to position [157, 0]
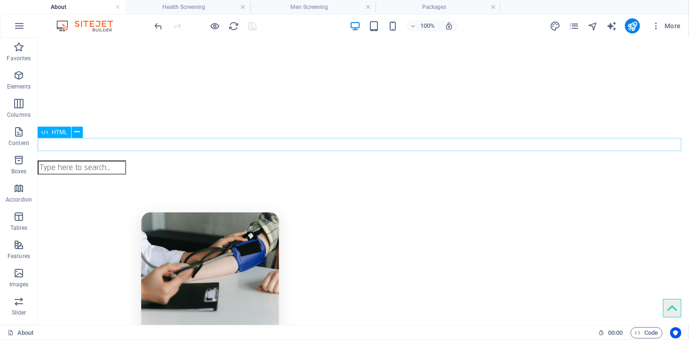
click at [120, 160] on div at bounding box center [362, 167] width 651 height 14
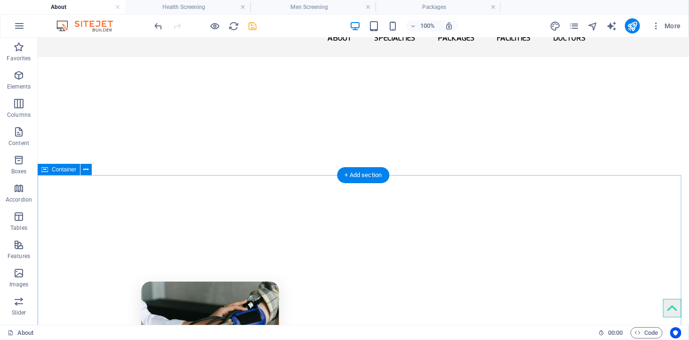
scroll to position [0, 0]
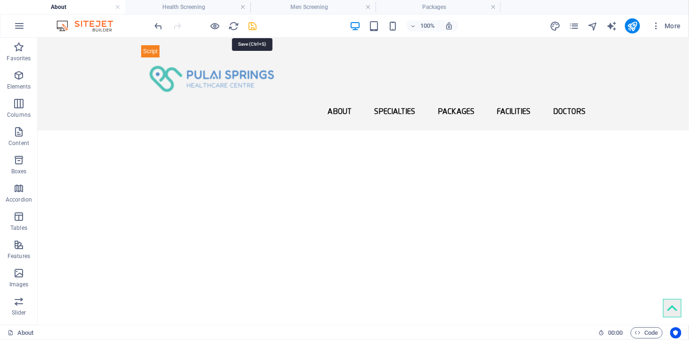
click at [256, 25] on icon "save" at bounding box center [253, 26] width 11 height 11
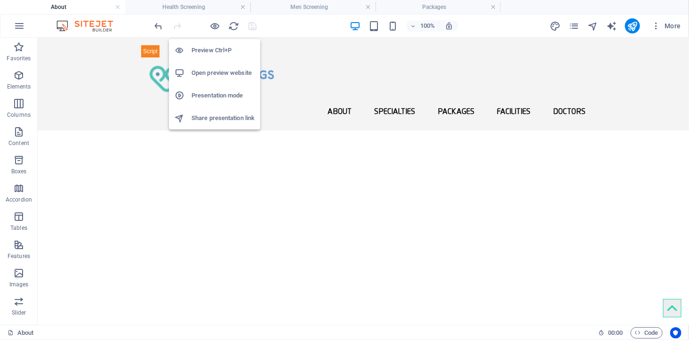
click at [218, 71] on h6 "Open preview website" at bounding box center [223, 72] width 63 height 11
